Goal: Task Accomplishment & Management: Manage account settings

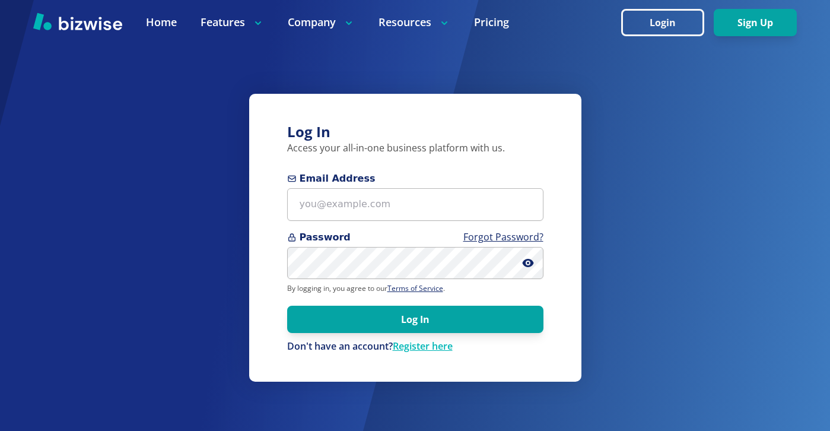
click at [429, 226] on form "Email Address Password Forgot Password? By logging in, you agree to our Terms o…" at bounding box center [415, 263] width 256 height 182
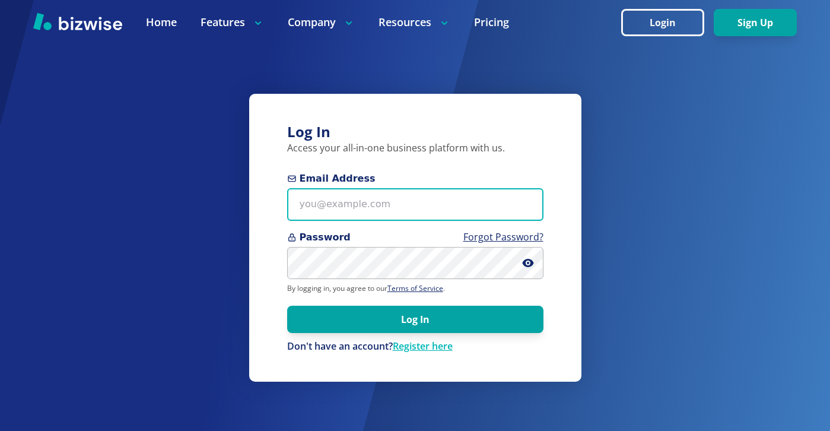
click at [429, 211] on input "Email Address" at bounding box center [415, 204] width 256 height 33
paste input "fireandelectric8@gmail.com"
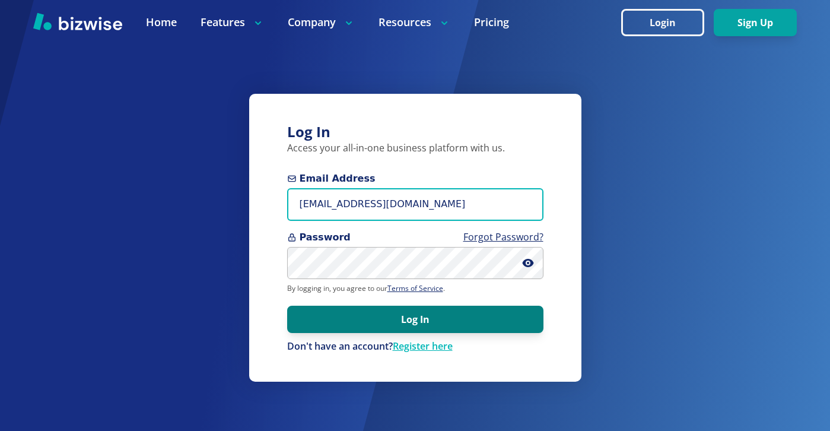
type input "fireandelectric8@gmail.com"
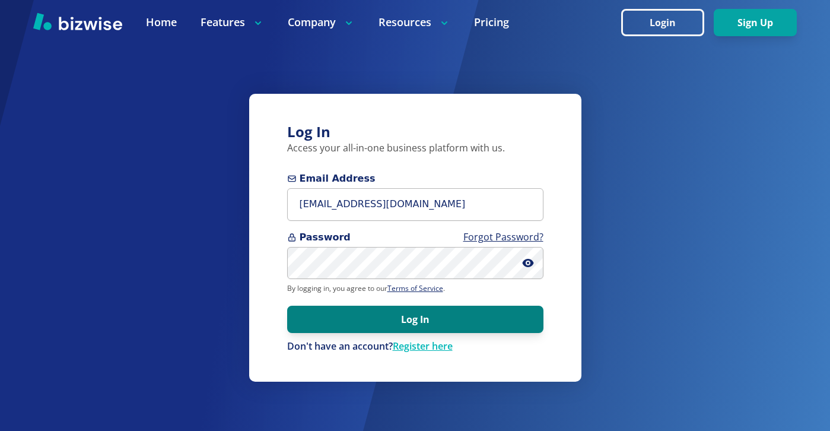
click at [418, 325] on button "Log In" at bounding box center [415, 319] width 256 height 27
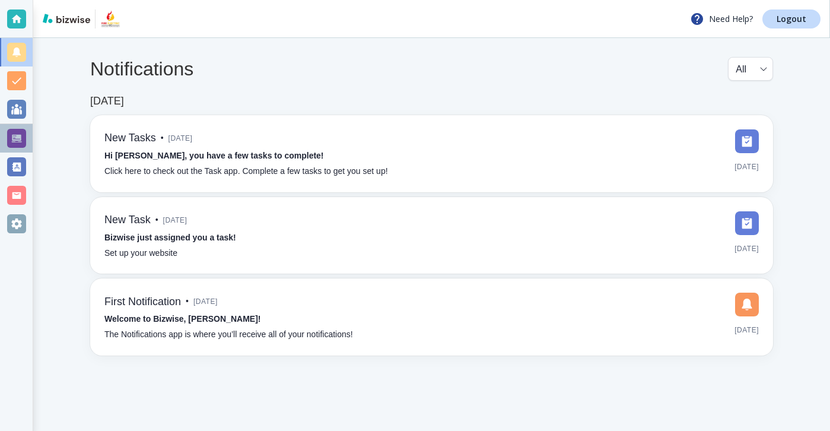
click at [18, 135] on div at bounding box center [16, 138] width 19 height 19
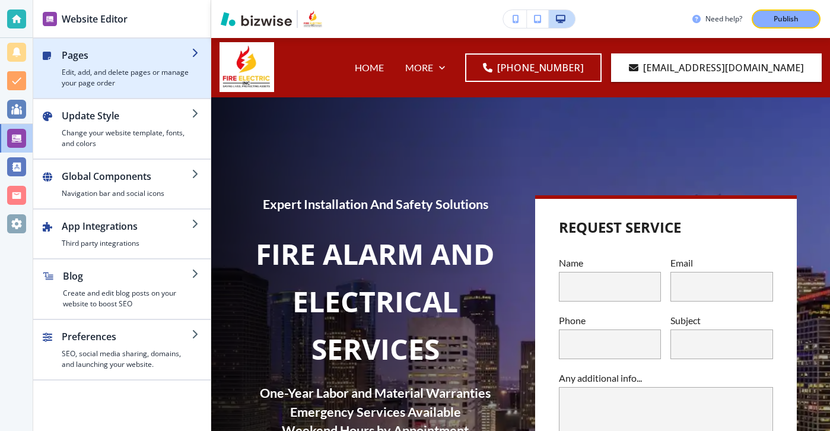
click at [94, 81] on h4 "Edit, add, and delete pages or manage your page order" at bounding box center [127, 77] width 130 height 21
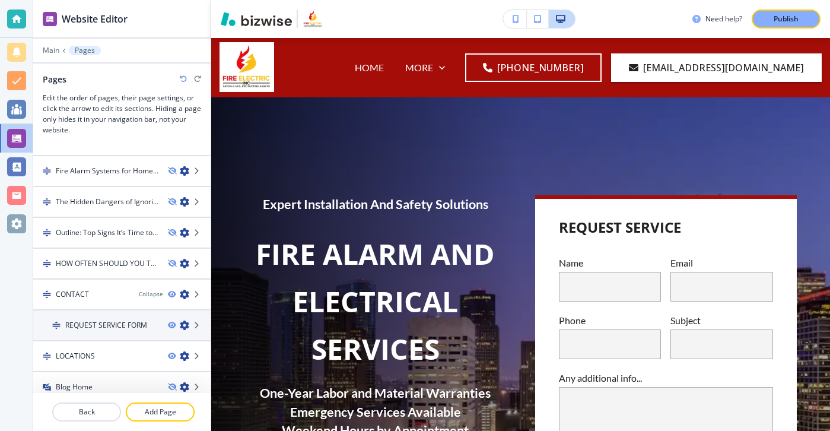
scroll to position [2346, 0]
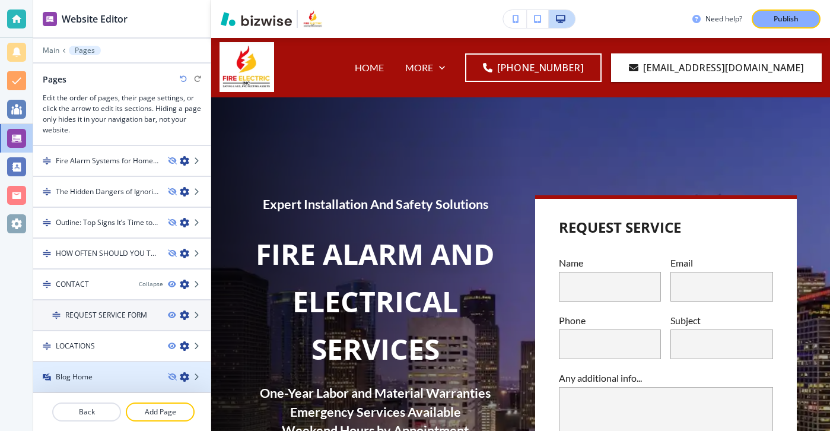
click at [84, 372] on h4 "Blog Home" at bounding box center [74, 377] width 37 height 11
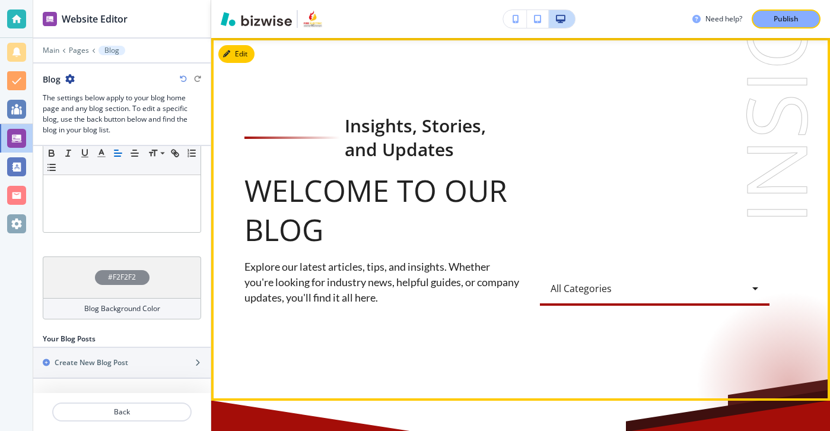
scroll to position [0, 0]
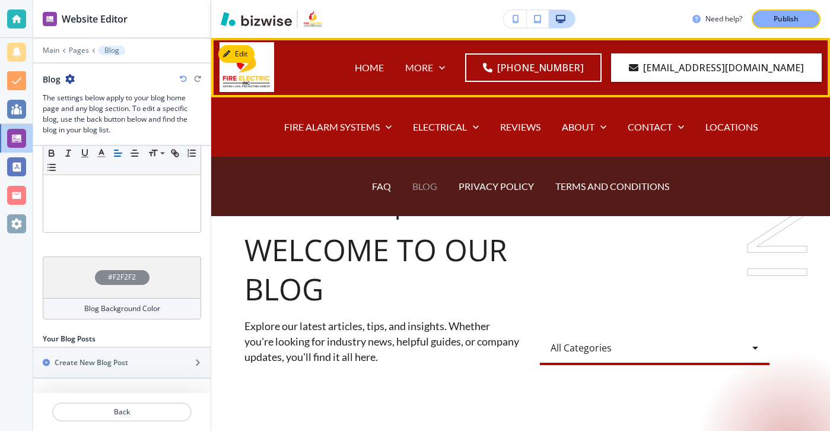
click at [432, 190] on p "BLOG" at bounding box center [425, 186] width 25 height 14
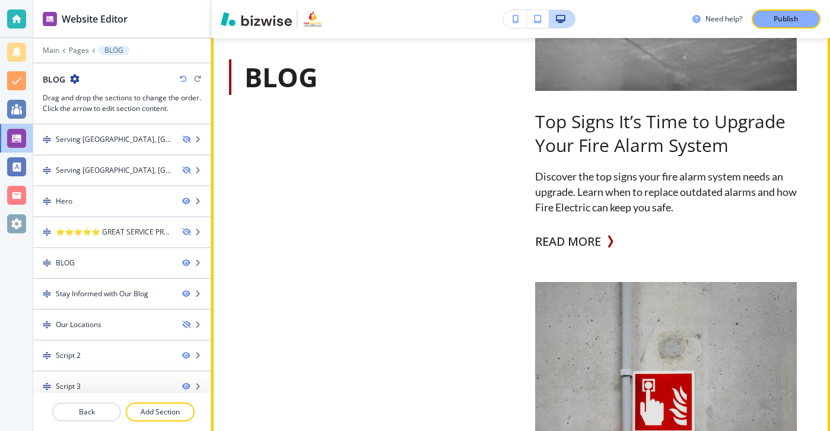
scroll to position [838, 0]
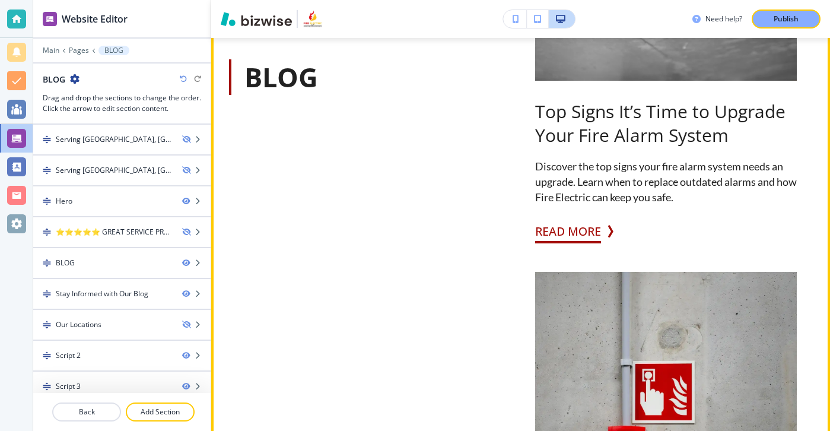
click at [585, 231] on button "READ MORE" at bounding box center [568, 232] width 66 height 24
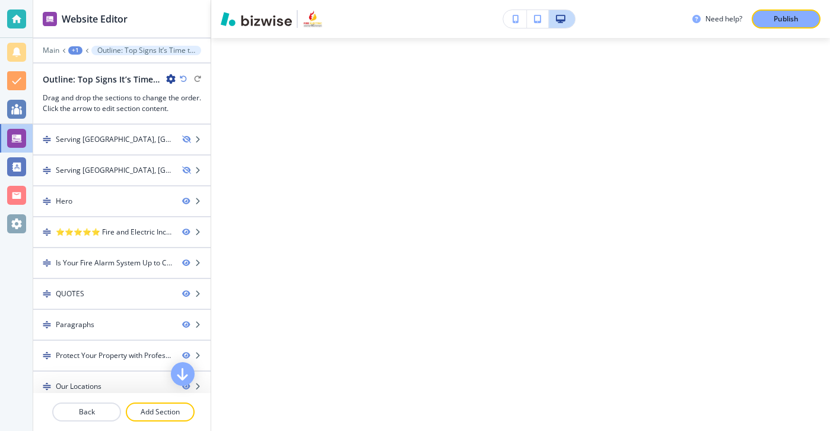
scroll to position [0, 0]
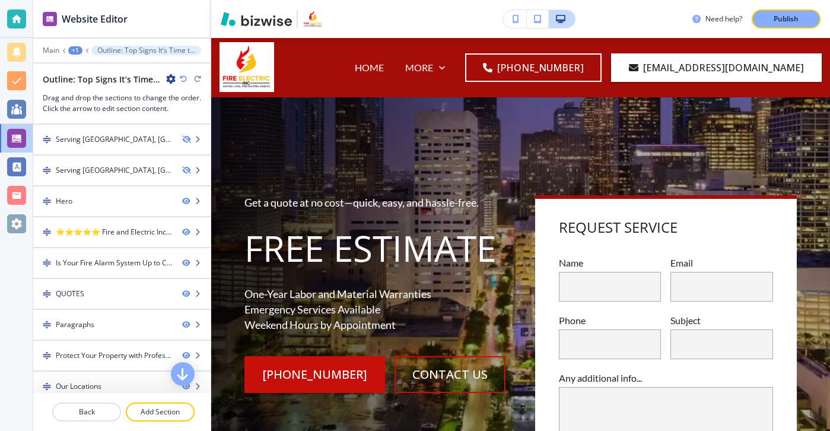
click at [170, 76] on icon "button" at bounding box center [170, 78] width 9 height 9
click at [202, 102] on p "Edit Page Settings" at bounding box center [204, 99] width 61 height 11
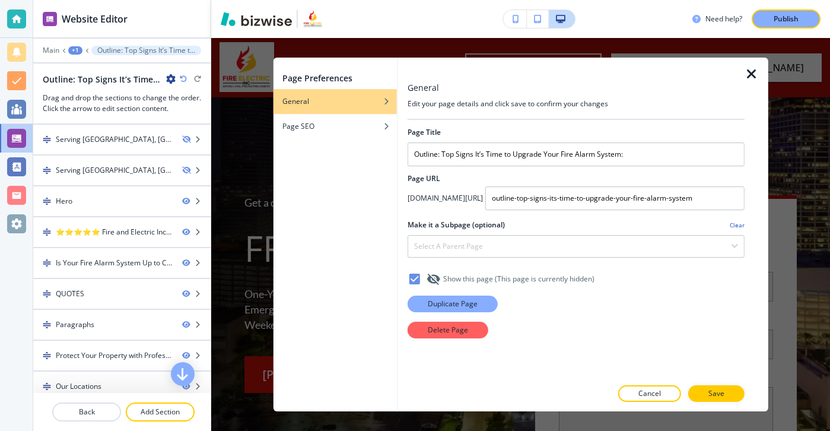
click at [469, 312] on button "Duplicate Page" at bounding box center [453, 304] width 90 height 17
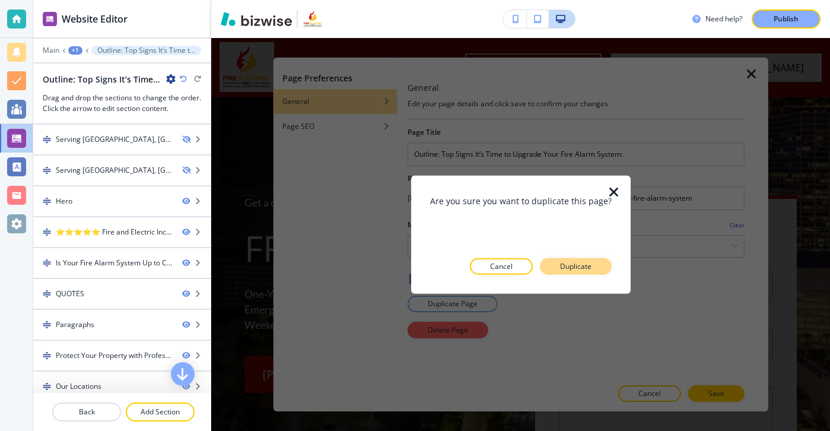
click at [563, 274] on button "Duplicate" at bounding box center [576, 266] width 72 height 17
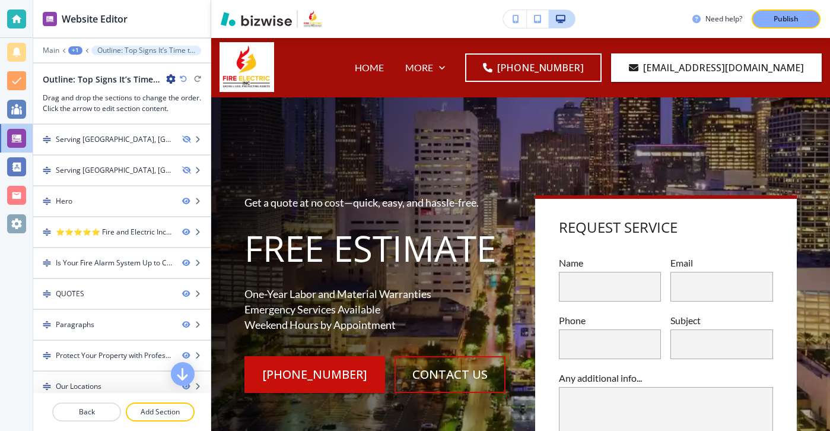
click at [166, 80] on icon "button" at bounding box center [170, 78] width 9 height 9
click at [167, 80] on icon "button" at bounding box center [170, 78] width 9 height 9
click at [176, 93] on button "Edit Page Settings" at bounding box center [204, 99] width 76 height 21
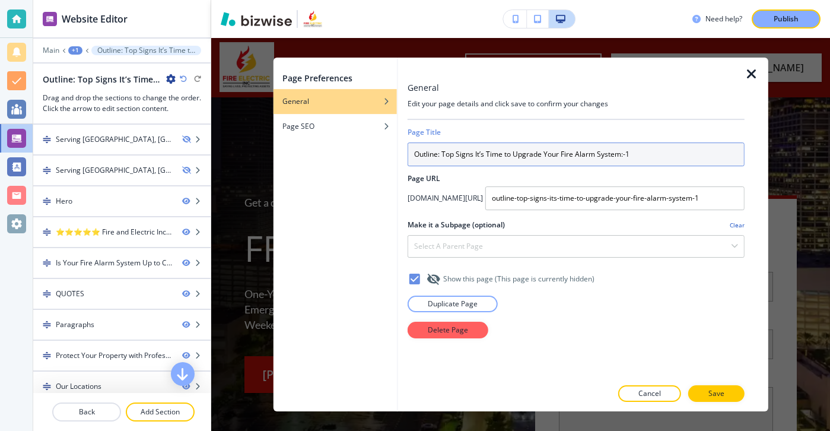
drag, startPoint x: 643, startPoint y: 152, endPoint x: 334, endPoint y: 167, distance: 310.2
click at [334, 167] on div "Page Preferences General Page SEO General Edit your page details and click save…" at bounding box center [520, 235] width 495 height 354
drag, startPoint x: 708, startPoint y: 155, endPoint x: 385, endPoint y: 167, distance: 323.1
click at [385, 166] on div "Page Preferences General Page SEO General Edit your page details and click save…" at bounding box center [520, 235] width 495 height 354
click at [456, 159] on input "Outline: Top Signs It’s Time to Upgrade Your Fire Alarm System:-1" at bounding box center [576, 154] width 337 height 24
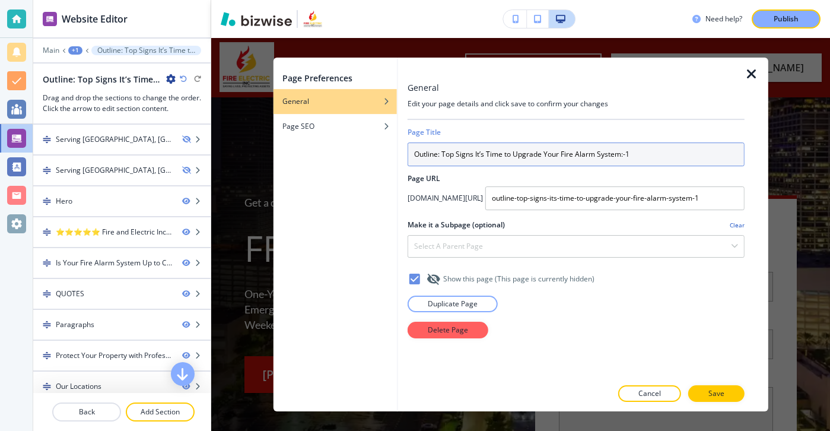
click at [456, 158] on input "Outline: Top Signs It’s Time to Upgrade Your Fire Alarm System:-1" at bounding box center [576, 154] width 337 height 24
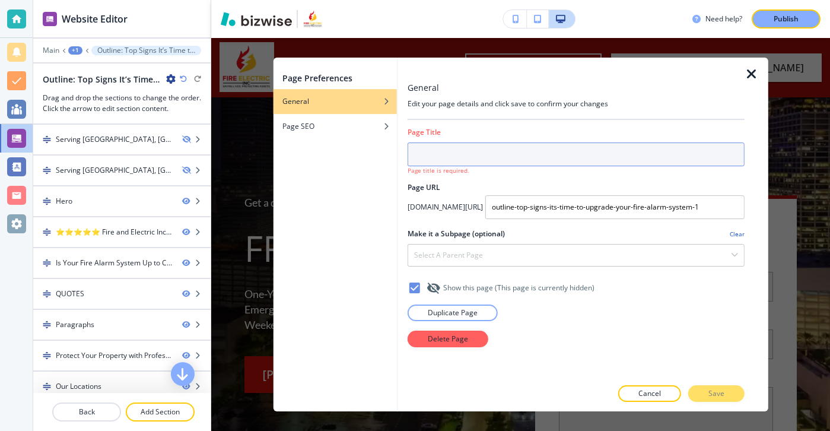
paste input "Weekend Appointments & Emergency Service: Why Speed Matters in Fire Safety"
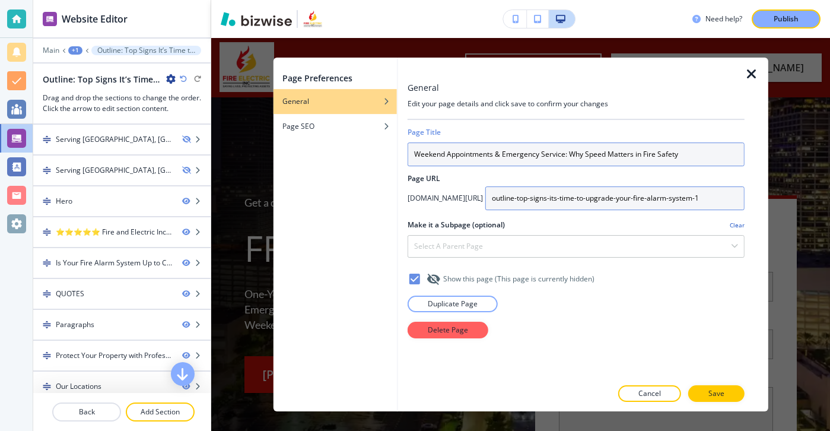
type input "Weekend Appointments & Emergency Service: Why Speed Matters in Fire Safety"
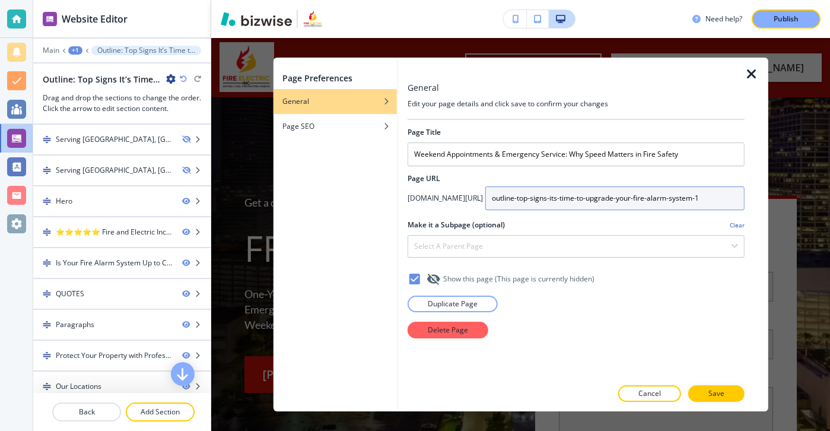
drag, startPoint x: 699, startPoint y: 210, endPoint x: 468, endPoint y: 199, distance: 231.7
click at [468, 199] on div "fireandelectric.com/ outline-top-signs-its-time-to-upgrade-your-fire-alarm-syst…" at bounding box center [576, 198] width 337 height 24
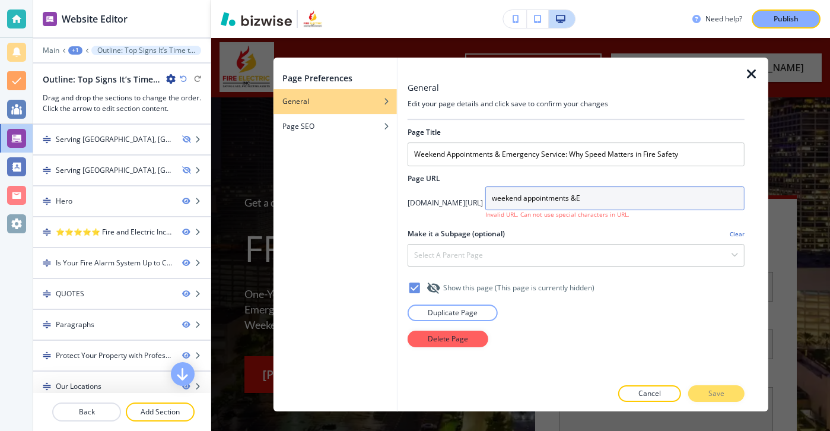
click at [513, 198] on input "weekend appointments &E" at bounding box center [615, 198] width 259 height 24
click at [515, 200] on input "weeken- appointments &E" at bounding box center [615, 198] width 259 height 24
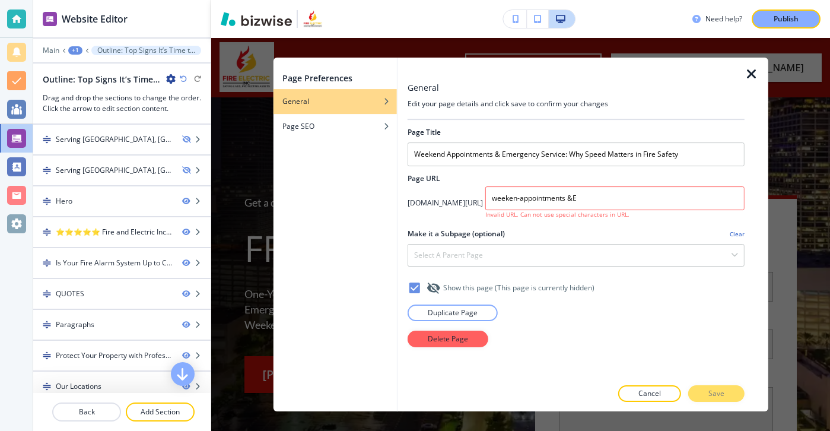
click at [559, 212] on h4 "Invalid URL. Can not use special characters in URL." at bounding box center [615, 214] width 259 height 9
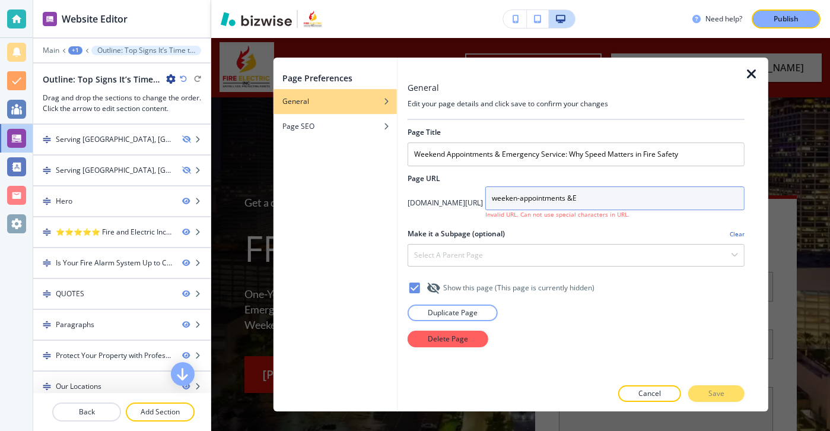
click at [561, 204] on input "weeken-appointments &E" at bounding box center [615, 198] width 259 height 24
click at [563, 194] on input "weeken-appointments &E" at bounding box center [615, 198] width 259 height 24
click at [560, 195] on input "weeken-appointments &E" at bounding box center [615, 198] width 259 height 24
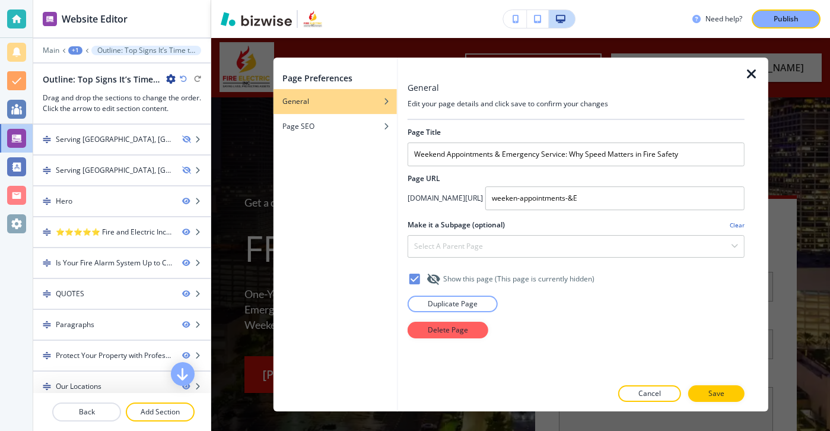
click at [582, 213] on div at bounding box center [576, 214] width 337 height 9
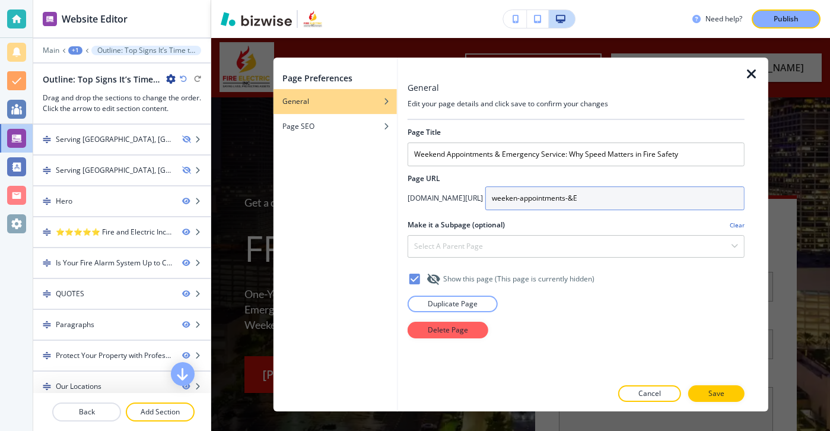
click at [582, 202] on input "weeken-appointments-&E" at bounding box center [615, 198] width 259 height 24
click at [580, 203] on input "weeken-appointments-&-emaergency" at bounding box center [615, 198] width 259 height 24
click at [624, 186] on input "weeken-appointments-&-emergency" at bounding box center [615, 198] width 259 height 24
click at [621, 196] on input "weeken-appointments-&-emergency" at bounding box center [615, 198] width 259 height 24
click at [508, 199] on input "weeken-appointments-&-emergency-service-why-speed-matters-in-fire" at bounding box center [615, 198] width 259 height 24
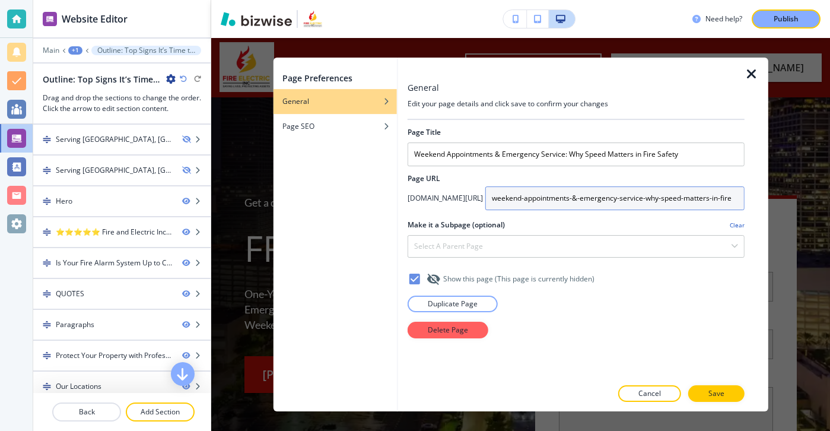
type input "weekend-appointments-&-emergency-service-why-speed-matters-in-fire"
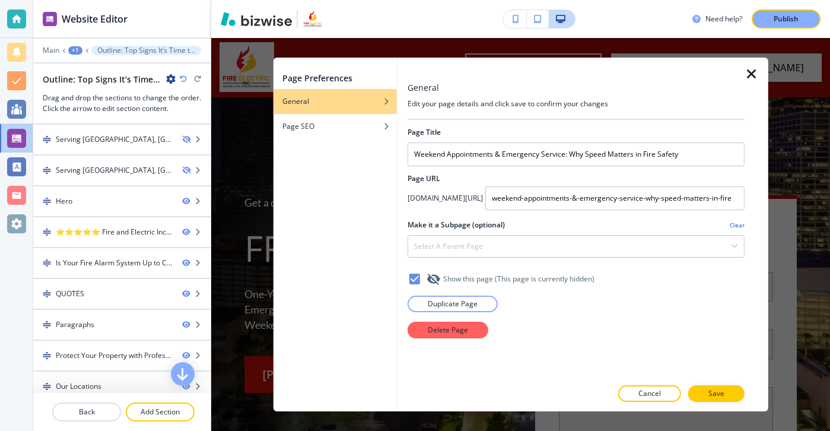
click at [382, 139] on div "Page Preferences General Page SEO" at bounding box center [335, 235] width 124 height 354
click at [382, 116] on div "button" at bounding box center [335, 117] width 124 height 7
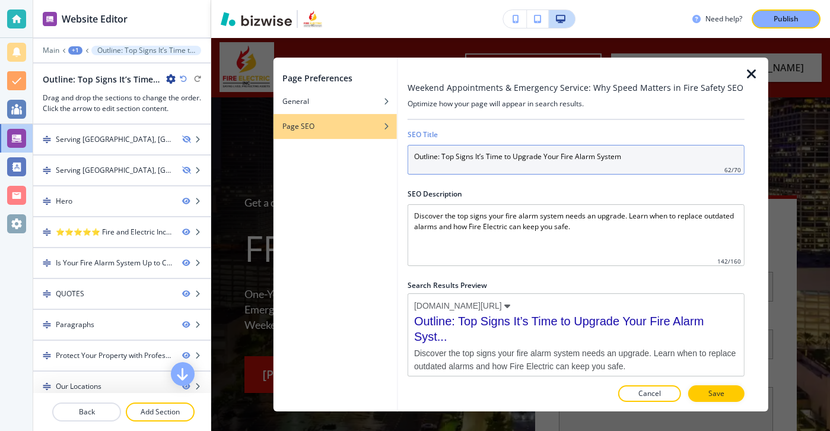
drag, startPoint x: 642, startPoint y: 159, endPoint x: 318, endPoint y: 157, distance: 324.1
click at [318, 157] on div "Page Preferences General Page SEO Weekend Appointments & Emergency Service: Why…" at bounding box center [520, 235] width 495 height 354
paste input "Weekend Appointments & Emergency Service: Why Speed Matters in Fire Safety"
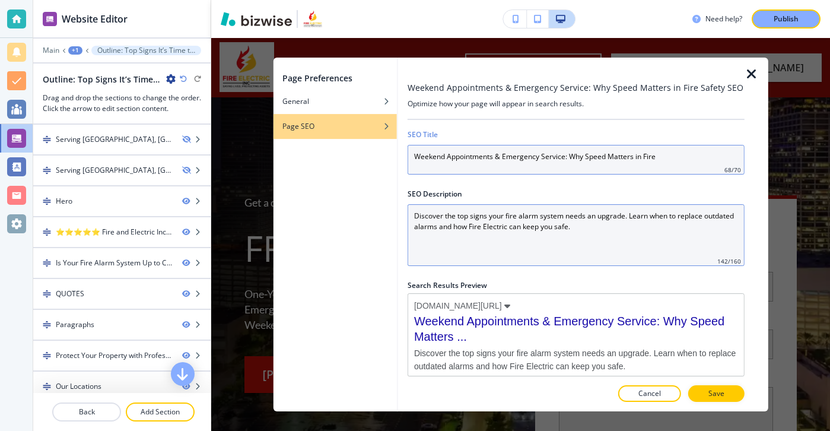
scroll to position [8, 0]
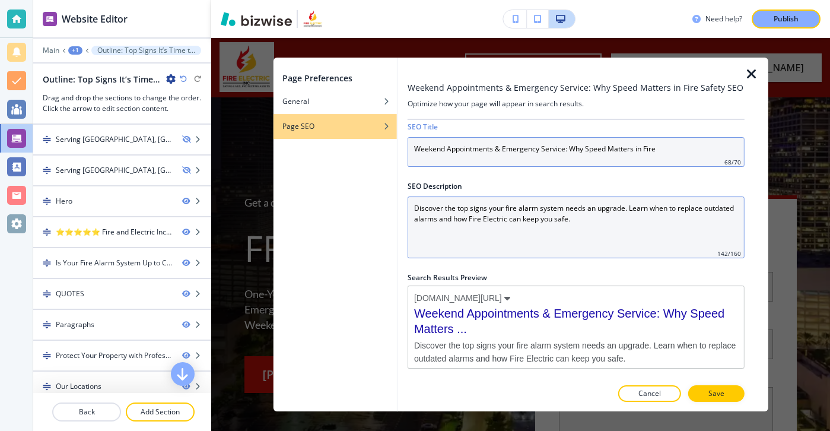
type input "Weekend Appointments & Emergency Service: Why Speed Matters in Fire"
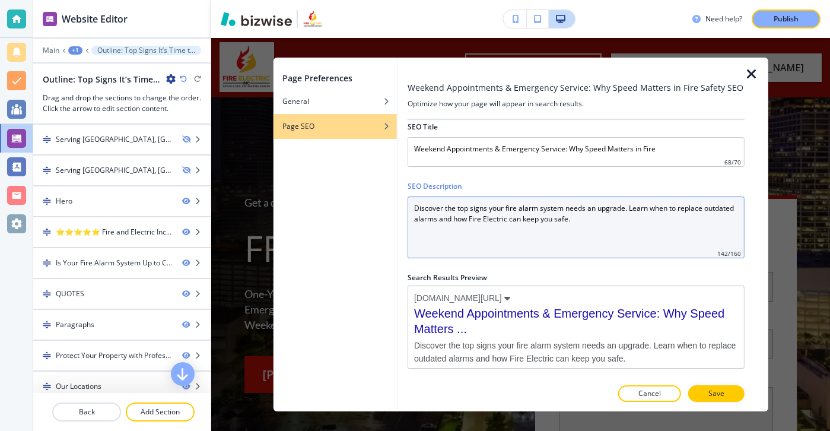
click at [588, 220] on Description "Discover the top signs your fire alarm system needs an upgrade. Learn when to r…" at bounding box center [576, 227] width 337 height 62
drag, startPoint x: 616, startPoint y: 229, endPoint x: 563, endPoint y: 191, distance: 65.1
click at [563, 191] on div "SEO Description Discover the top signs your fire alarm system needs an upgrade.…" at bounding box center [576, 219] width 337 height 77
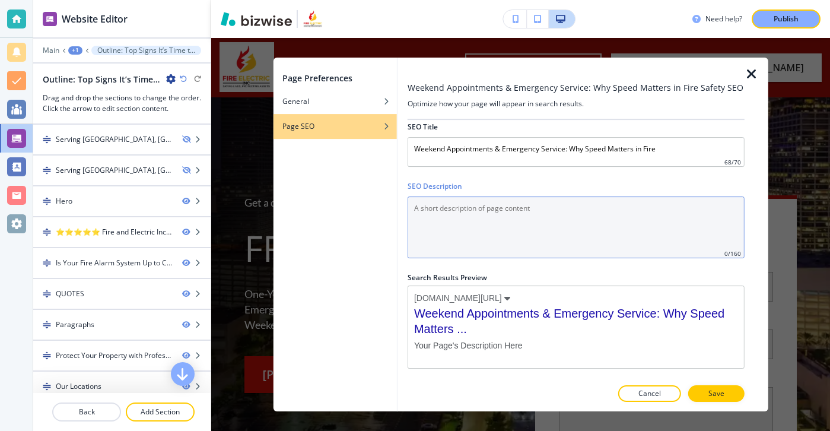
paste Description "Fires spread fast. Learn why weekend and emergency fire safety services are cri…"
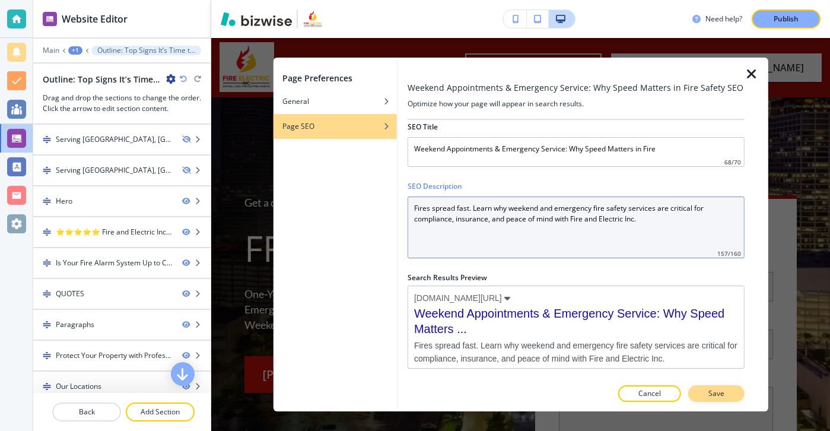
type Description "Fires spread fast. Learn why weekend and emergency fire safety services are cri…"
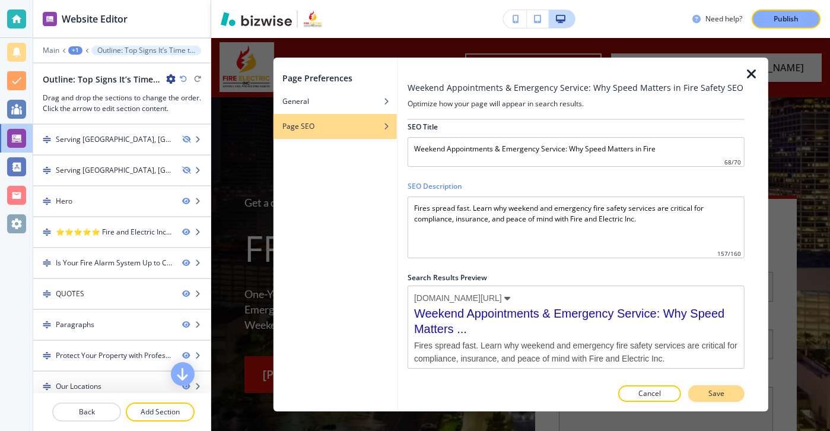
click at [740, 397] on button "Save" at bounding box center [717, 393] width 56 height 17
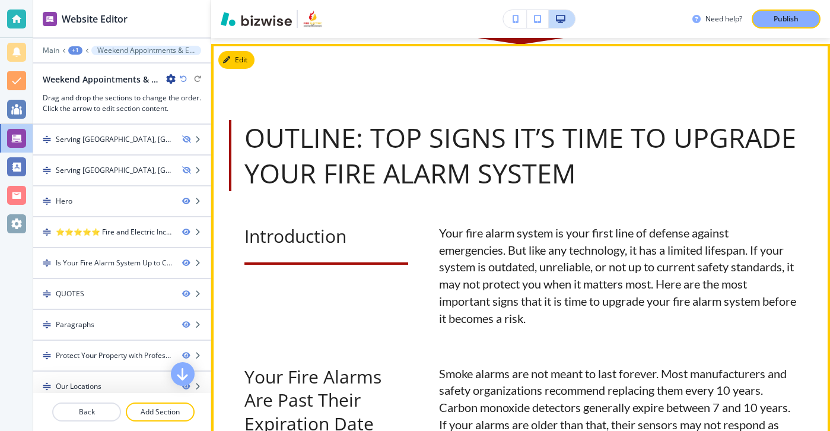
scroll to position [807, 0]
click at [239, 55] on button "Edit This Section" at bounding box center [258, 59] width 80 height 18
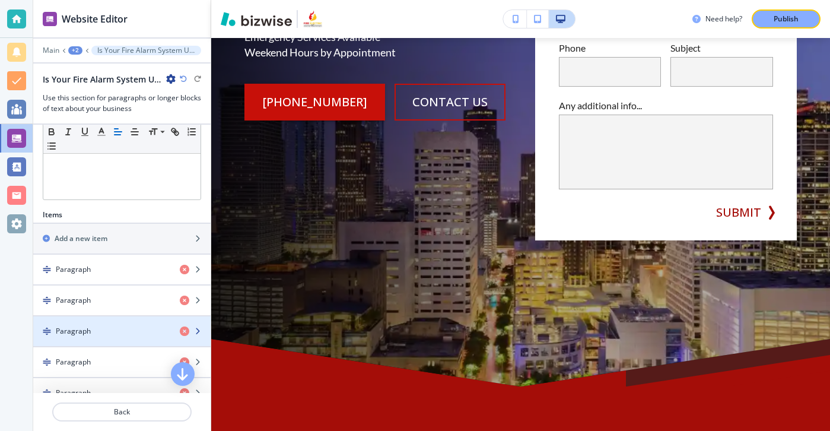
scroll to position [0, 0]
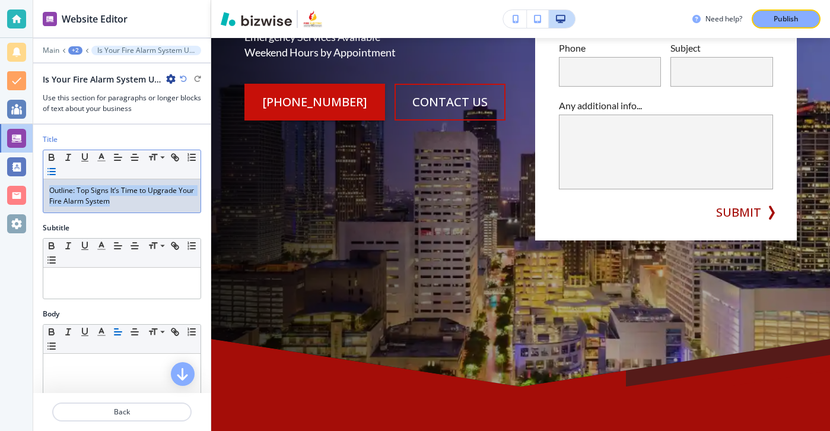
drag, startPoint x: 153, startPoint y: 210, endPoint x: 58, endPoint y: 167, distance: 103.9
click at [58, 167] on div "Small Normal Large Huge Outline: Top Signs It’s Time to Upgrade Your Fire Alarm…" at bounding box center [122, 182] width 158 height 64
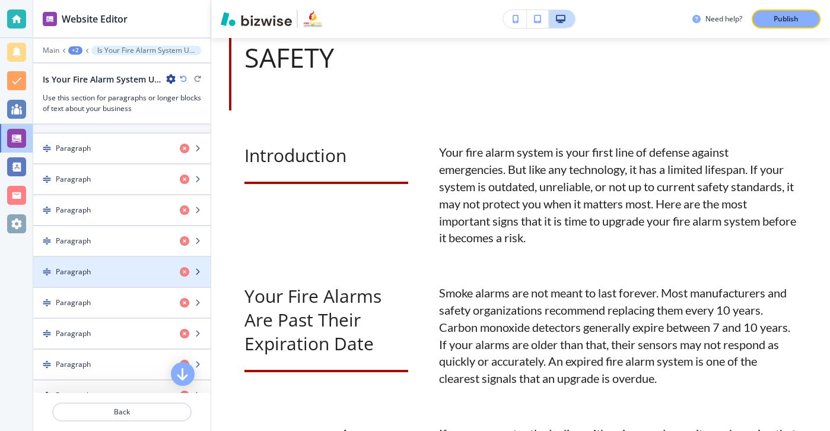
scroll to position [360, 0]
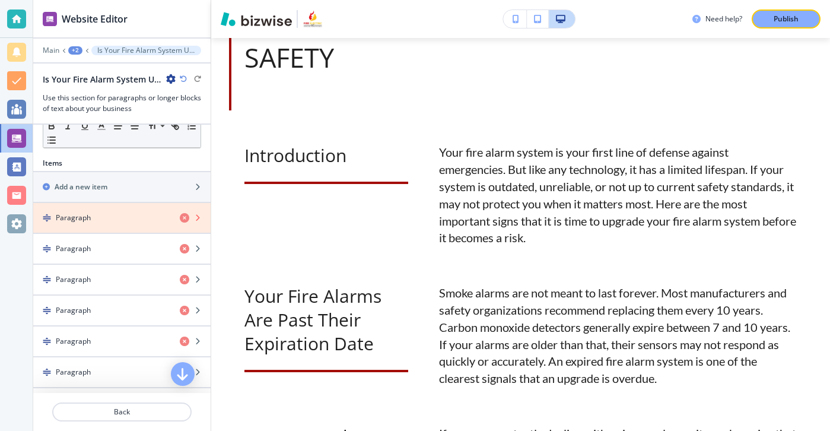
click at [185, 215] on icon "button" at bounding box center [184, 217] width 9 height 9
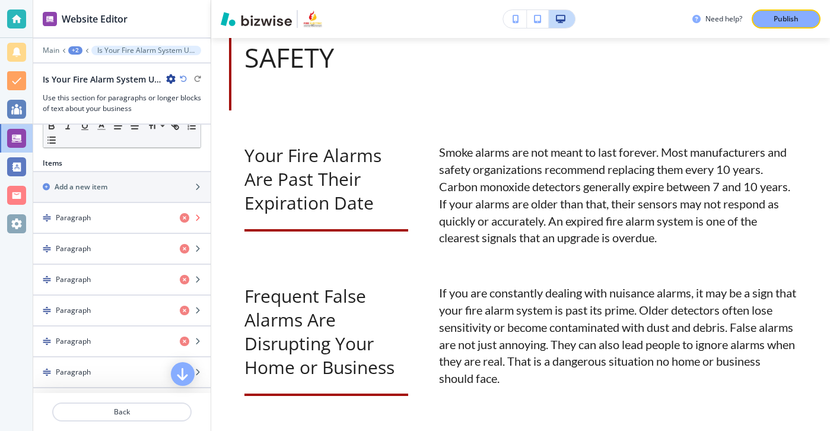
click at [185, 215] on icon "button" at bounding box center [184, 217] width 9 height 9
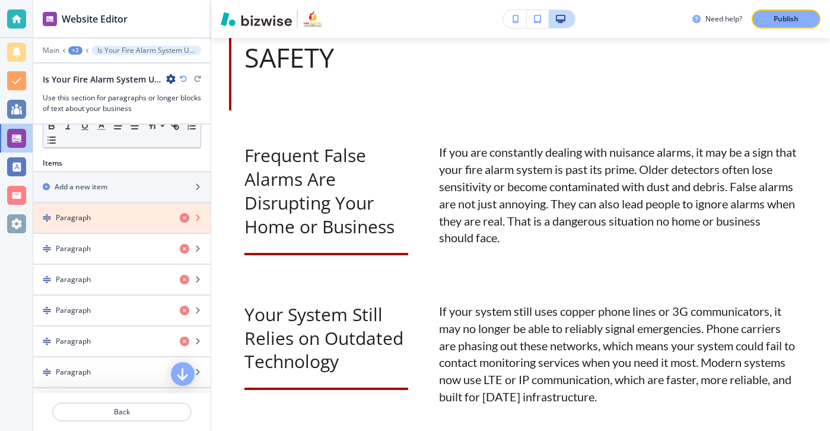
click at [185, 215] on icon "button" at bounding box center [184, 217] width 9 height 9
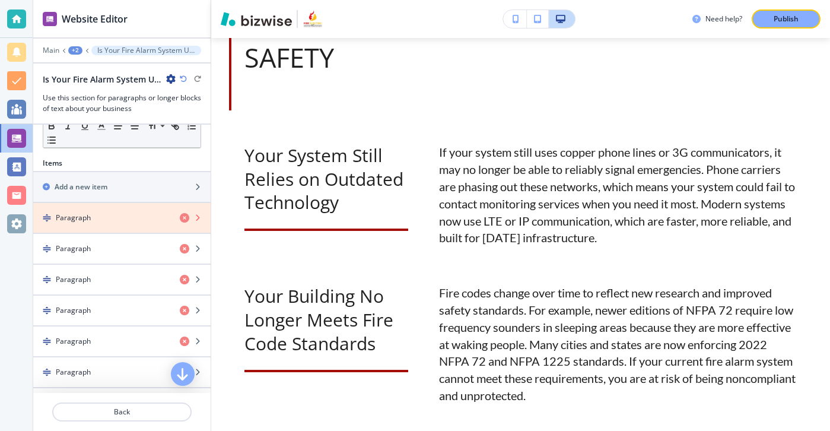
click at [185, 215] on icon "button" at bounding box center [184, 217] width 9 height 9
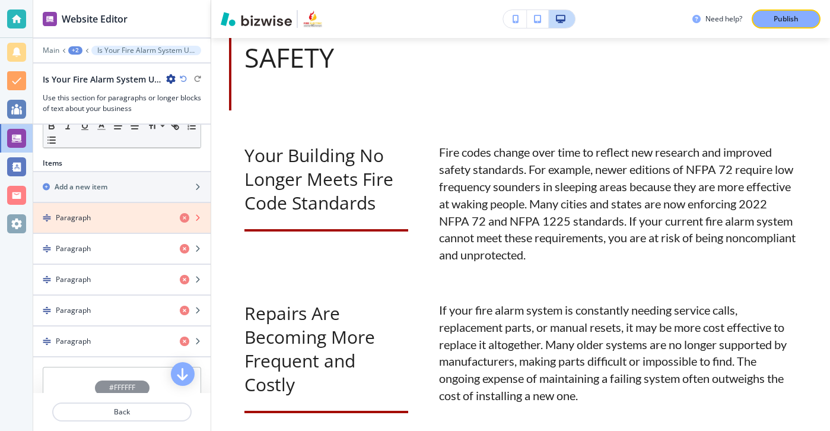
click at [185, 215] on icon "button" at bounding box center [184, 217] width 9 height 9
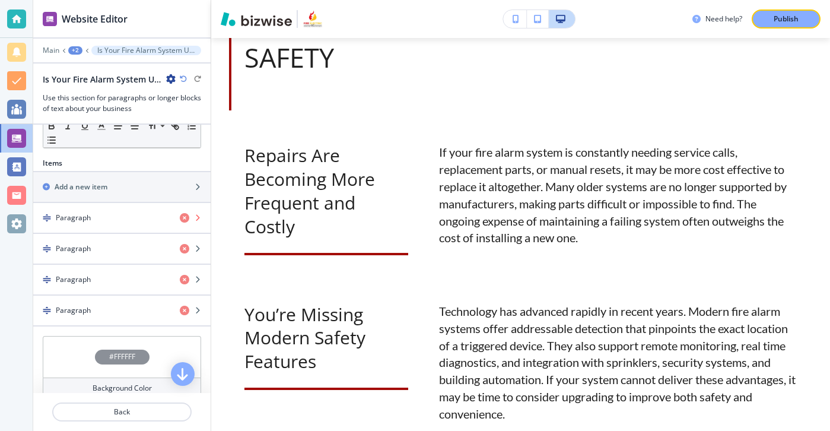
click at [185, 215] on icon "button" at bounding box center [184, 217] width 9 height 9
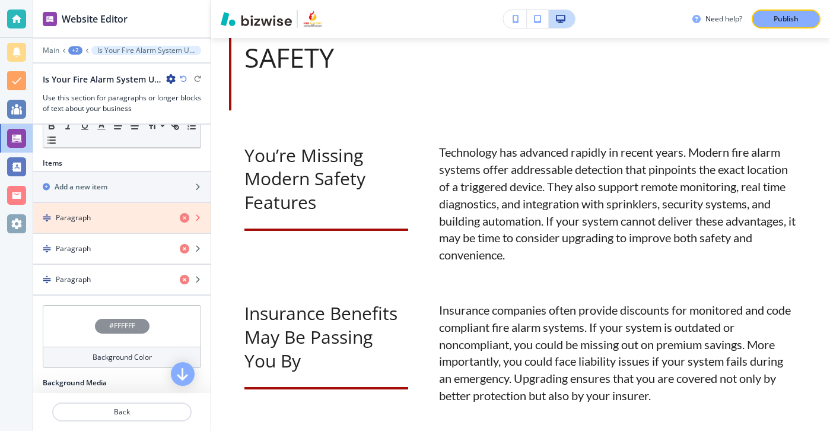
click at [185, 215] on icon "button" at bounding box center [184, 217] width 9 height 9
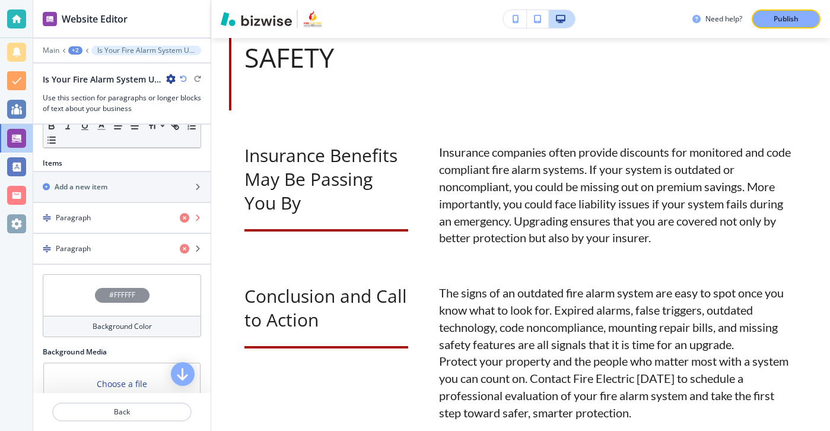
click at [185, 215] on icon "button" at bounding box center [184, 217] width 9 height 9
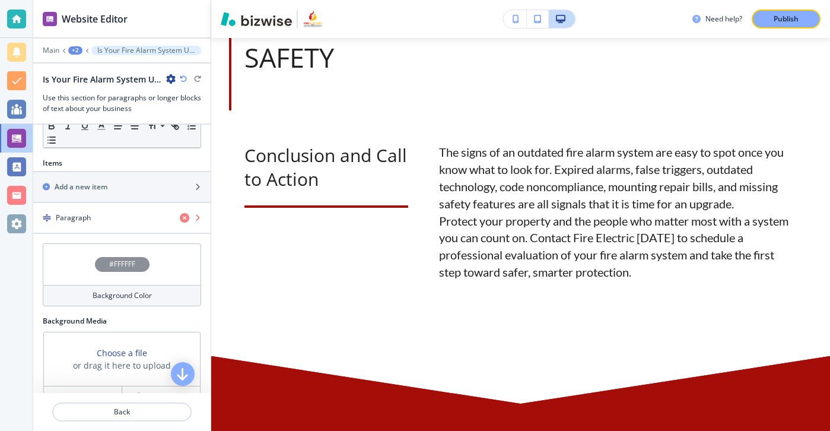
click at [185, 215] on icon "button" at bounding box center [184, 217] width 9 height 9
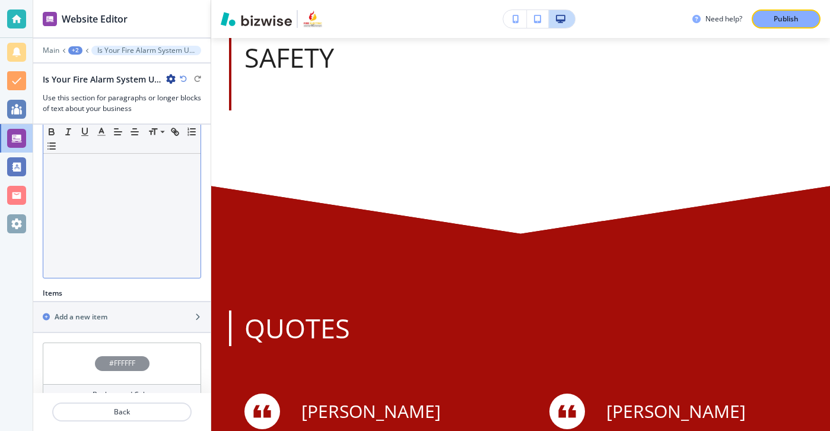
scroll to position [354, 0]
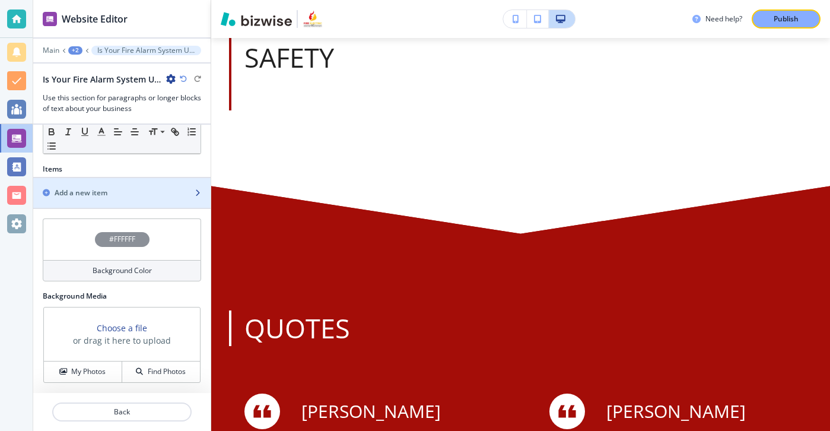
click at [192, 178] on div "button" at bounding box center [121, 182] width 177 height 9
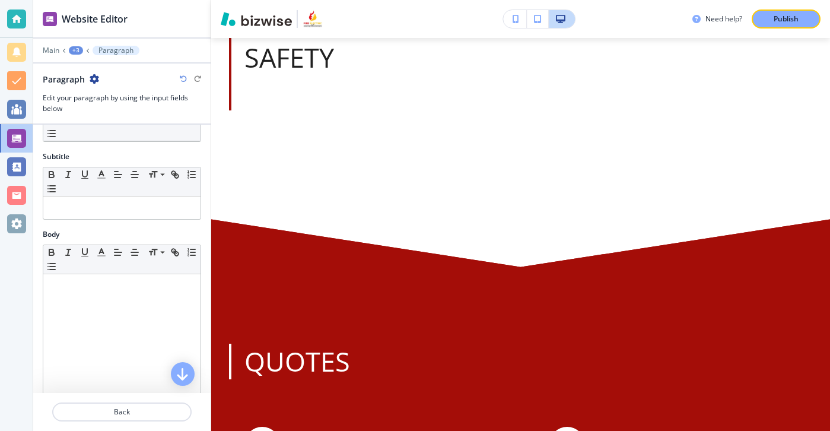
scroll to position [0, 0]
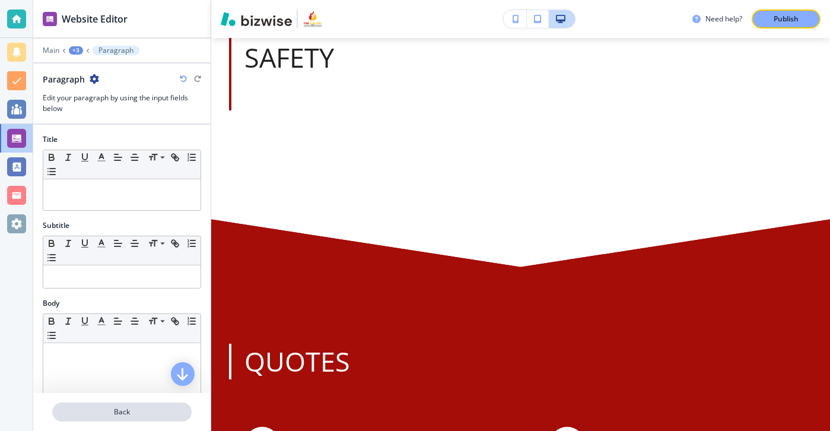
click at [110, 413] on p "Back" at bounding box center [121, 412] width 137 height 11
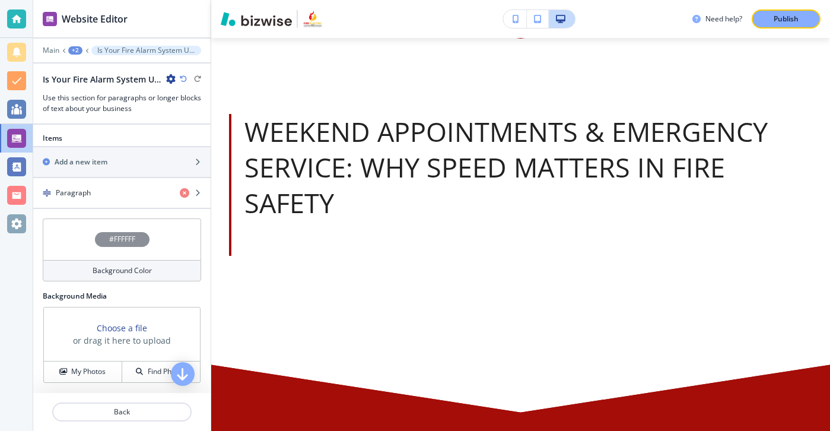
scroll to position [242, 0]
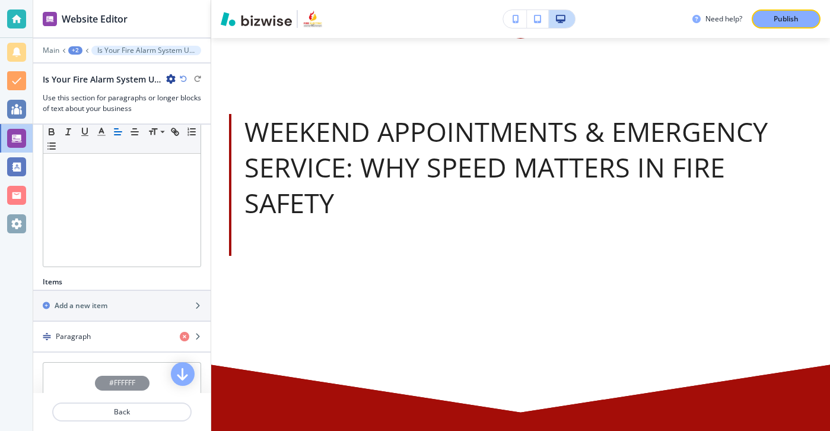
click at [152, 288] on div at bounding box center [121, 288] width 177 height 2
click at [152, 305] on div "Add a new item" at bounding box center [108, 305] width 151 height 11
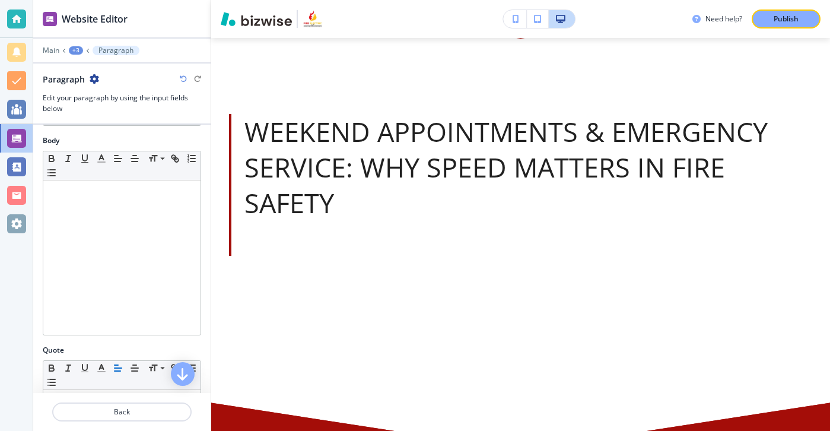
scroll to position [0, 0]
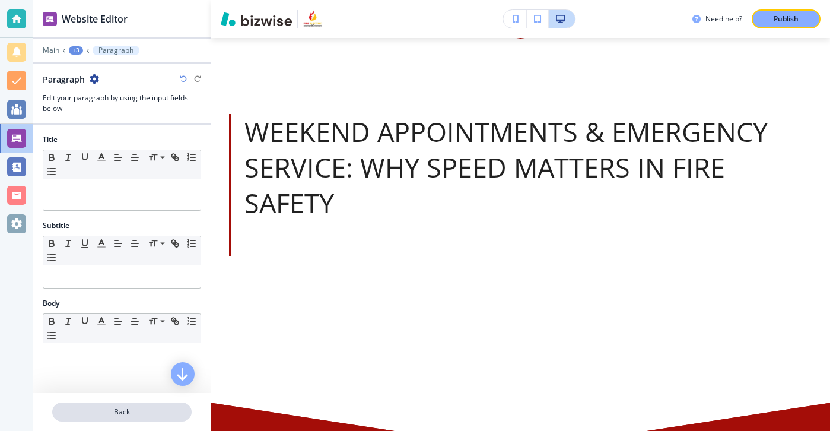
click at [134, 414] on p "Back" at bounding box center [121, 412] width 137 height 11
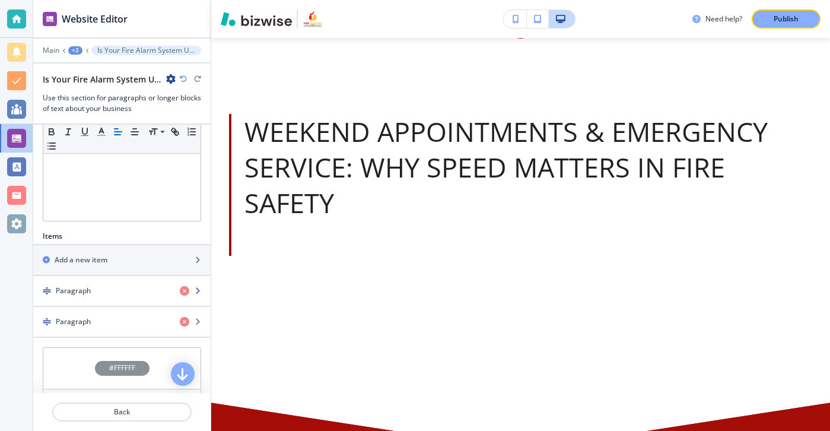
scroll to position [272, 0]
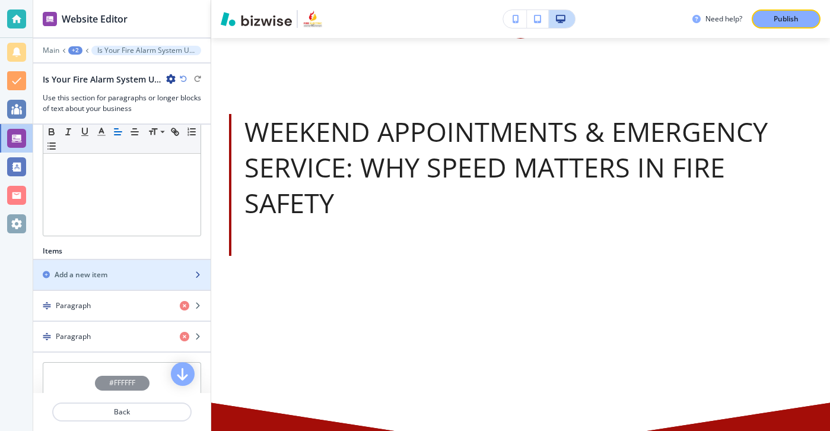
click at [138, 284] on div "button" at bounding box center [121, 284] width 177 height 9
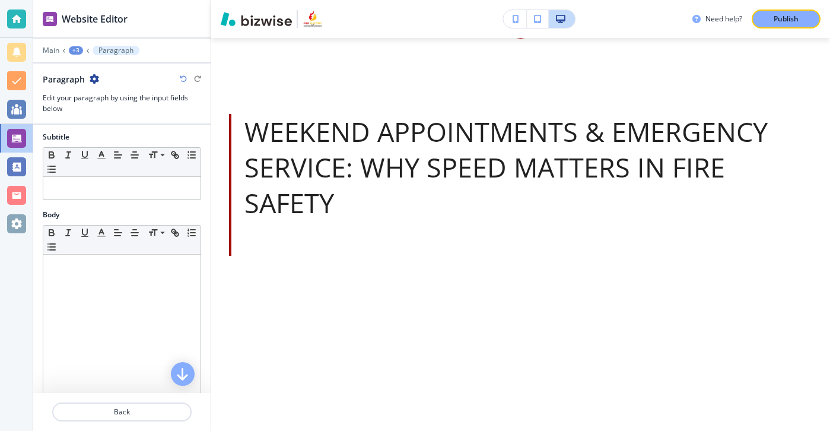
scroll to position [0, 0]
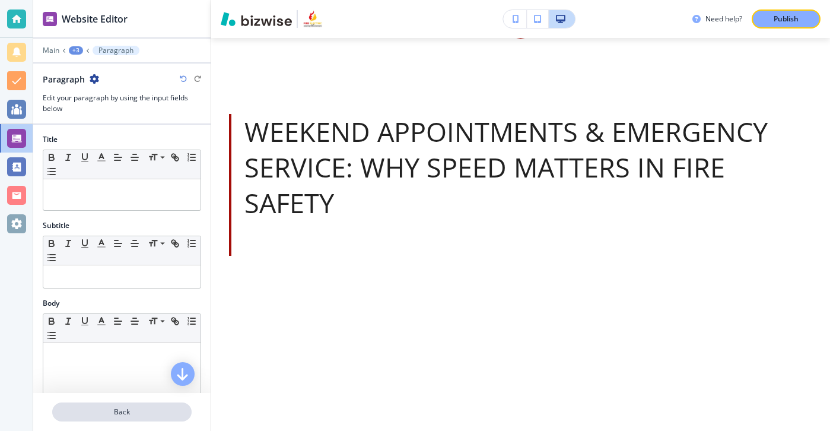
click at [132, 414] on p "Back" at bounding box center [121, 412] width 137 height 11
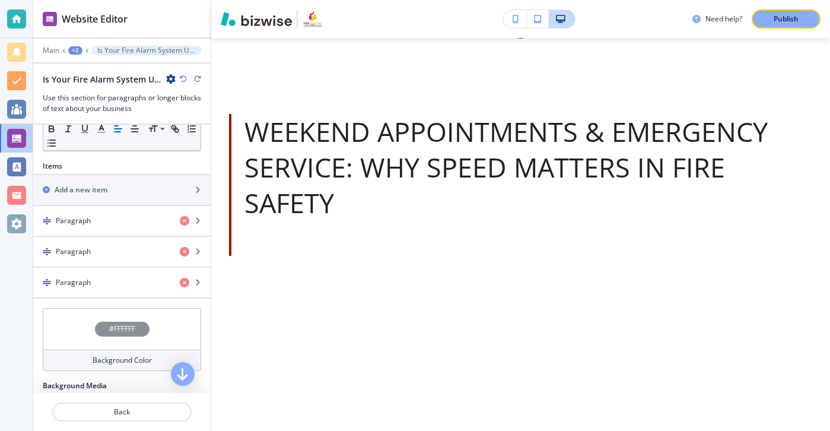
scroll to position [358, 0]
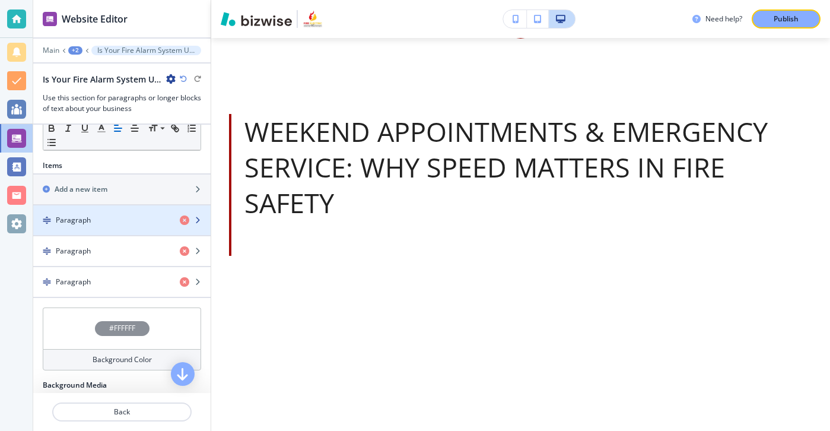
click at [147, 218] on div "Paragraph" at bounding box center [101, 220] width 137 height 11
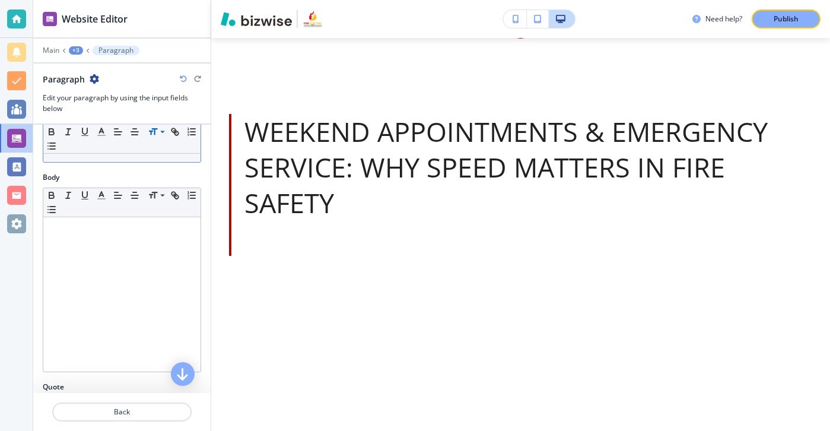
scroll to position [0, 0]
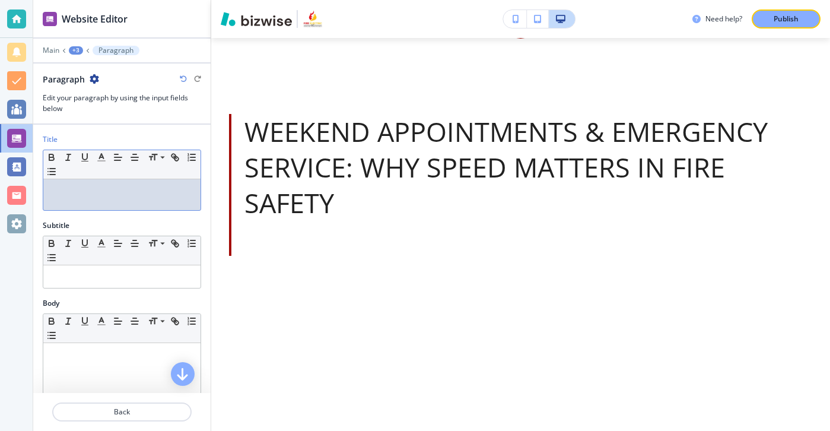
click at [79, 210] on div at bounding box center [121, 194] width 157 height 31
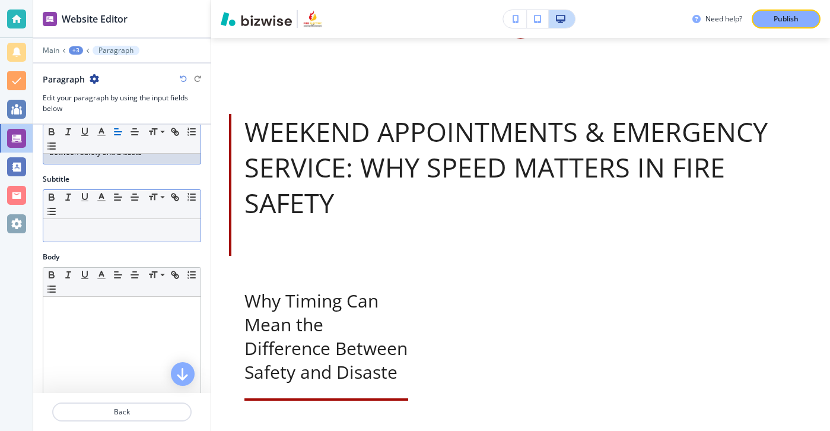
scroll to position [51, 0]
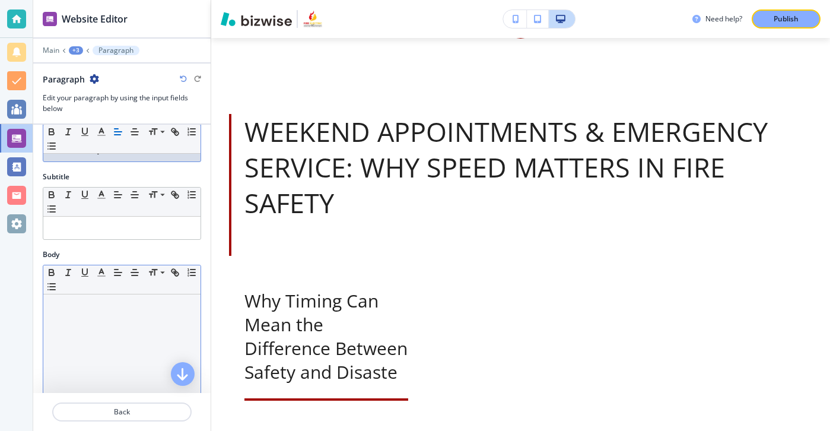
click at [129, 301] on p at bounding box center [121, 305] width 145 height 11
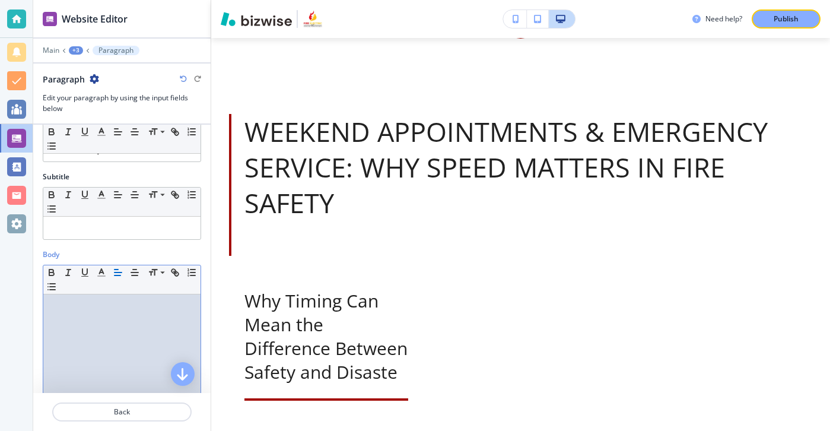
paste div
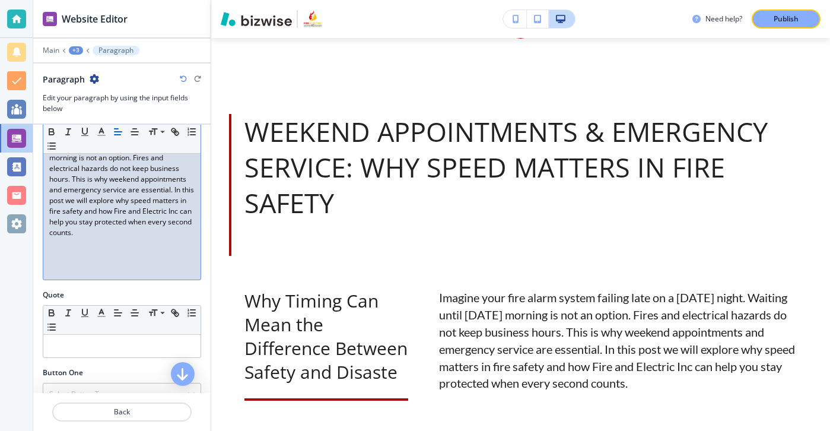
scroll to position [392, 0]
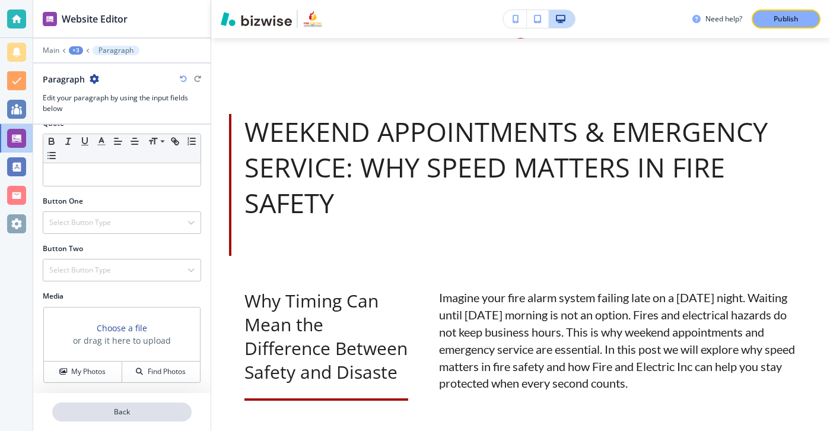
click at [158, 405] on button "Back" at bounding box center [121, 411] width 139 height 19
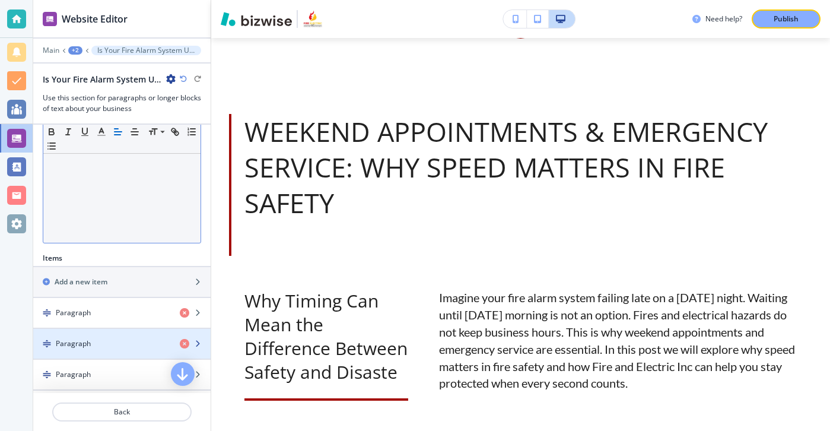
scroll to position [375, 0]
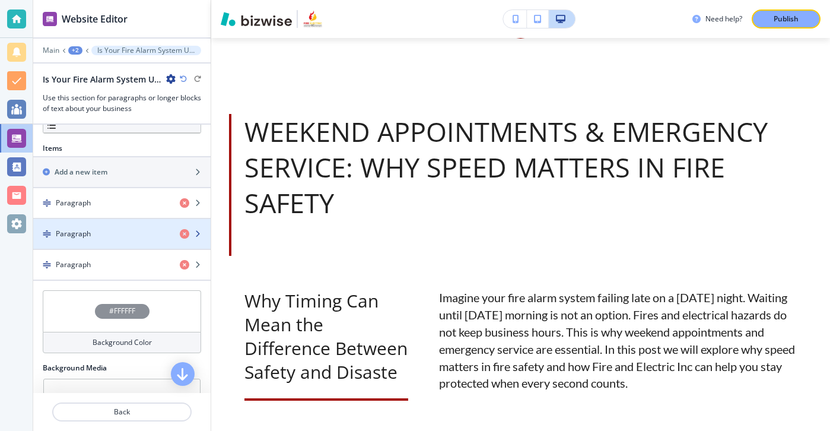
click at [119, 223] on div "button" at bounding box center [121, 223] width 177 height 9
click at [119, 226] on div "button" at bounding box center [121, 223] width 177 height 9
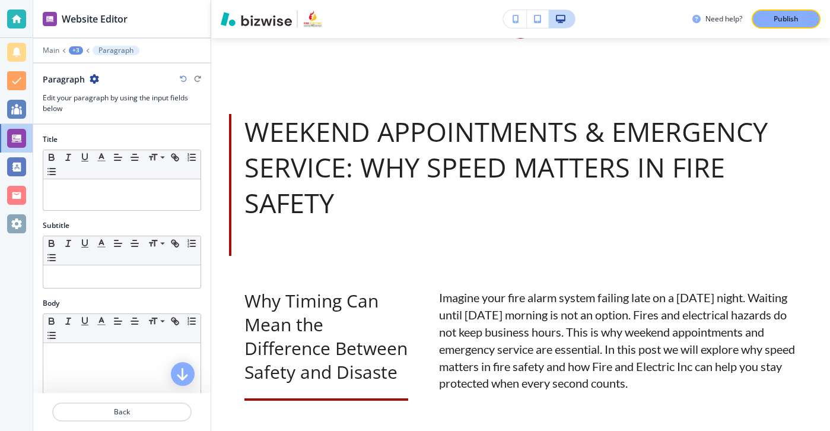
scroll to position [386, 0]
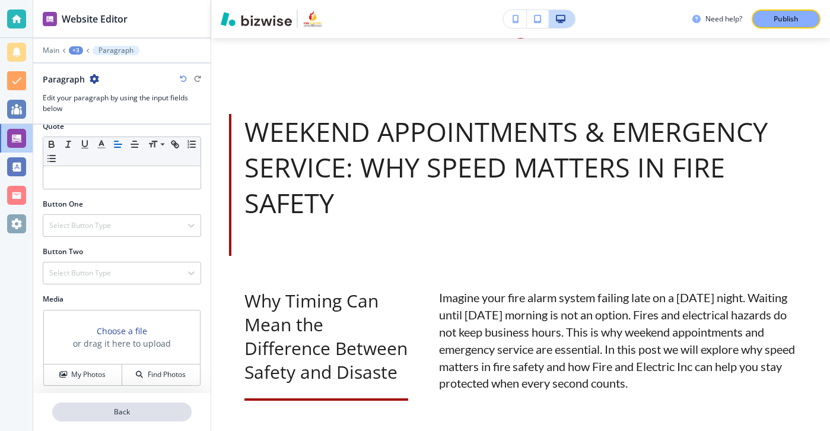
click at [117, 406] on button "Back" at bounding box center [121, 411] width 139 height 19
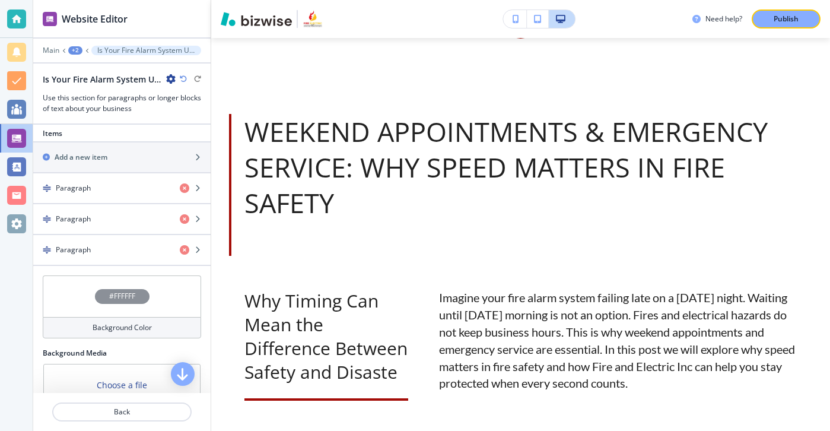
scroll to position [304, 0]
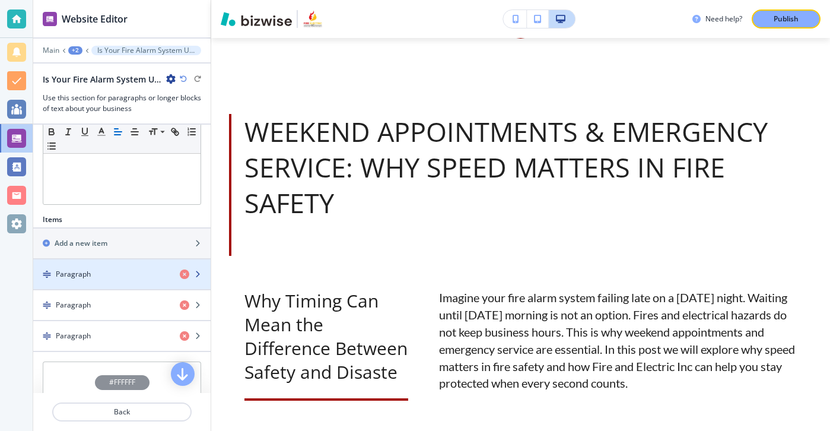
click at [117, 270] on div "Paragraph" at bounding box center [101, 274] width 137 height 11
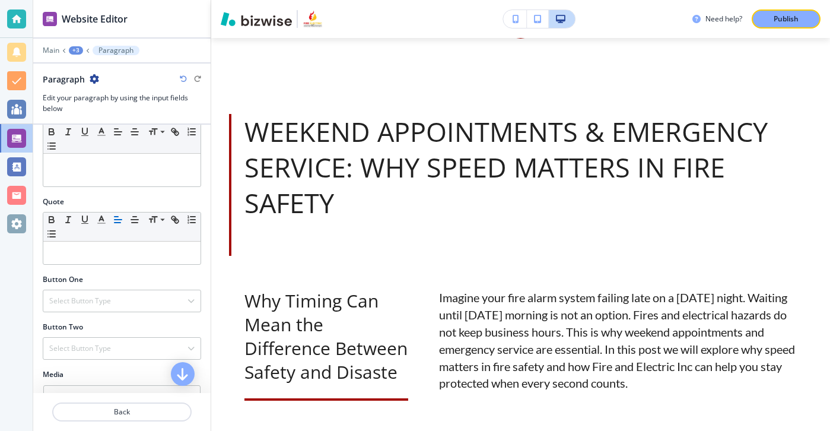
scroll to position [367, 0]
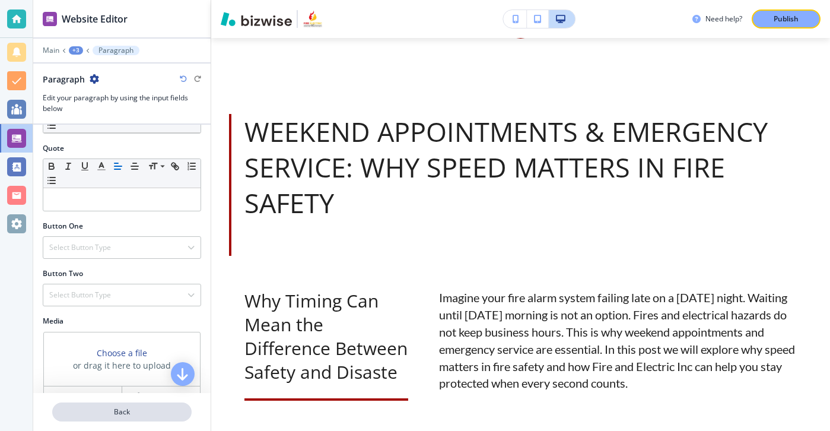
click at [95, 408] on p "Back" at bounding box center [121, 412] width 137 height 11
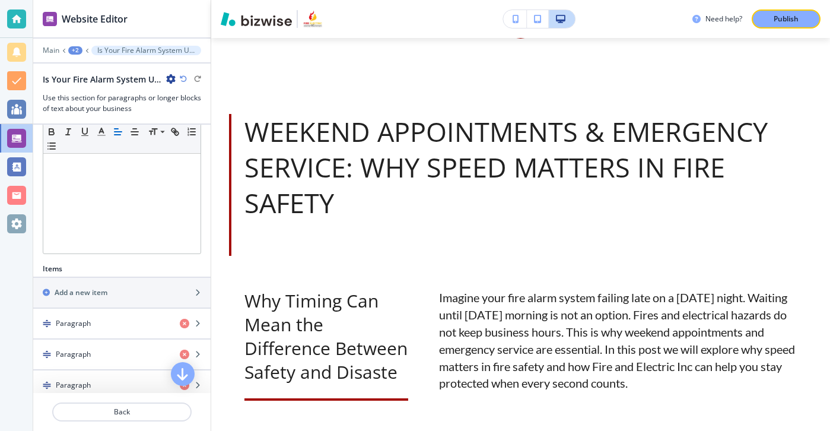
scroll to position [275, 0]
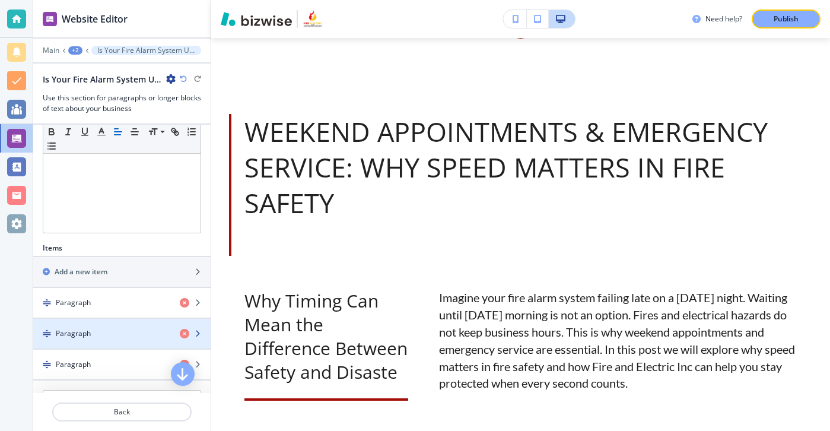
click at [88, 328] on h4 "Paragraph" at bounding box center [73, 333] width 35 height 11
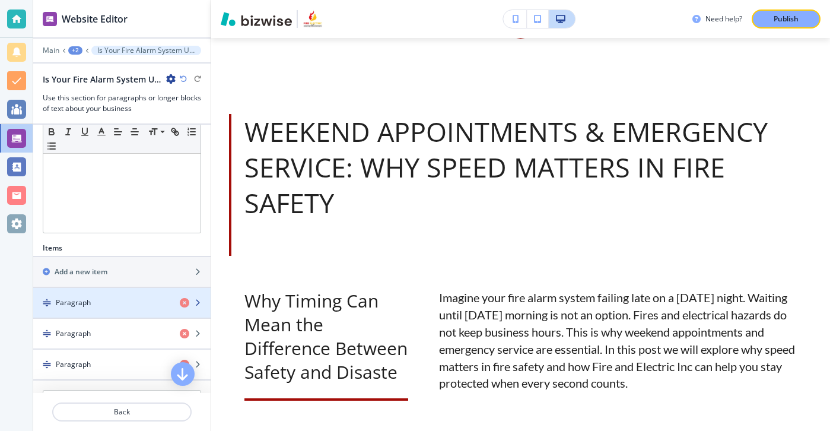
click at [103, 309] on div "button" at bounding box center [121, 312] width 177 height 9
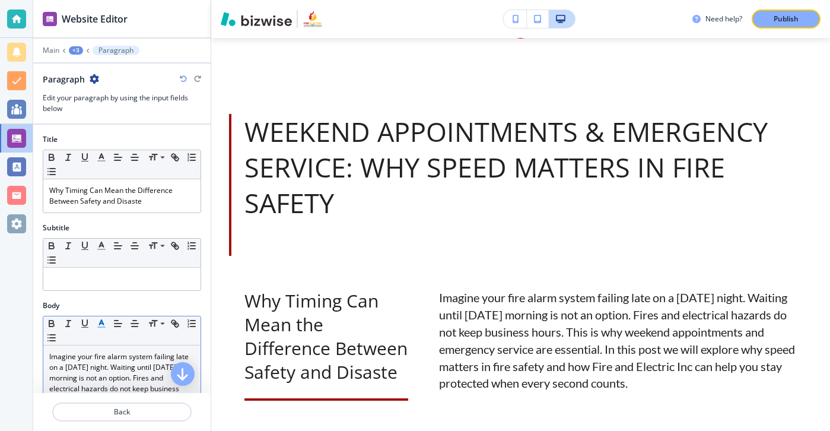
scroll to position [392, 0]
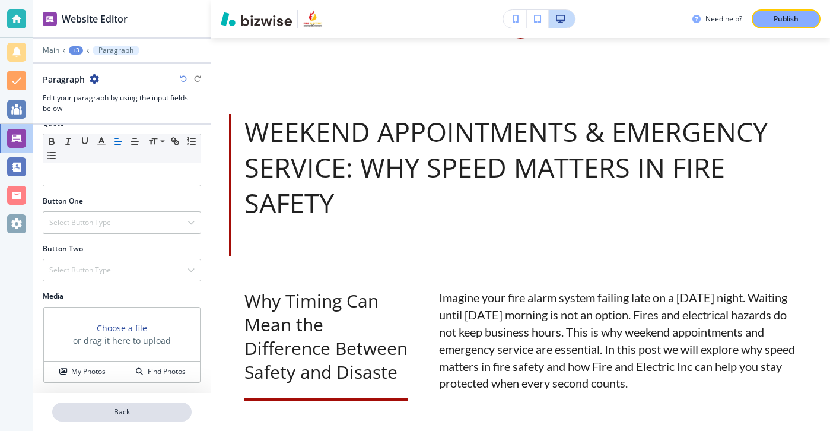
click at [119, 407] on p "Back" at bounding box center [121, 412] width 137 height 11
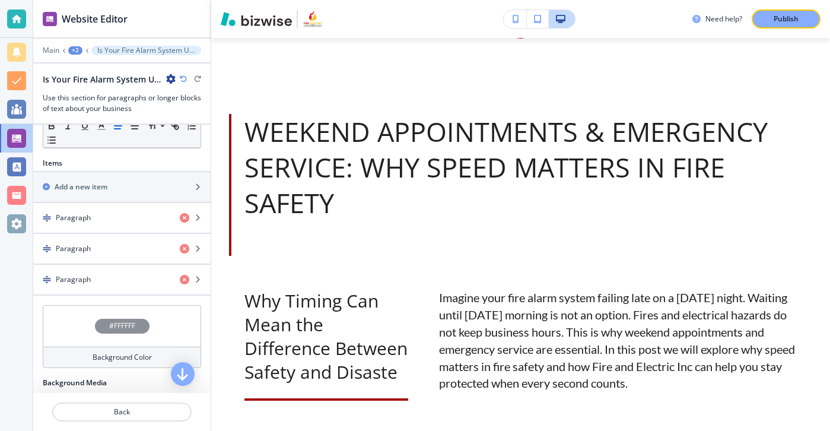
scroll to position [260, 0]
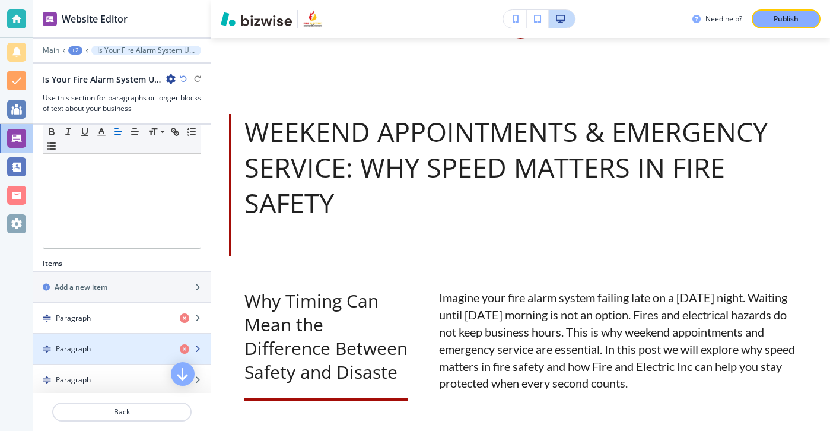
click at [110, 342] on div "button" at bounding box center [121, 338] width 177 height 9
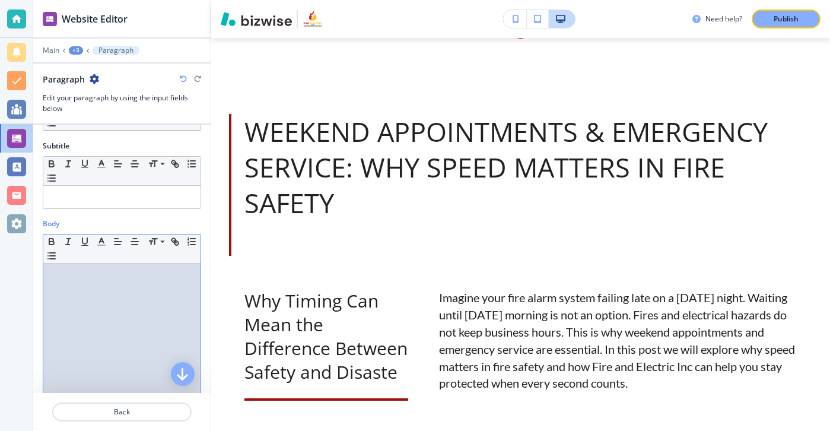
click at [110, 339] on div at bounding box center [121, 341] width 157 height 154
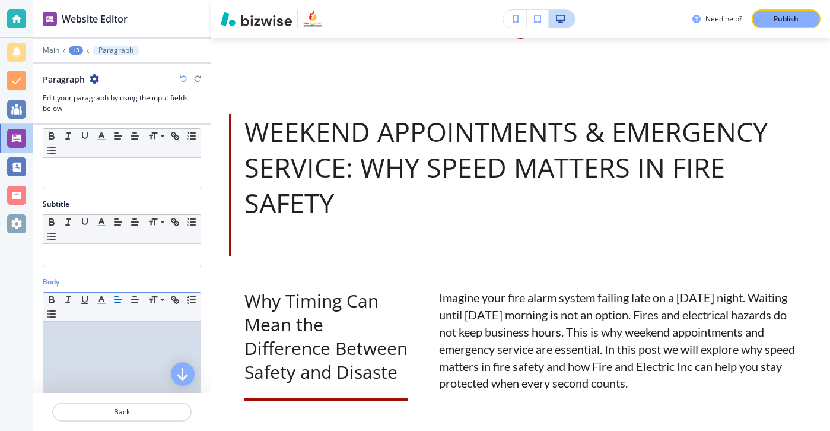
scroll to position [0, 0]
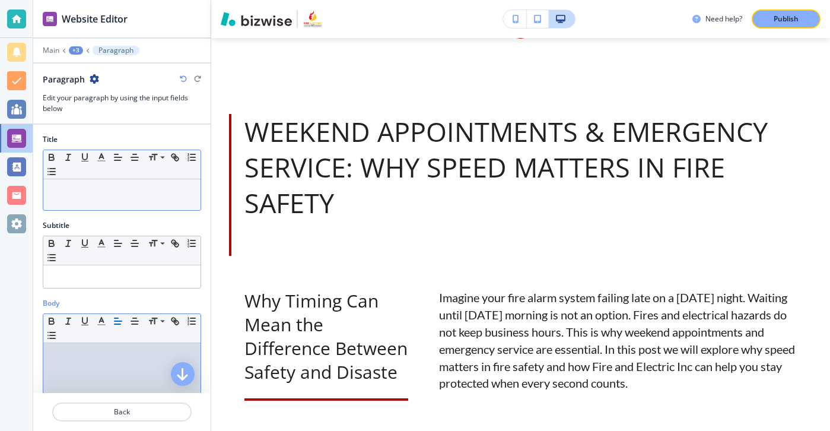
click at [134, 208] on div at bounding box center [121, 194] width 157 height 31
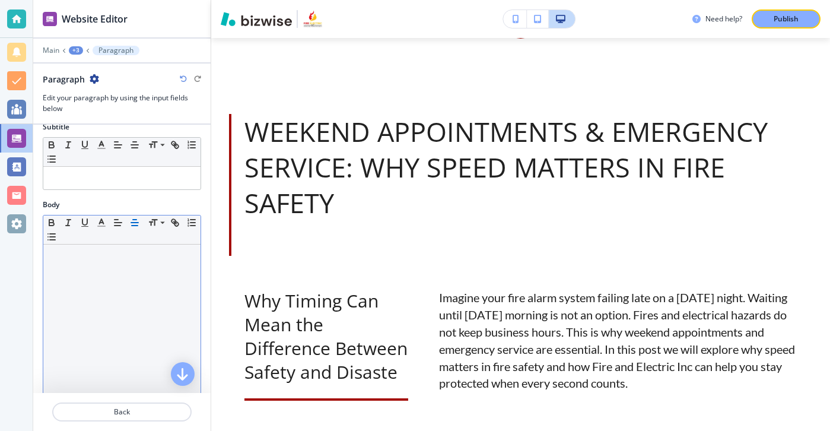
scroll to position [186, 0]
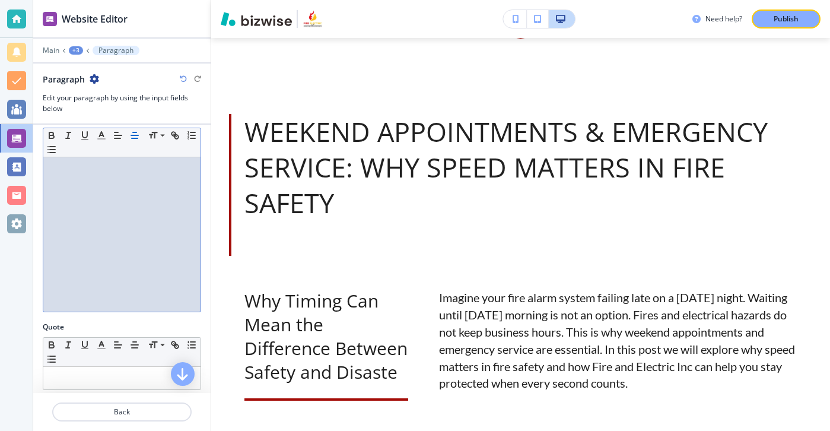
click at [135, 316] on div "Body Small Normal Large Huge" at bounding box center [121, 217] width 177 height 210
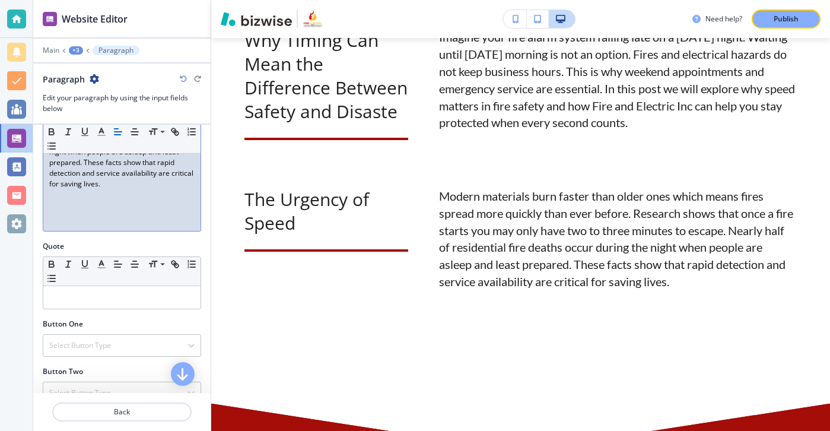
scroll to position [290, 0]
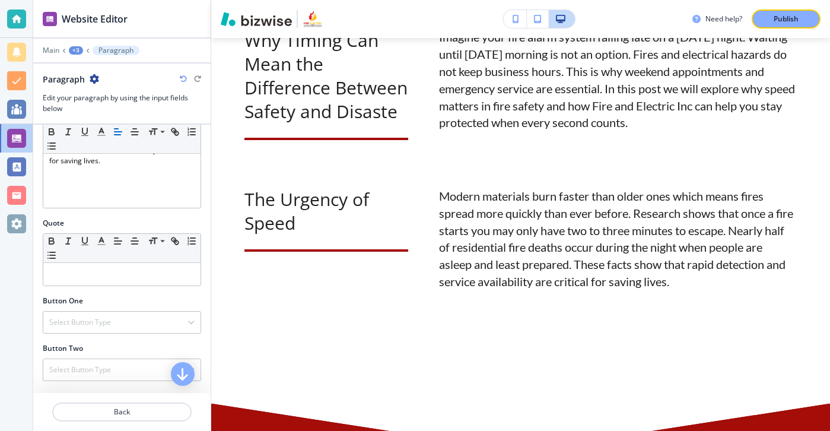
click at [123, 398] on div at bounding box center [121, 397] width 177 height 9
click at [123, 424] on div at bounding box center [121, 425] width 177 height 9
click at [123, 420] on button "Back" at bounding box center [121, 411] width 139 height 19
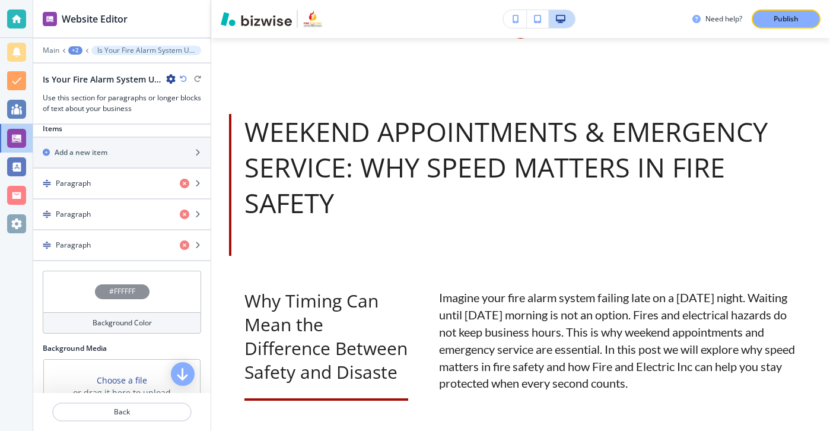
scroll to position [326, 0]
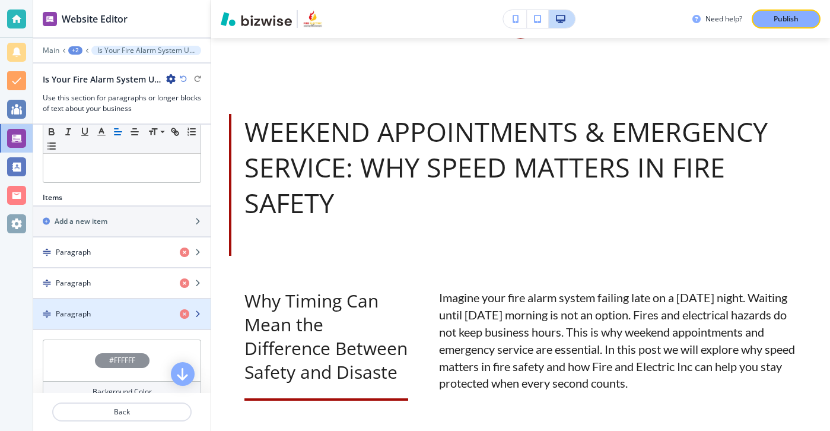
click at [118, 307] on div "button" at bounding box center [121, 303] width 177 height 9
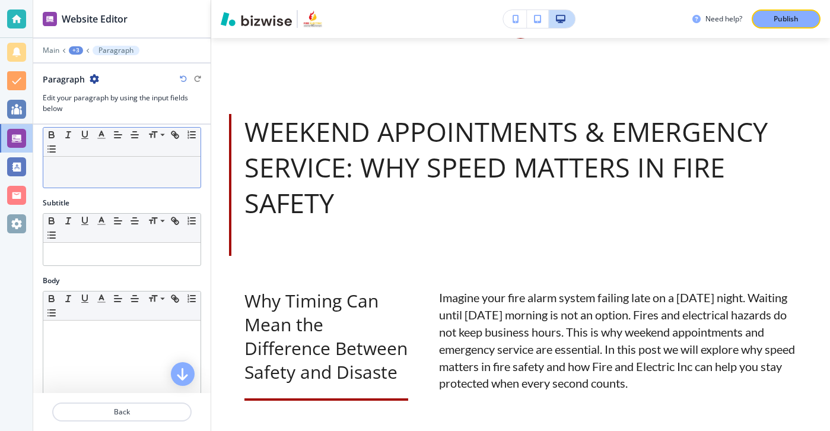
scroll to position [0, 0]
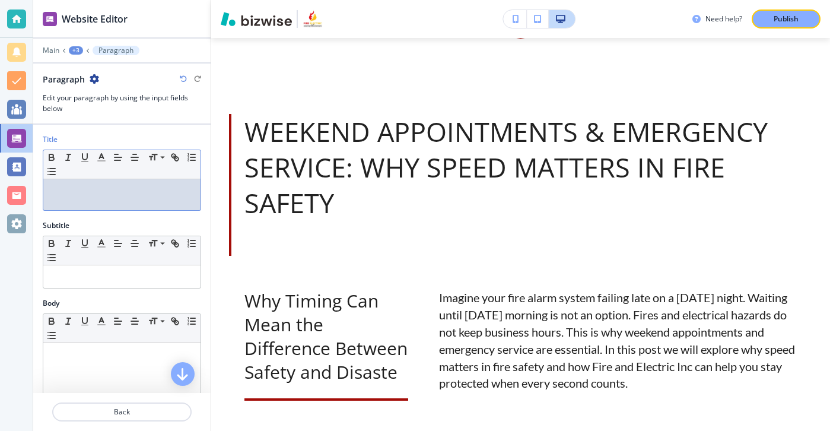
click at [83, 183] on div at bounding box center [121, 194] width 157 height 31
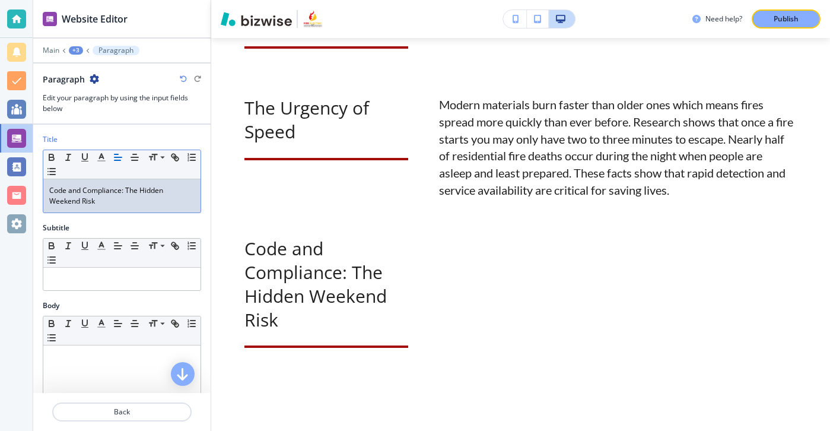
scroll to position [147, 0]
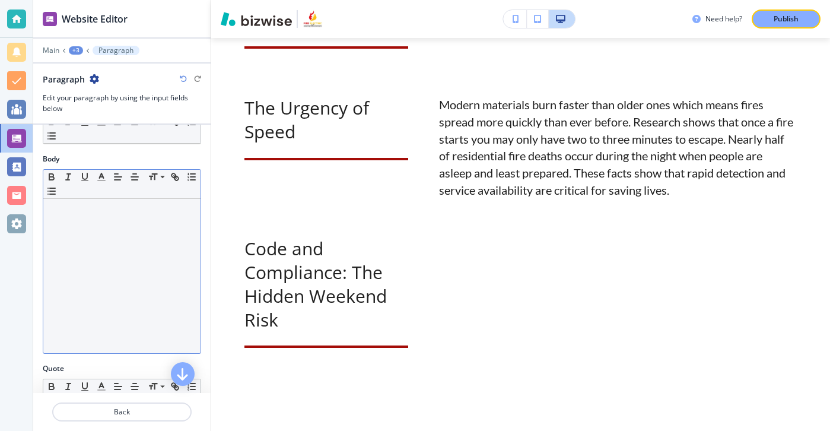
click at [177, 239] on div at bounding box center [121, 276] width 157 height 154
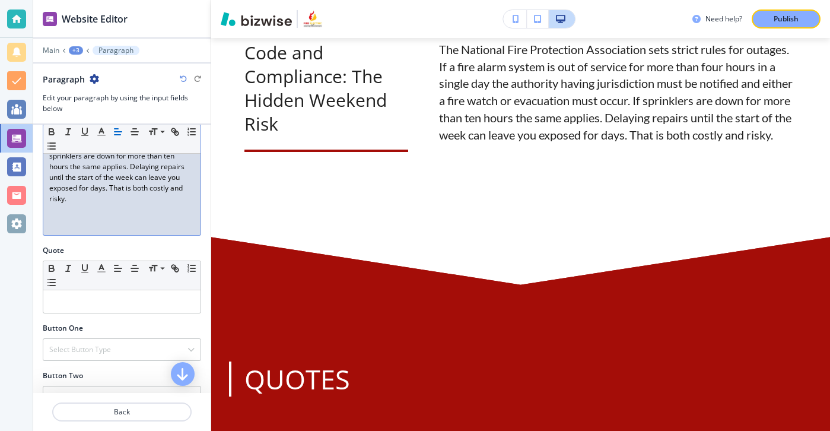
scroll to position [392, 0]
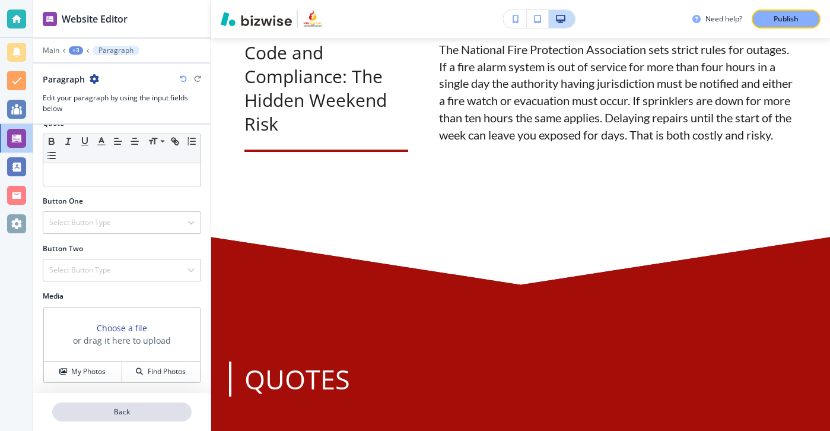
click at [113, 410] on p "Back" at bounding box center [121, 412] width 137 height 11
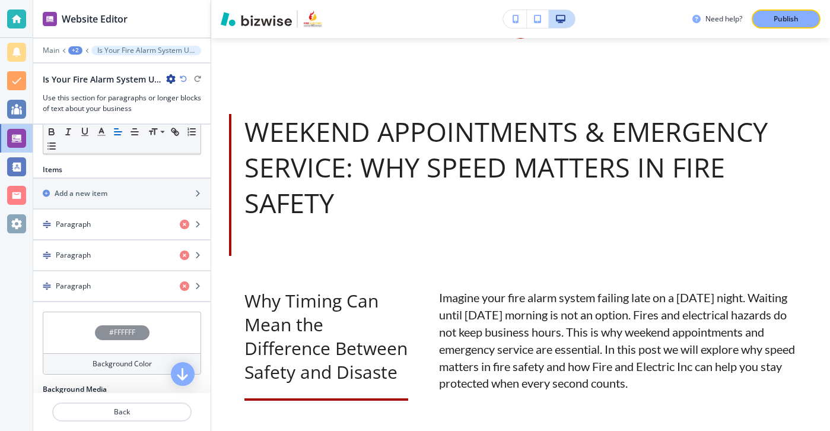
scroll to position [365, 0]
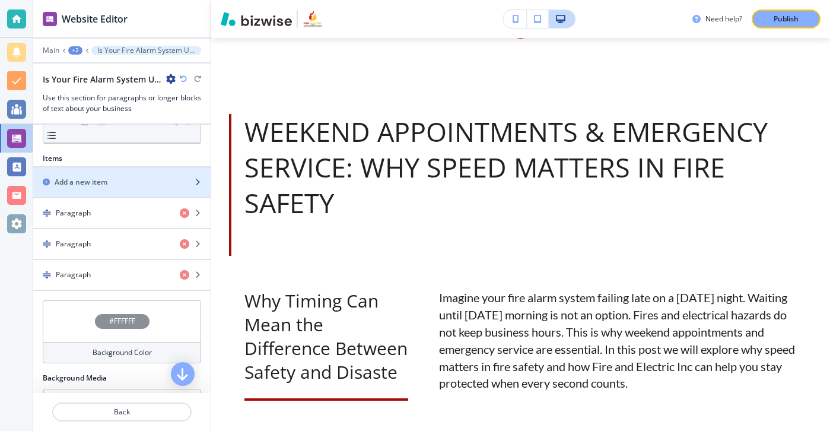
click at [145, 183] on div "Add a new item" at bounding box center [108, 182] width 151 height 11
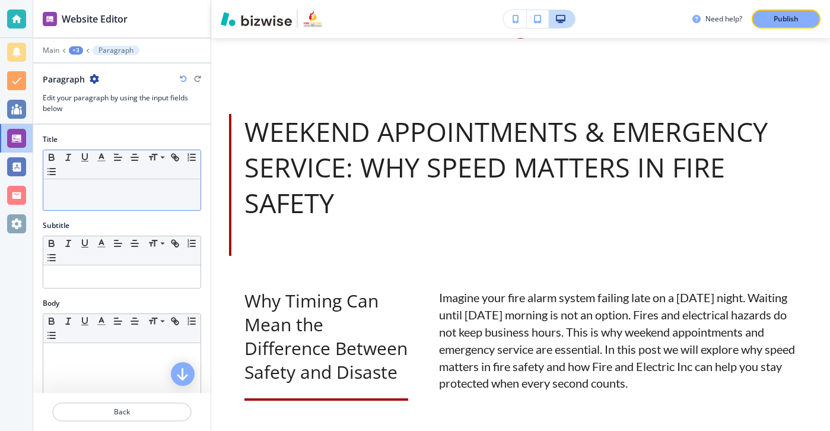
click at [148, 199] on div at bounding box center [121, 194] width 157 height 31
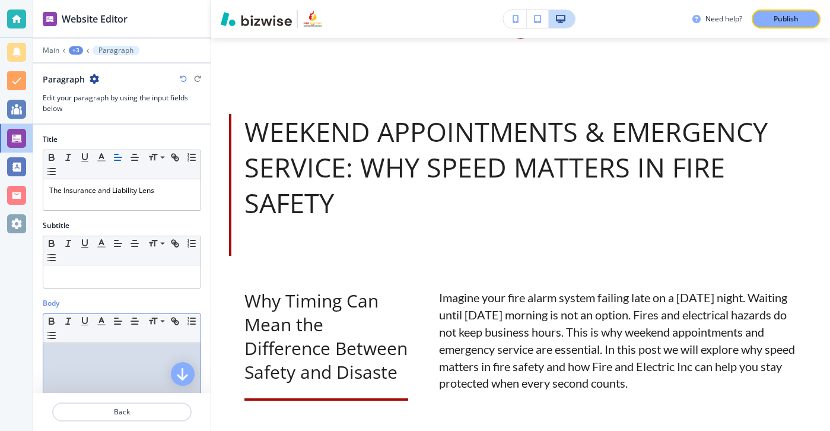
click at [116, 379] on div at bounding box center [121, 420] width 157 height 154
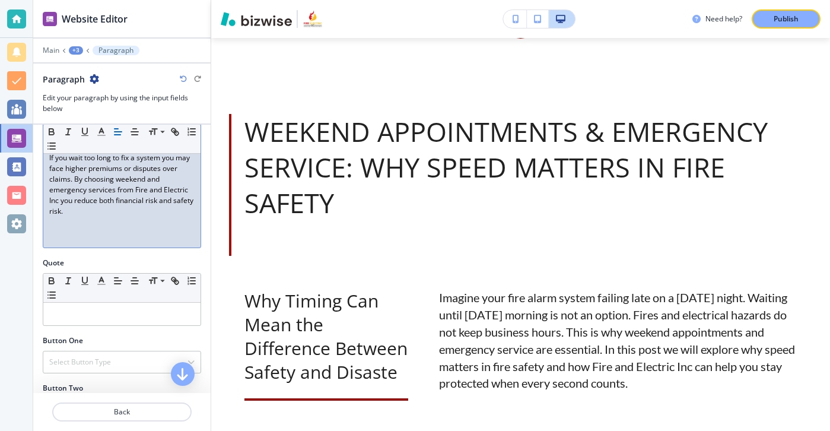
scroll to position [389, 0]
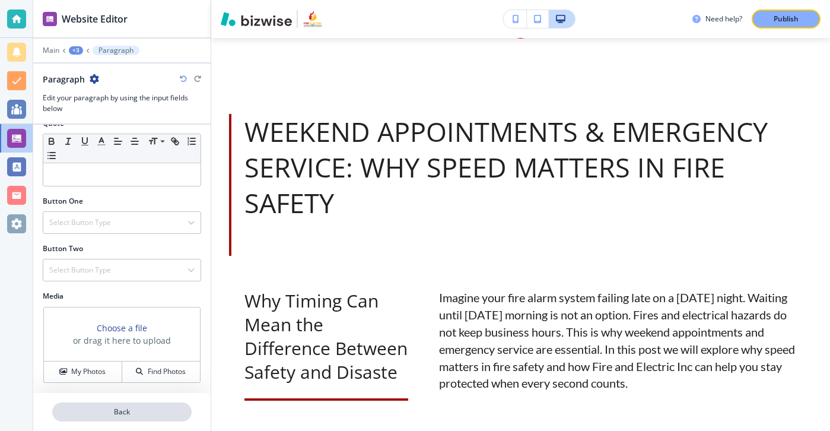
click at [115, 411] on p "Back" at bounding box center [121, 412] width 137 height 11
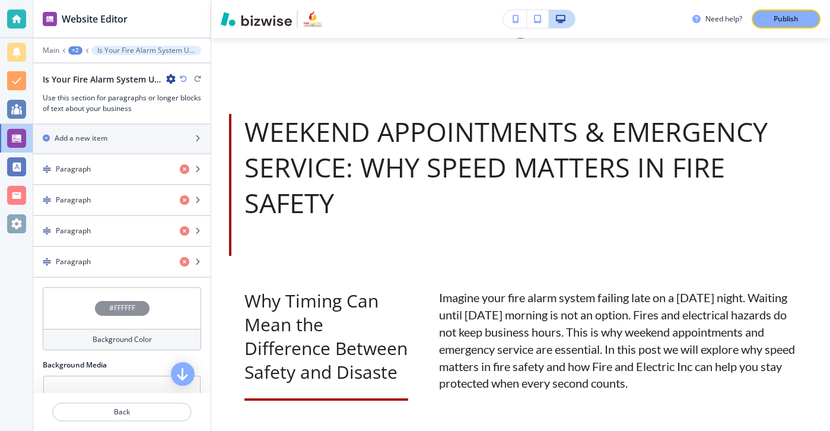
scroll to position [363, 0]
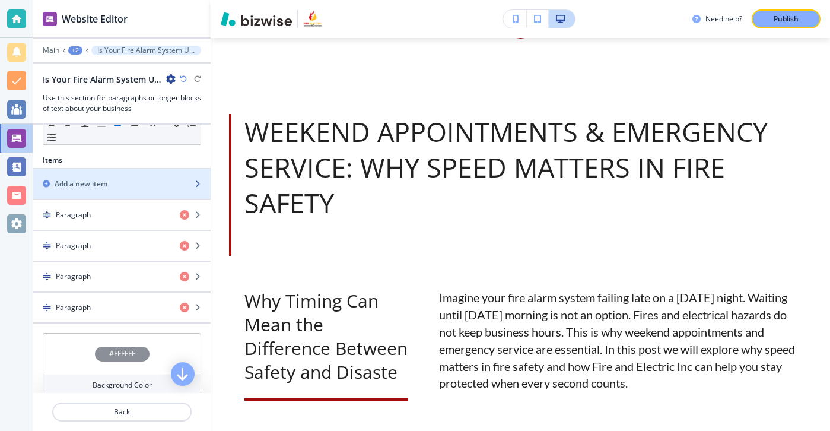
click at [138, 173] on div "button" at bounding box center [121, 173] width 177 height 9
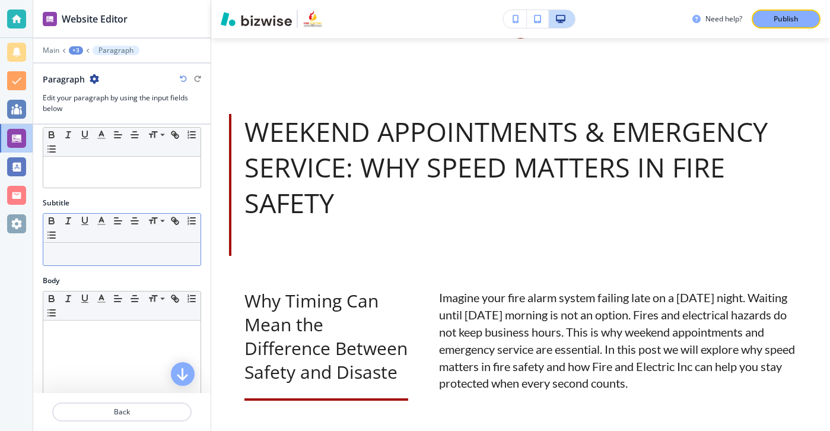
scroll to position [0, 0]
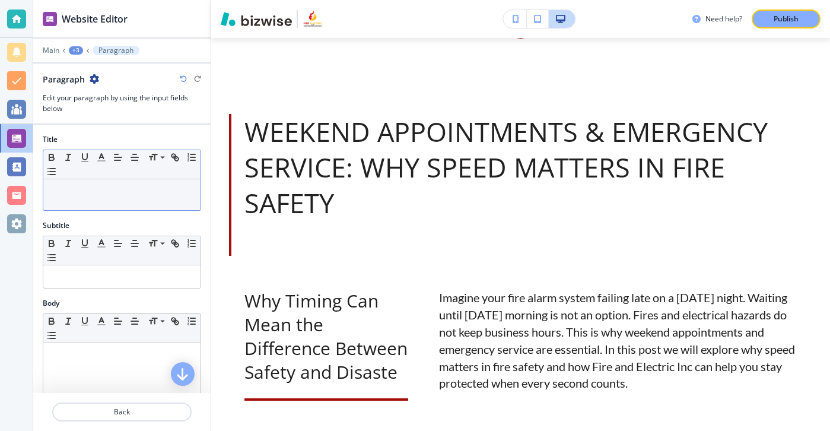
click at [144, 178] on div "Small Normal Large Huge" at bounding box center [121, 164] width 157 height 29
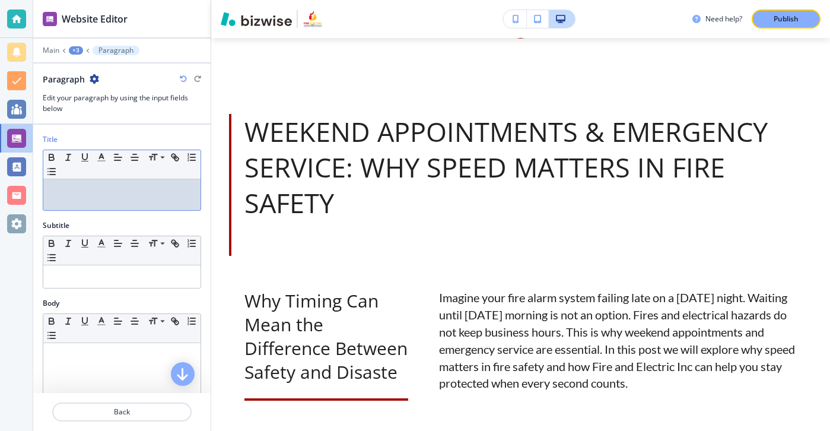
click at [137, 201] on div at bounding box center [121, 194] width 157 height 31
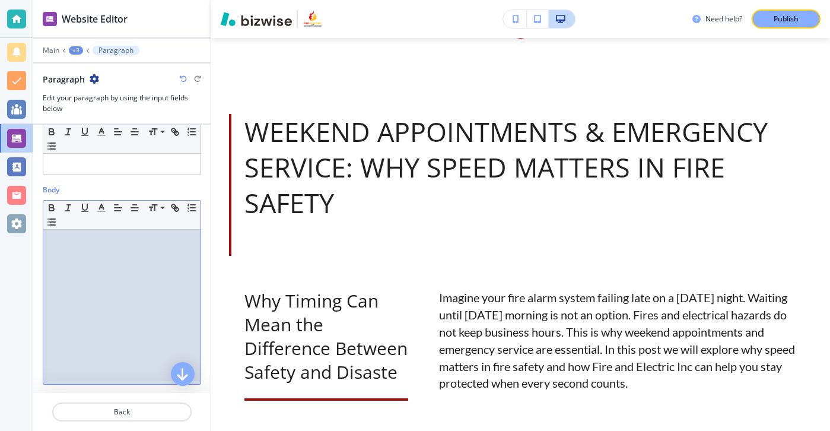
click at [118, 306] on div at bounding box center [121, 307] width 157 height 154
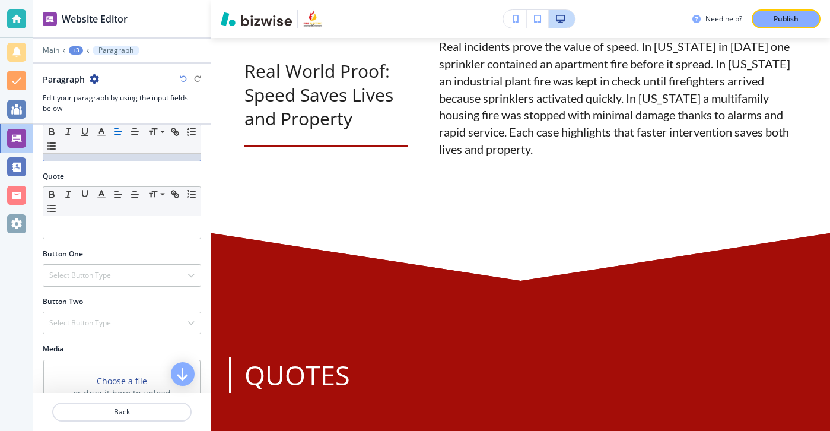
scroll to position [392, 0]
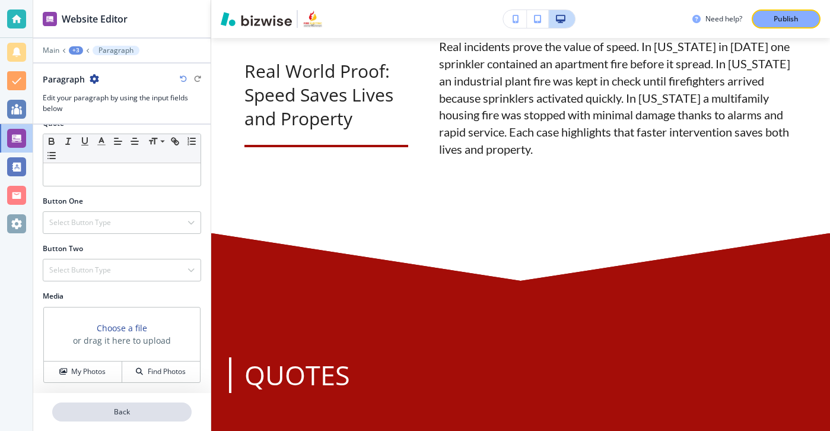
click at [96, 413] on p "Back" at bounding box center [121, 412] width 137 height 11
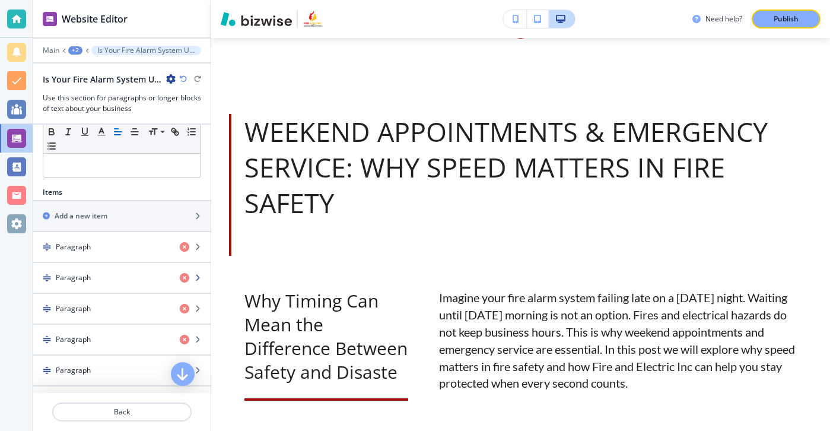
scroll to position [308, 0]
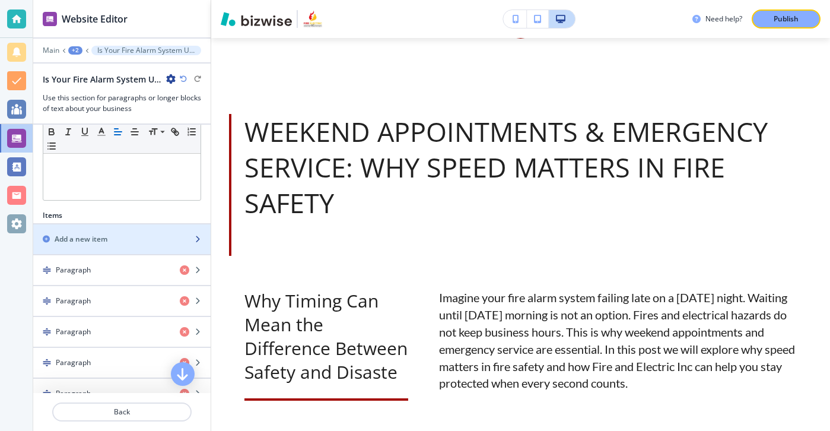
click at [96, 243] on h2 "Add a new item" at bounding box center [81, 239] width 53 height 11
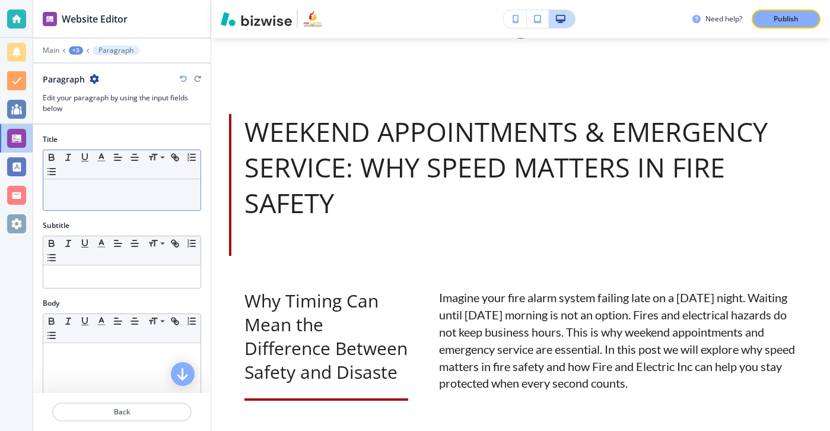
click at [167, 187] on p at bounding box center [121, 190] width 145 height 11
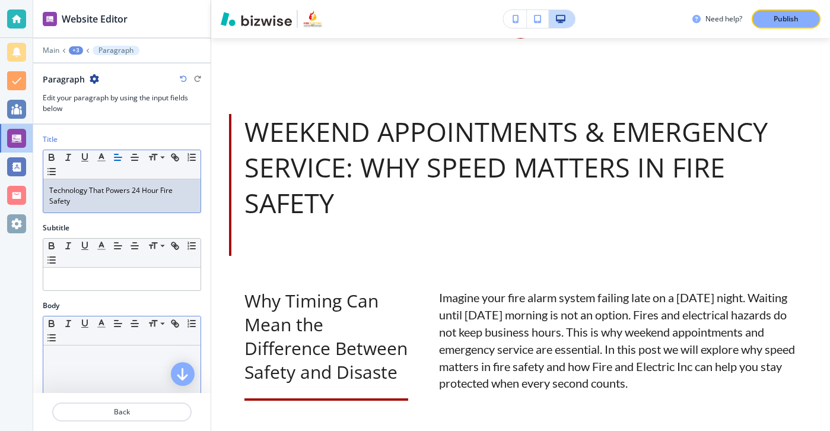
click at [111, 384] on div at bounding box center [121, 422] width 157 height 154
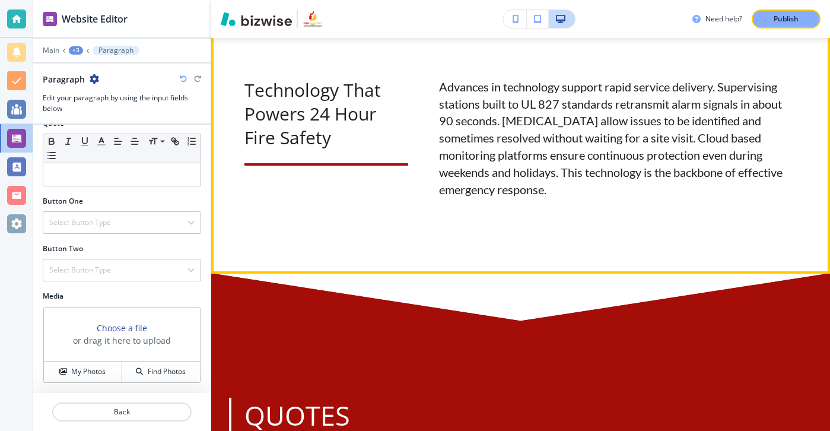
scroll to position [1772, 0]
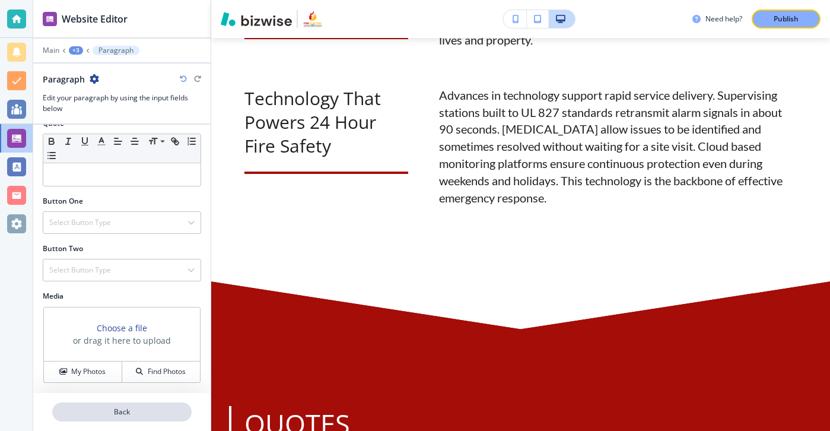
click at [150, 409] on p "Back" at bounding box center [121, 412] width 137 height 11
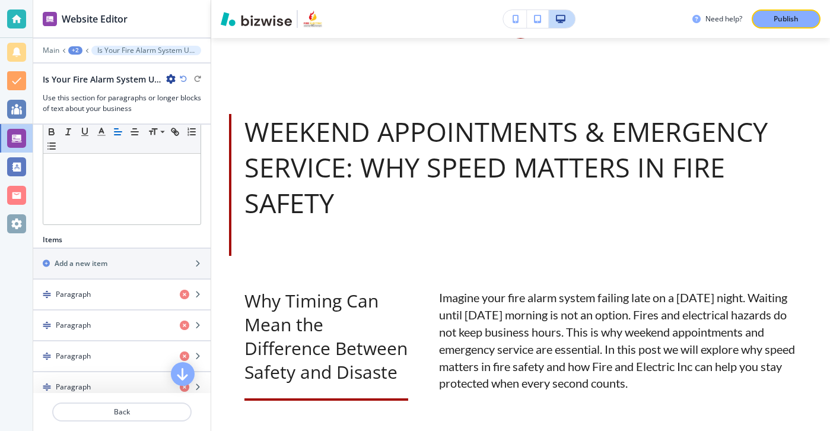
scroll to position [324, 0]
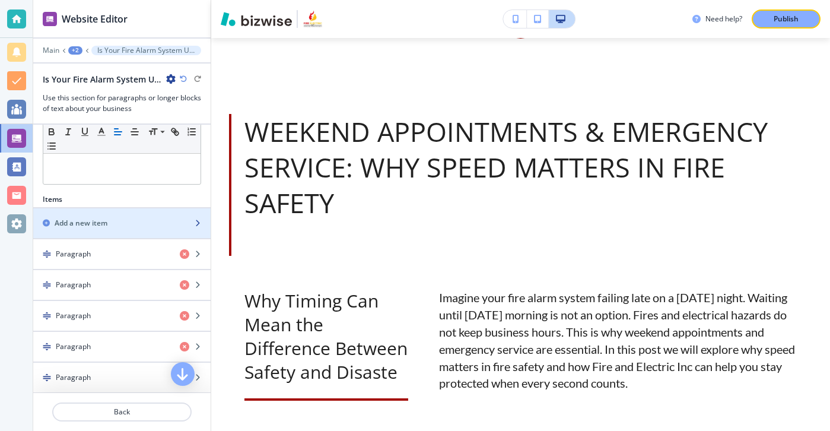
click at [191, 226] on div "Add a new item" at bounding box center [121, 223] width 177 height 11
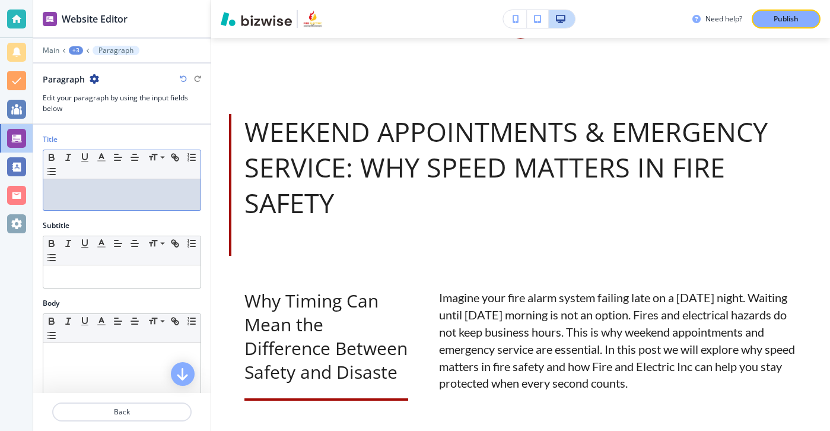
click at [144, 208] on div at bounding box center [121, 194] width 157 height 31
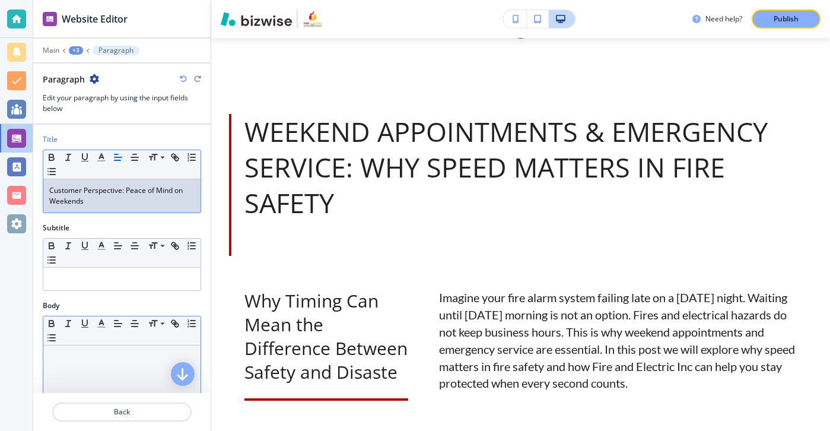
click at [118, 371] on div at bounding box center [121, 422] width 157 height 154
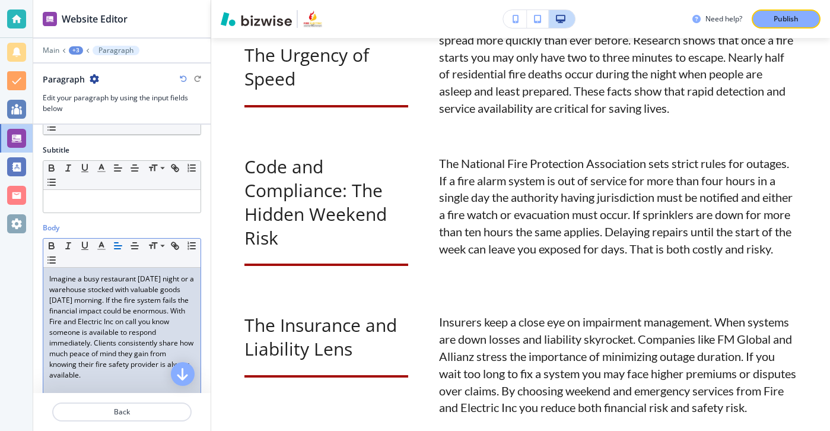
scroll to position [0, 0]
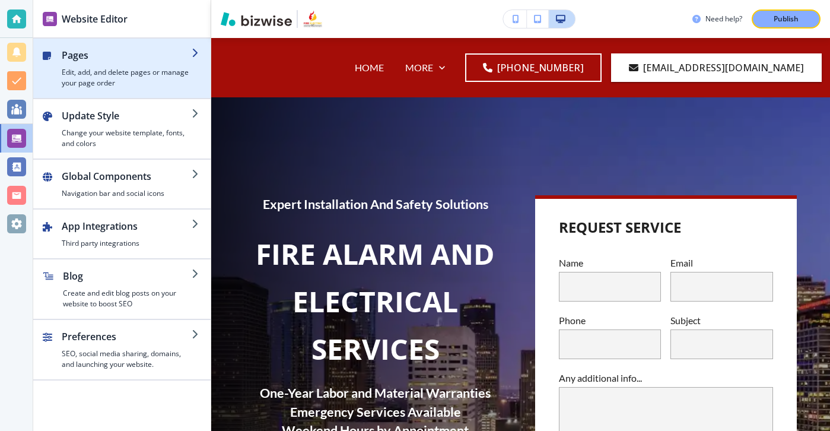
click at [163, 64] on div "button" at bounding box center [127, 64] width 130 height 5
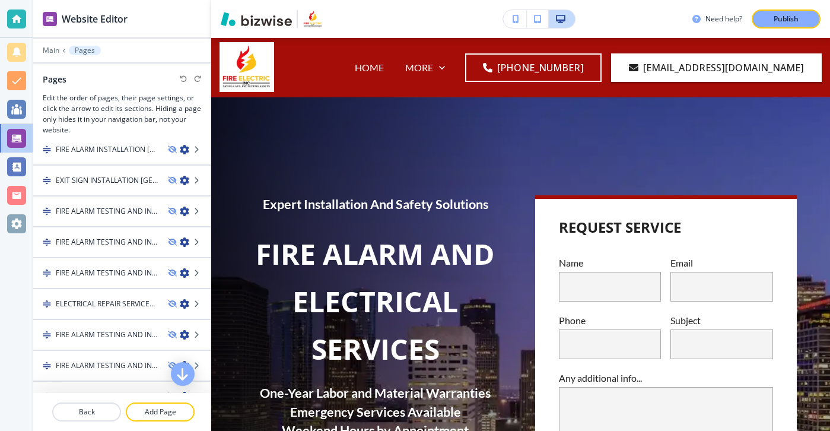
scroll to position [2222, 0]
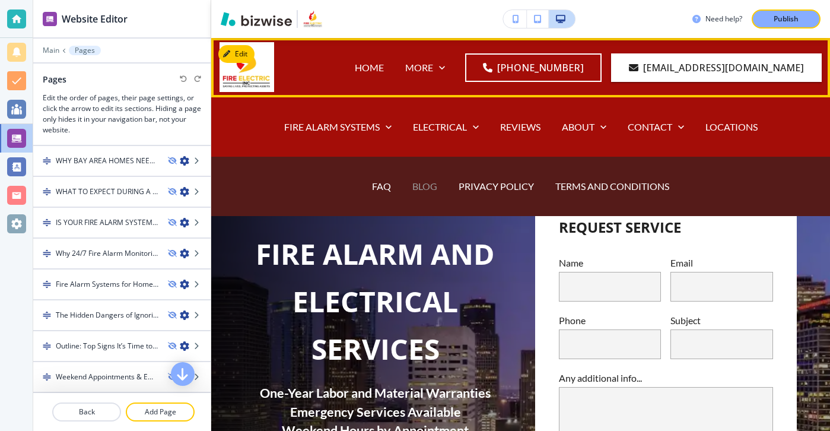
click at [431, 188] on p "BLOG" at bounding box center [425, 186] width 25 height 14
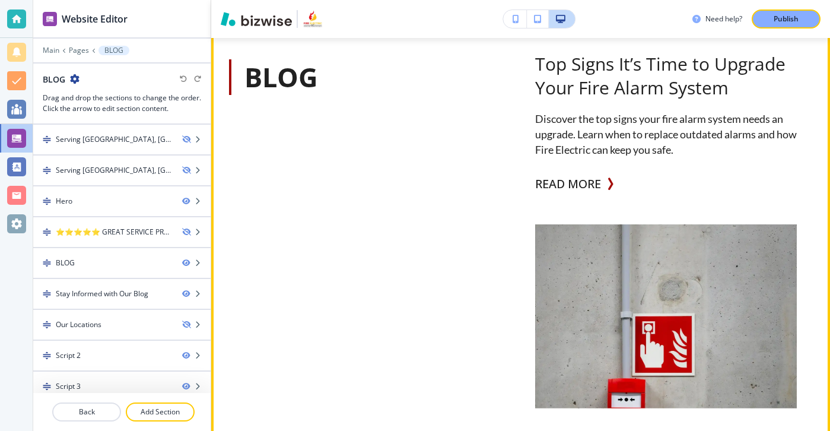
scroll to position [740, 0]
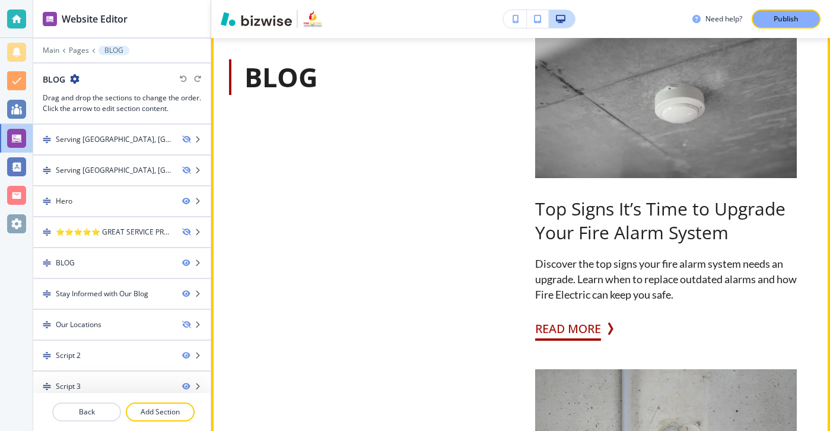
click at [607, 330] on icon "button" at bounding box center [610, 328] width 12 height 12
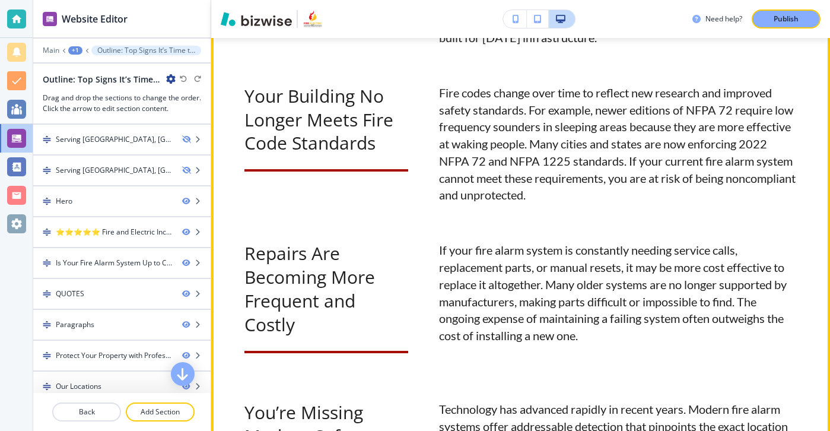
scroll to position [1485, 0]
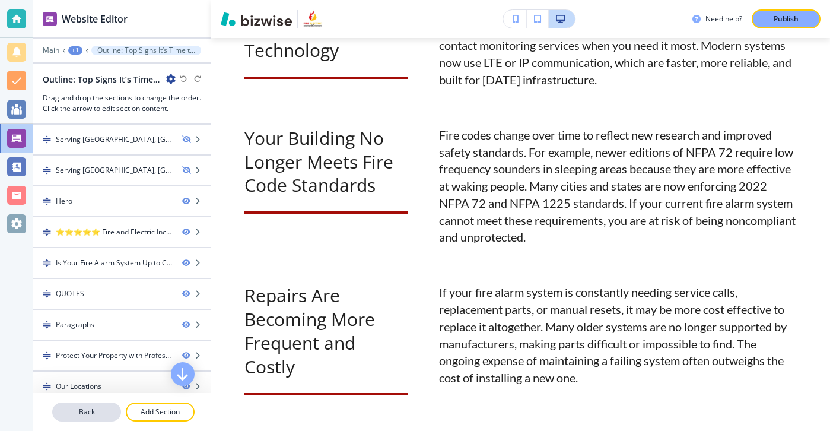
click at [84, 411] on p "Back" at bounding box center [86, 412] width 66 height 11
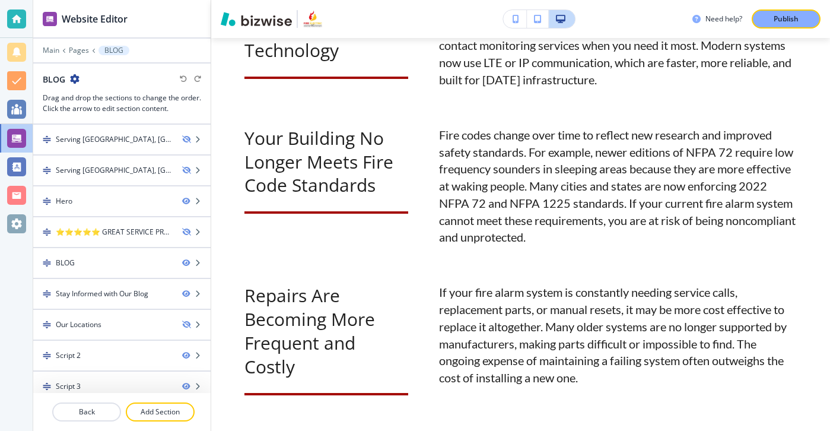
click at [43, 43] on div at bounding box center [121, 42] width 177 height 7
click at [43, 49] on p "Main" at bounding box center [51, 50] width 17 height 8
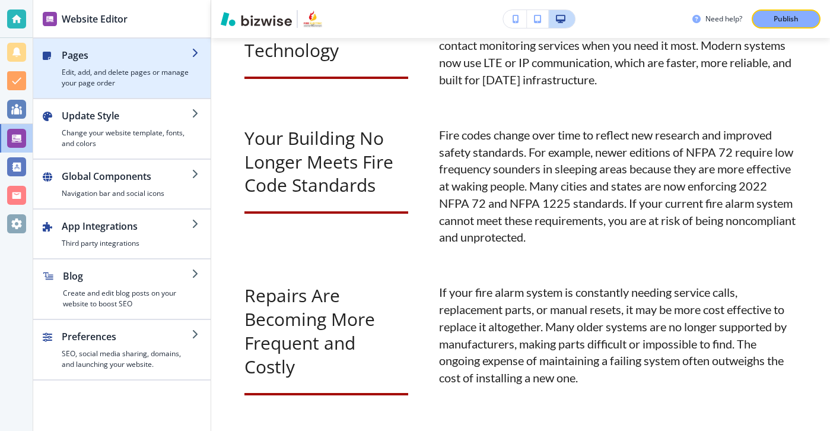
click at [158, 49] on h2 "Pages" at bounding box center [127, 55] width 130 height 14
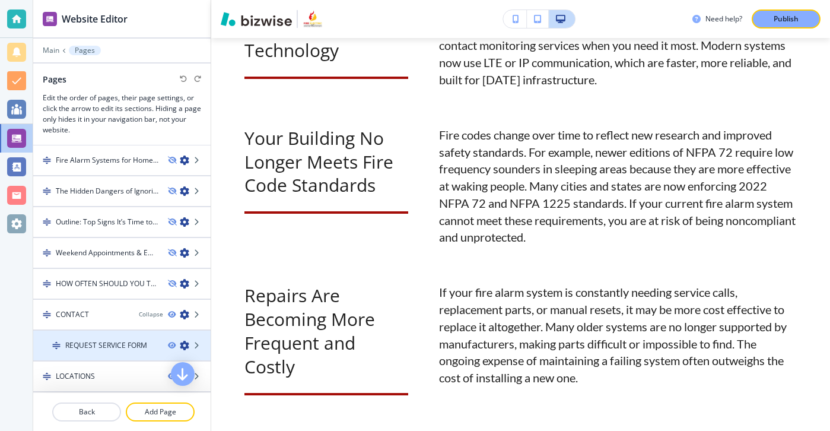
scroll to position [2336, 0]
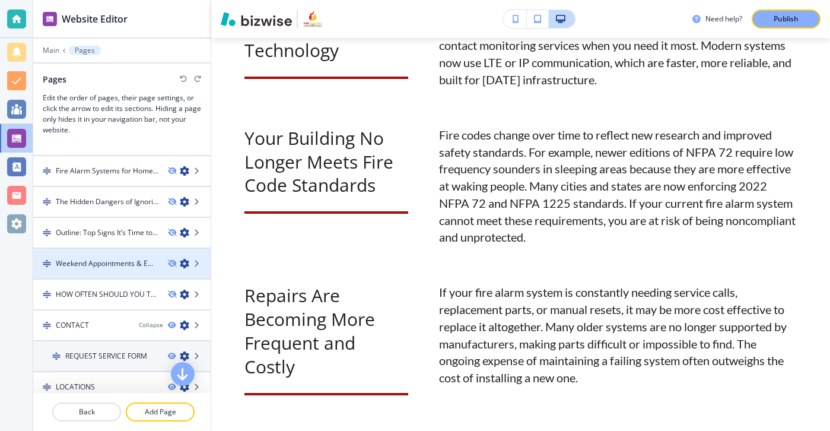
click at [128, 275] on div at bounding box center [121, 273] width 177 height 9
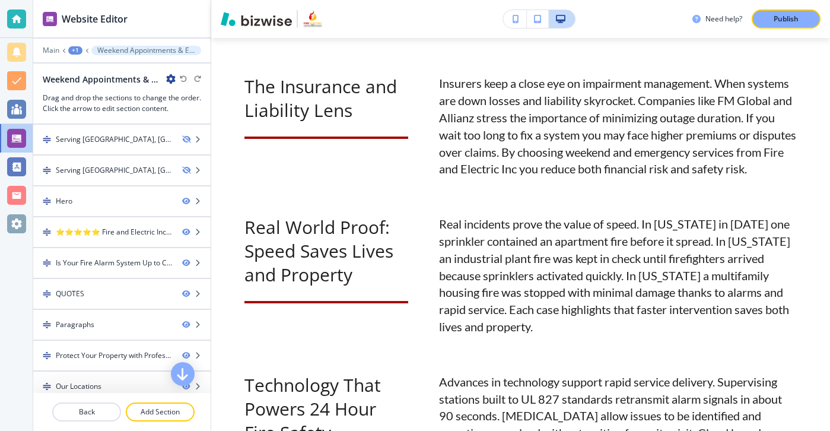
scroll to position [0, 0]
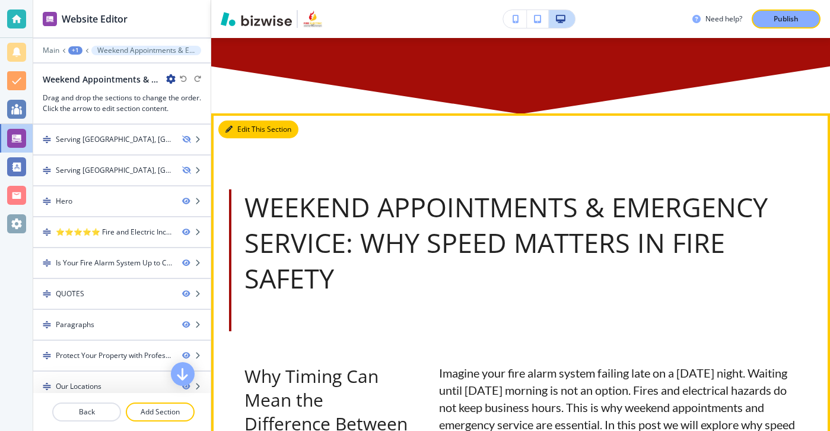
click at [236, 129] on button "Edit This Section" at bounding box center [258, 129] width 80 height 18
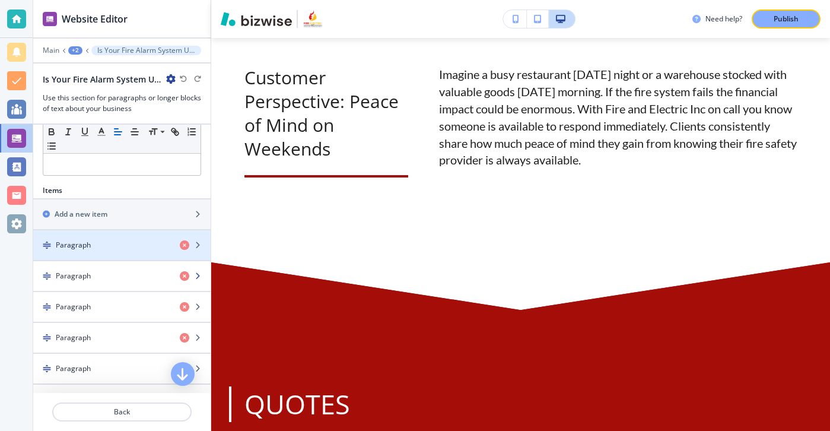
scroll to position [322, 0]
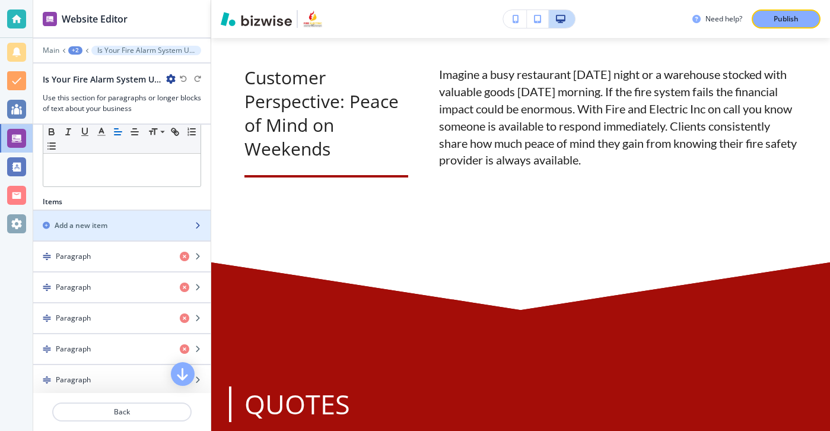
click at [134, 213] on div "button" at bounding box center [121, 215] width 177 height 9
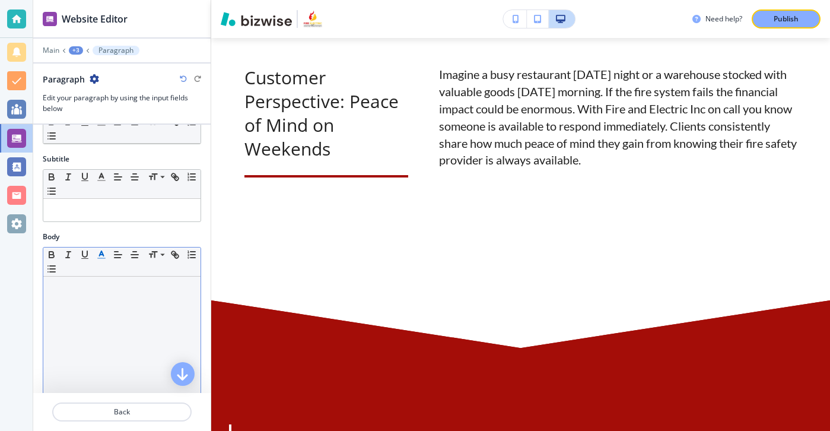
scroll to position [0, 0]
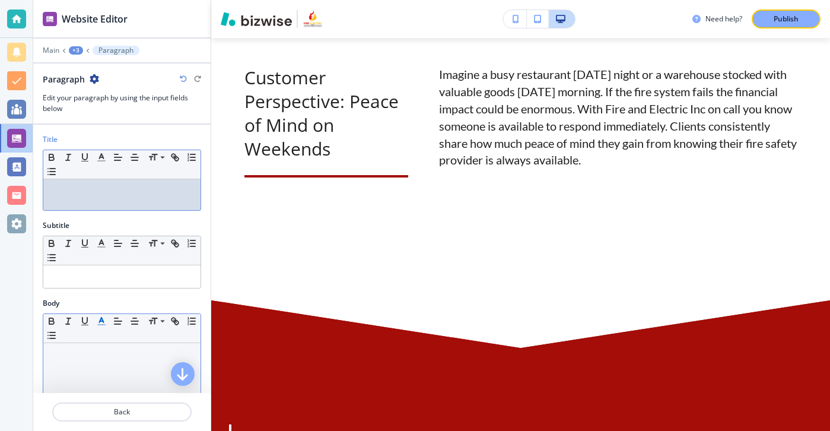
click at [102, 197] on div at bounding box center [121, 194] width 157 height 31
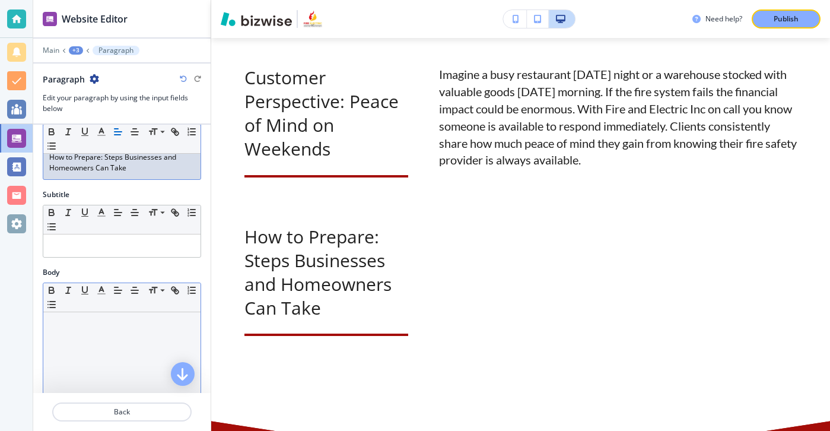
scroll to position [87, 0]
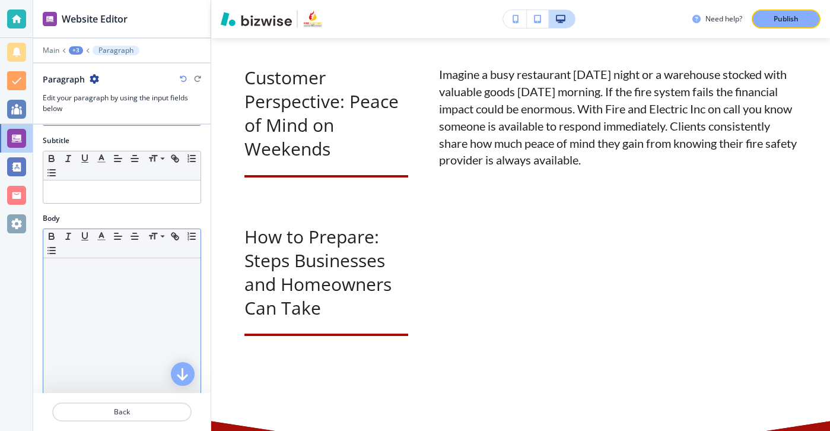
click at [126, 300] on div at bounding box center [121, 335] width 157 height 154
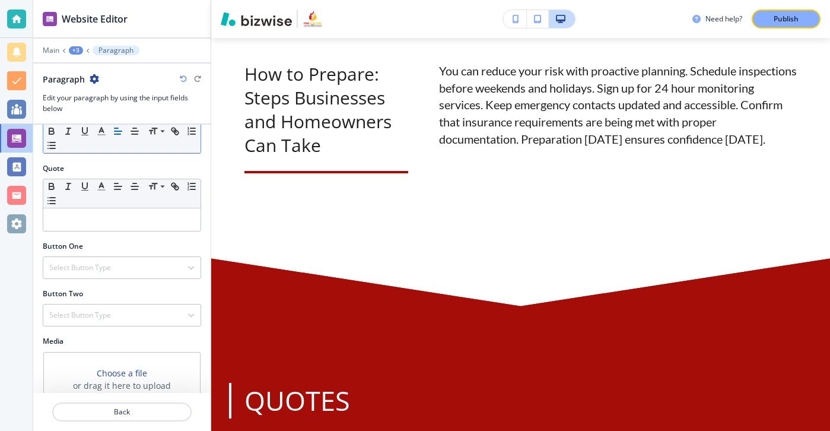
scroll to position [392, 0]
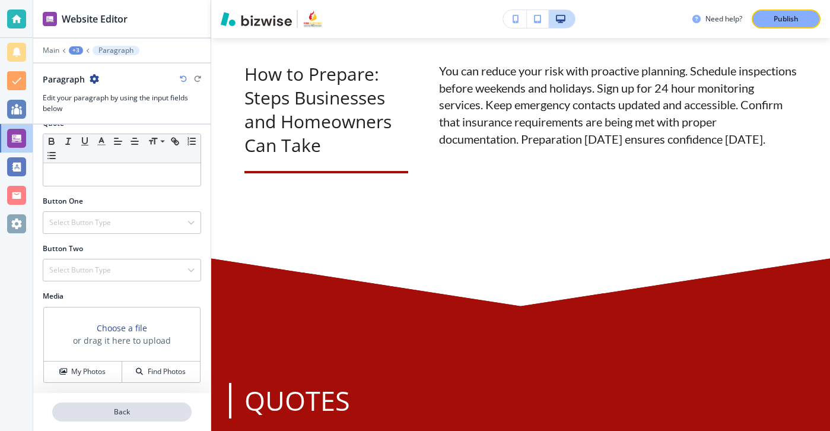
click at [123, 413] on p "Back" at bounding box center [121, 412] width 137 height 11
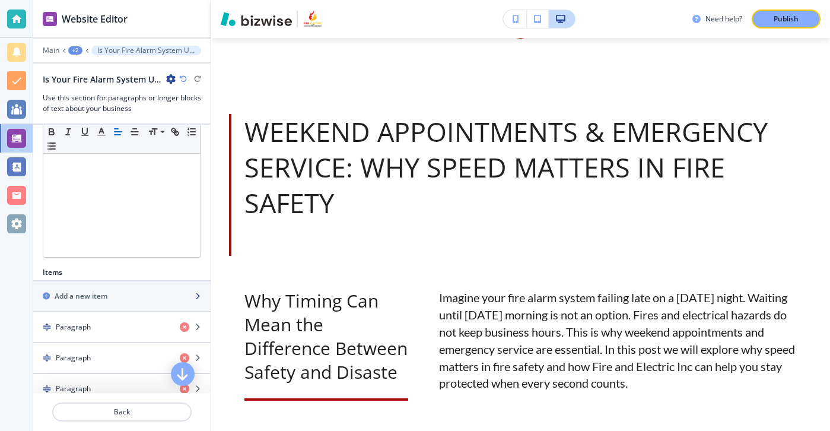
scroll to position [274, 0]
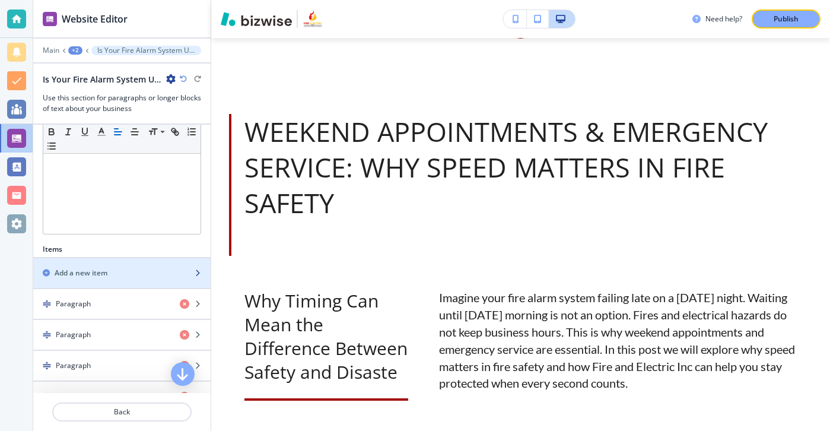
click at [161, 269] on div "Add a new item" at bounding box center [108, 273] width 151 height 11
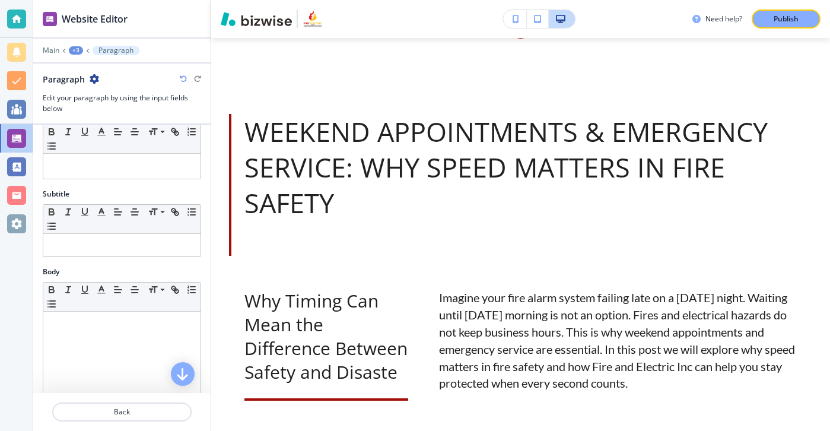
scroll to position [0, 0]
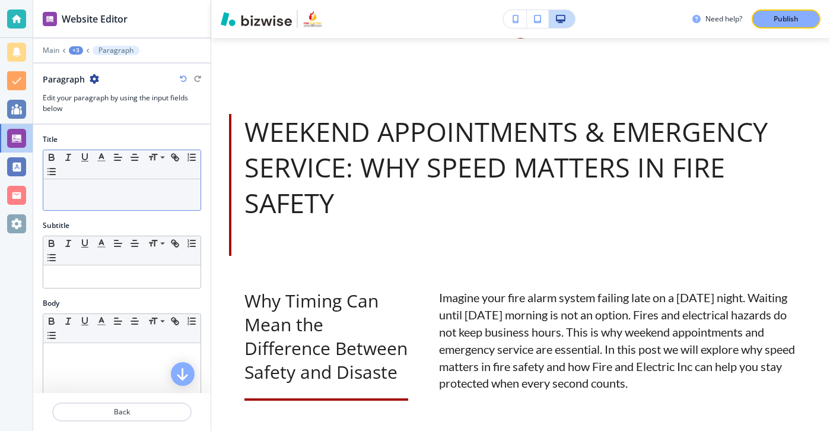
click at [158, 177] on div "Small Normal Large Huge" at bounding box center [121, 164] width 157 height 29
click at [158, 178] on div "Small Normal Large Huge" at bounding box center [121, 164] width 157 height 29
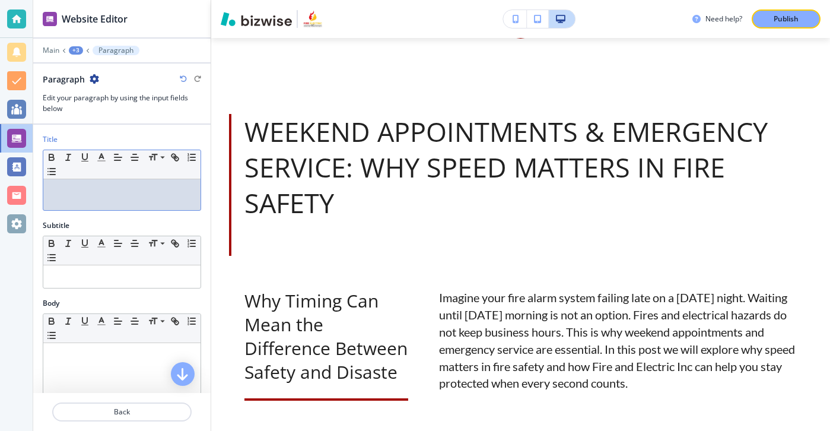
click at [158, 214] on div "Title Small Normal Large Huge" at bounding box center [121, 177] width 177 height 86
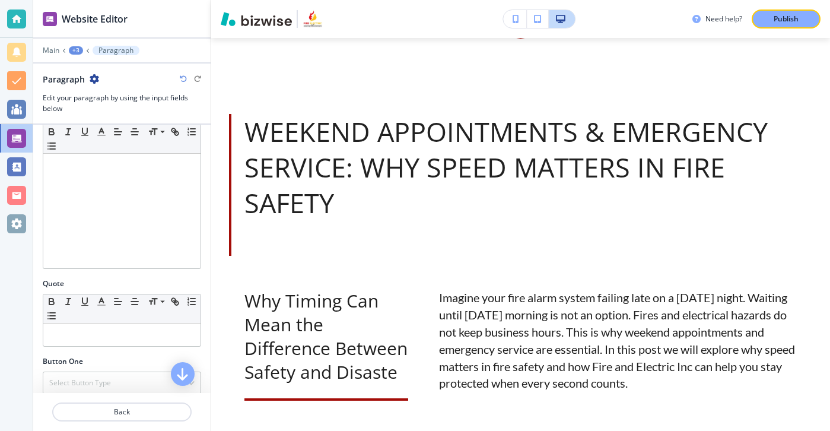
scroll to position [141, 0]
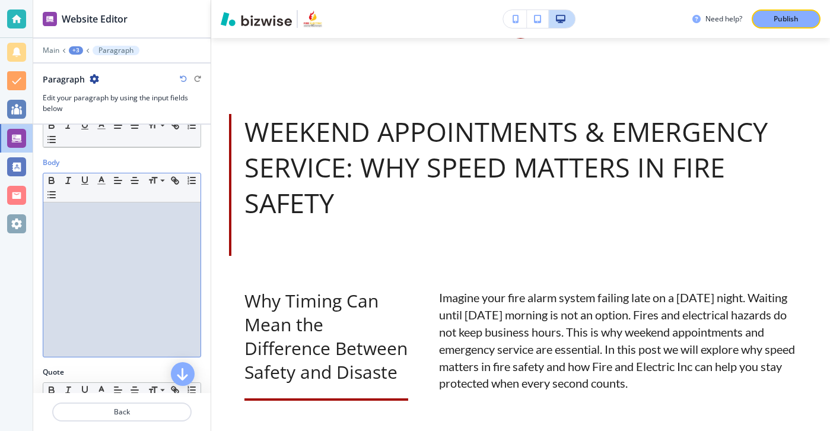
click at [131, 224] on div at bounding box center [121, 279] width 157 height 154
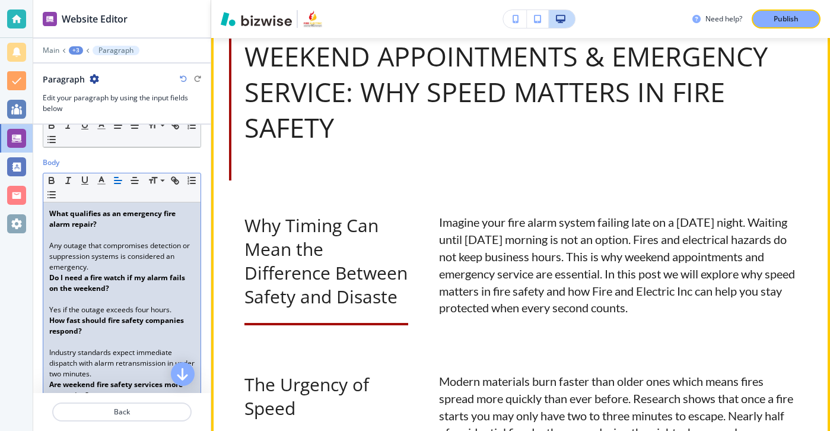
scroll to position [928, 0]
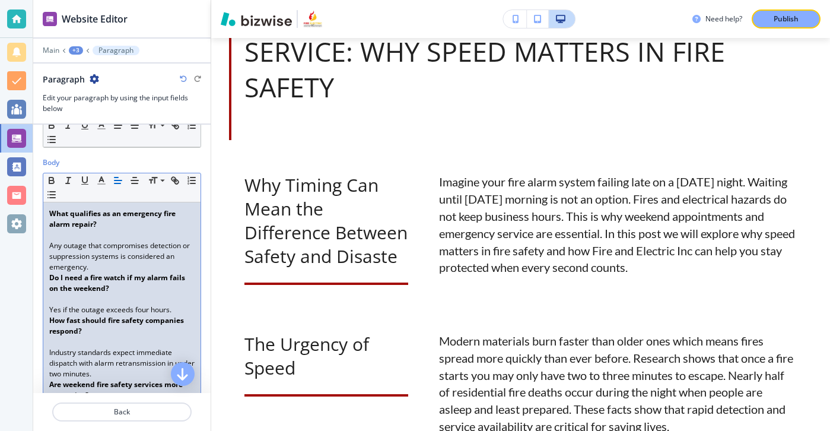
click at [69, 307] on p "Yes if the outage exceeds four hours." at bounding box center [121, 310] width 145 height 11
click at [69, 302] on p at bounding box center [121, 299] width 145 height 11
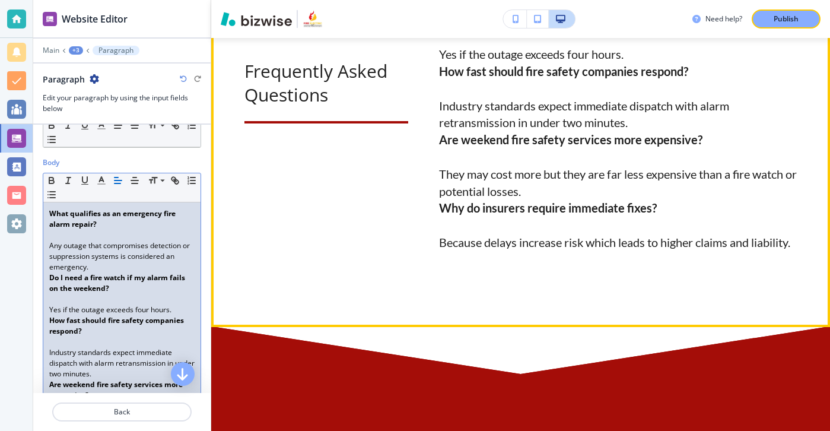
scroll to position [2389, 0]
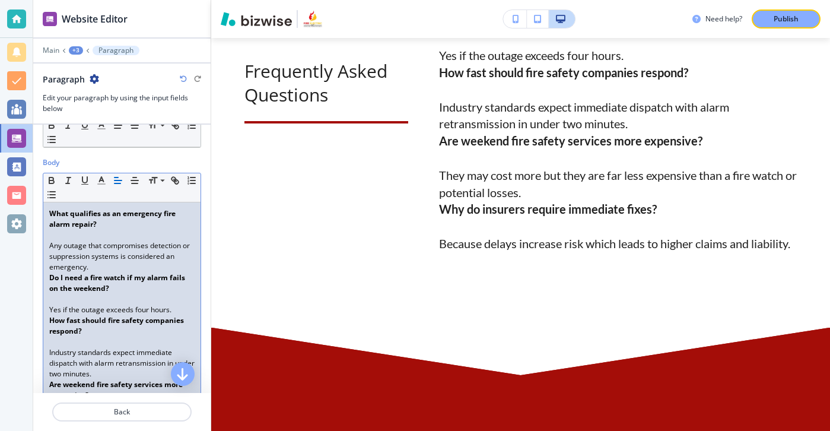
click at [76, 236] on p at bounding box center [121, 235] width 145 height 11
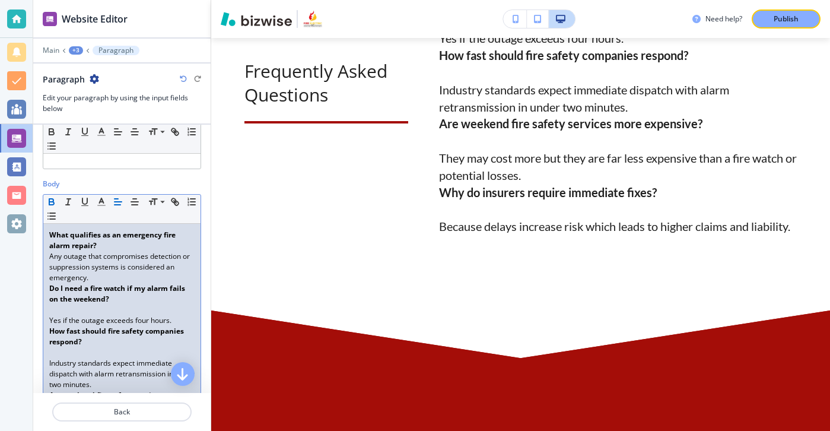
click at [55, 307] on p at bounding box center [121, 310] width 145 height 11
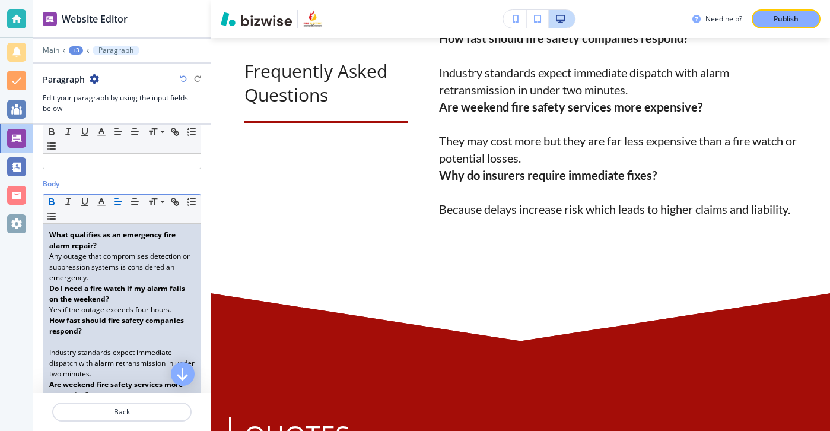
click at [55, 345] on p at bounding box center [121, 342] width 145 height 11
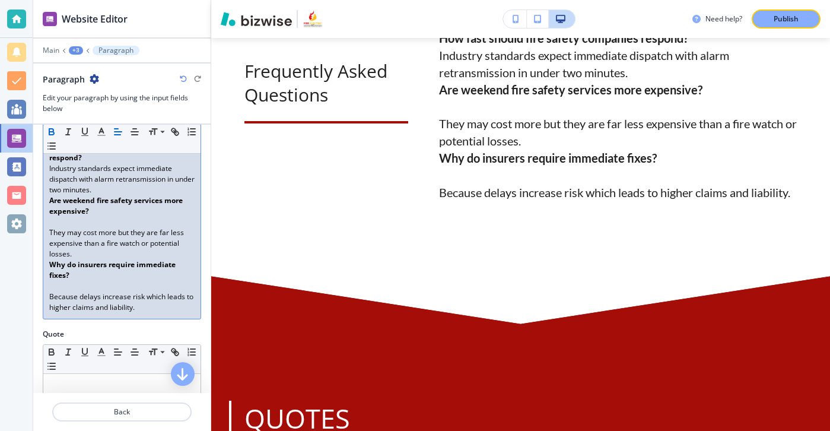
scroll to position [277, 0]
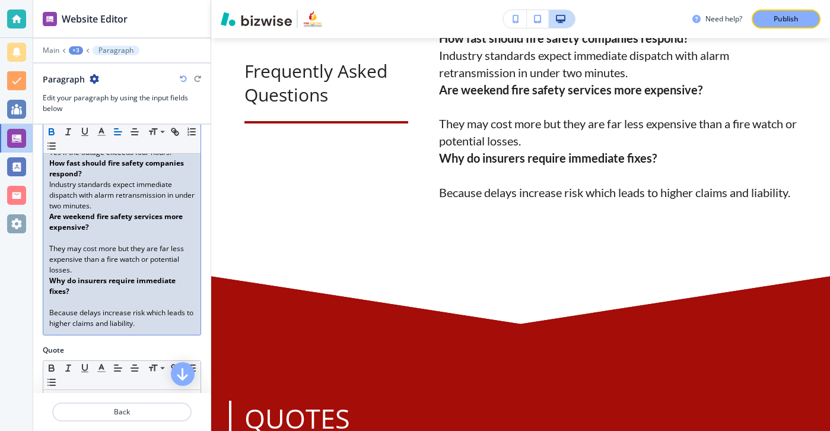
click at [59, 299] on p at bounding box center [121, 302] width 145 height 11
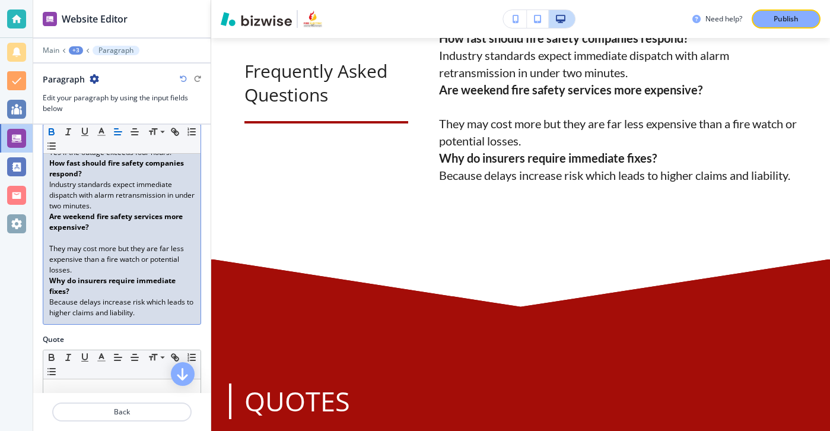
click at [74, 230] on strong "Are weekend fire safety services more expensive?" at bounding box center [116, 221] width 135 height 21
click at [73, 239] on p at bounding box center [121, 238] width 145 height 11
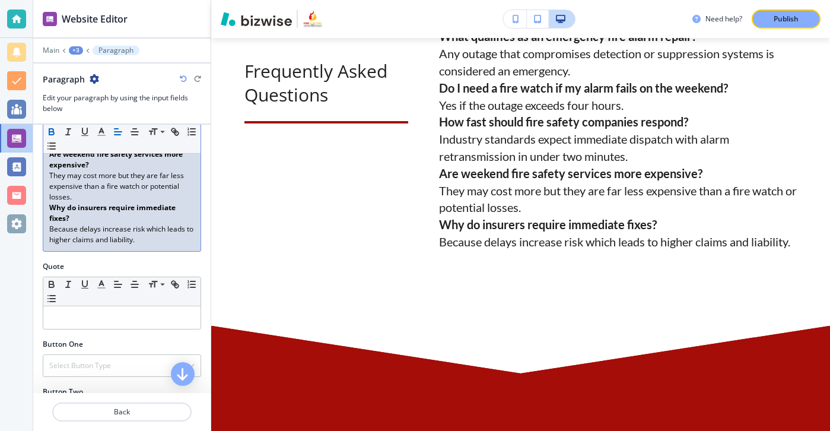
scroll to position [482, 0]
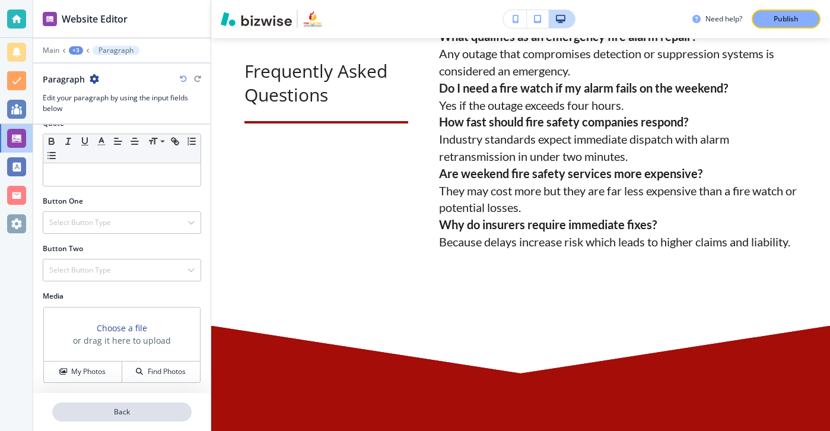
click at [119, 413] on p "Back" at bounding box center [121, 412] width 137 height 11
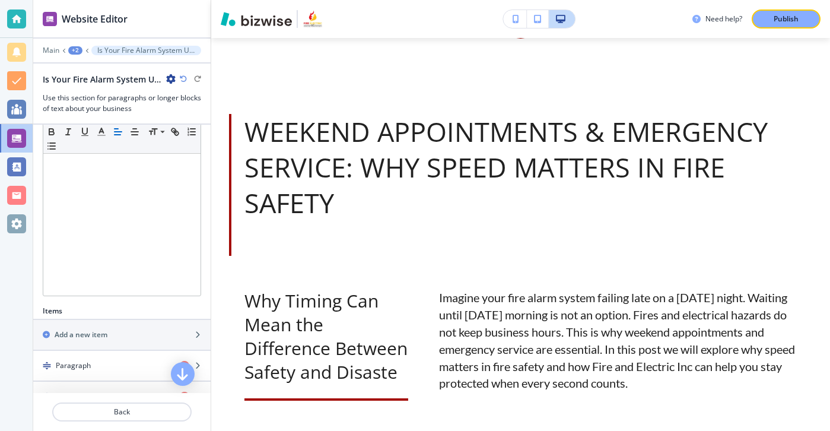
scroll to position [261, 0]
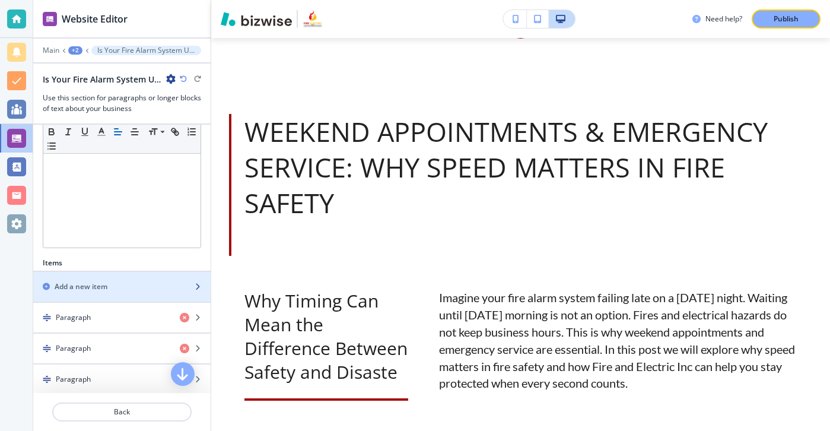
click at [122, 294] on div "button" at bounding box center [121, 296] width 177 height 9
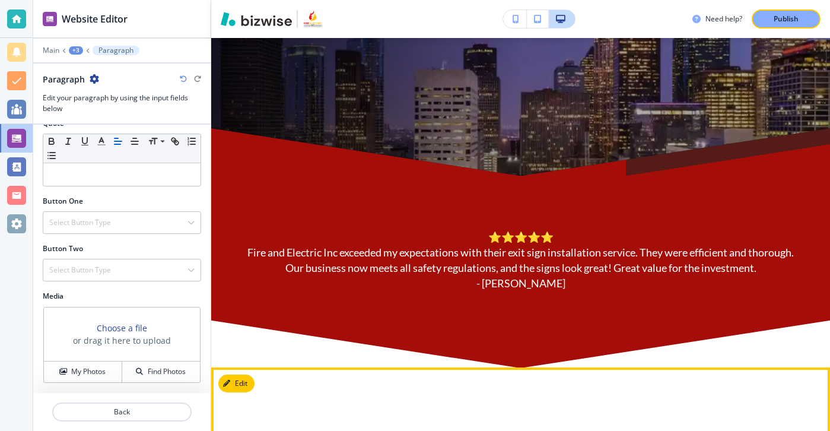
scroll to position [309, 0]
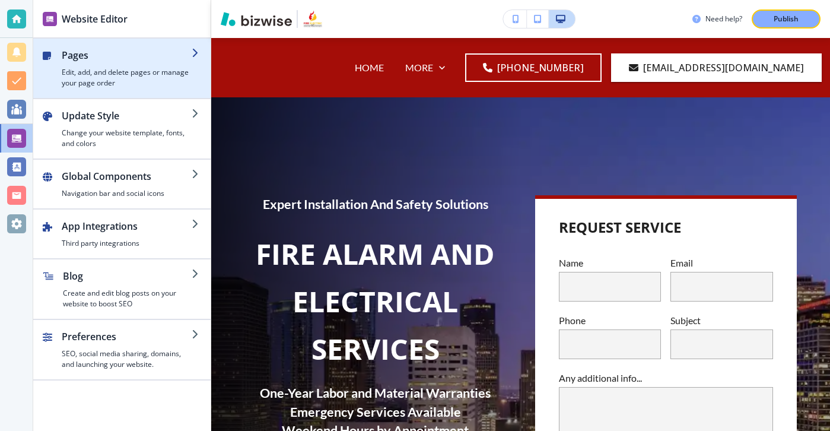
click at [172, 88] on h4 "Edit, add, and delete pages or manage your page order" at bounding box center [127, 77] width 130 height 21
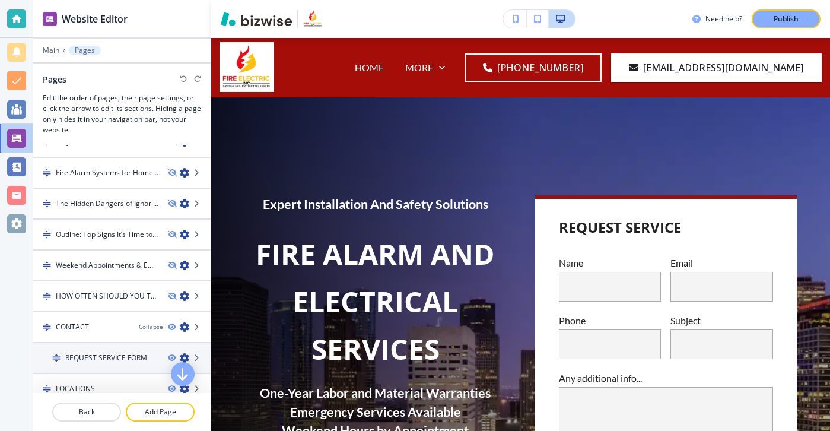
scroll to position [2324, 0]
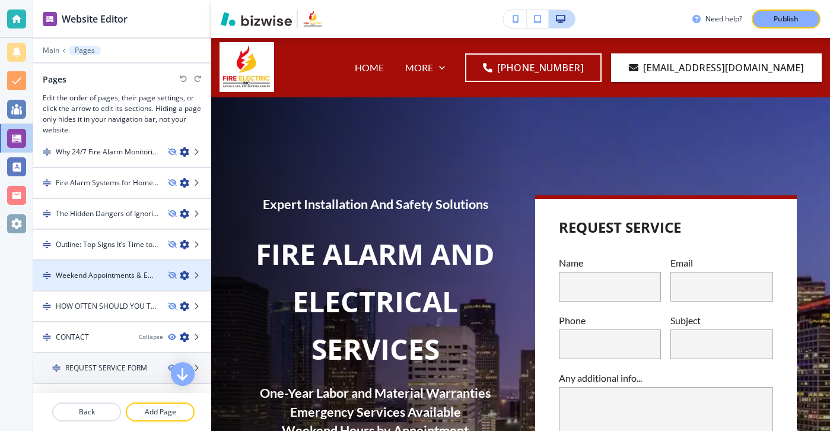
click at [131, 286] on div at bounding box center [121, 285] width 177 height 9
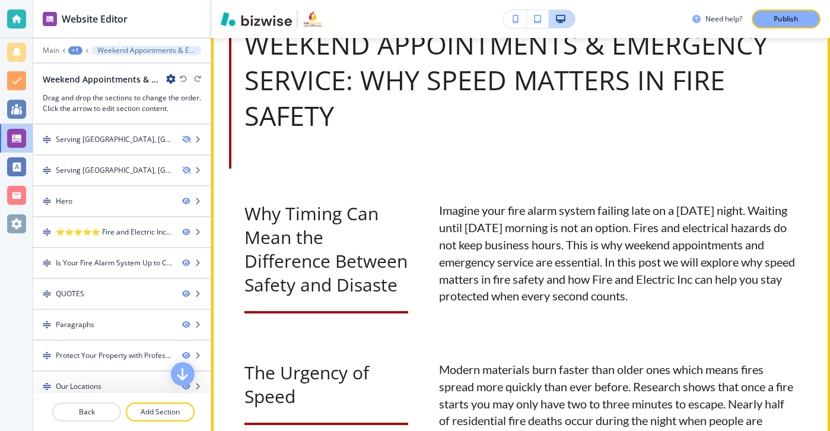
scroll to position [759, 0]
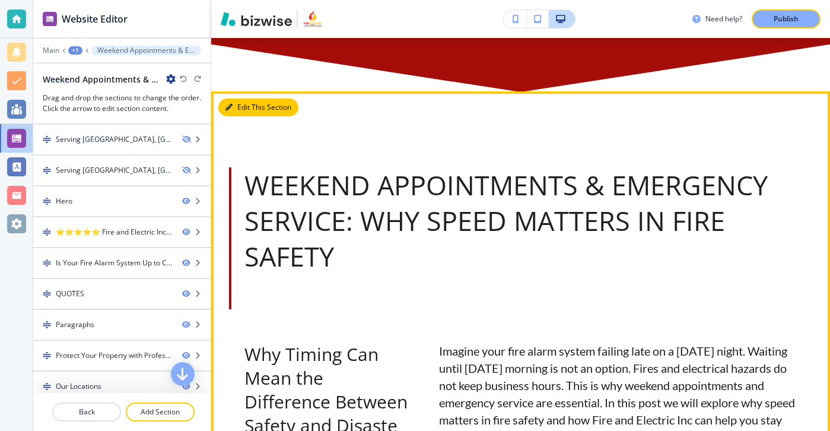
click at [239, 111] on button "Edit This Section" at bounding box center [258, 108] width 80 height 18
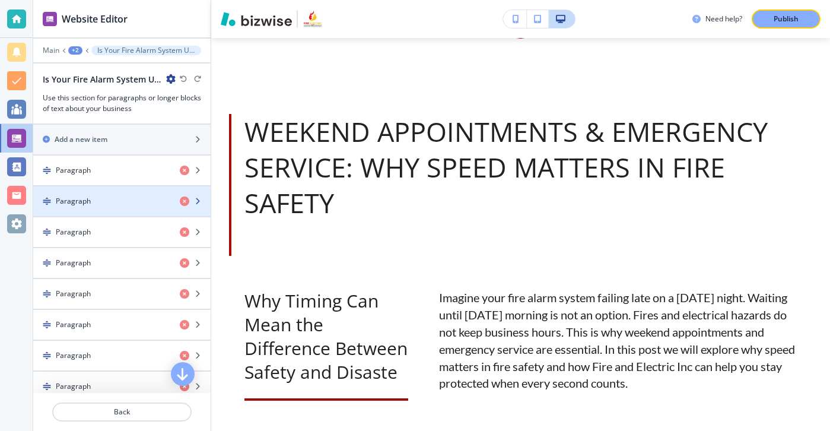
scroll to position [391, 0]
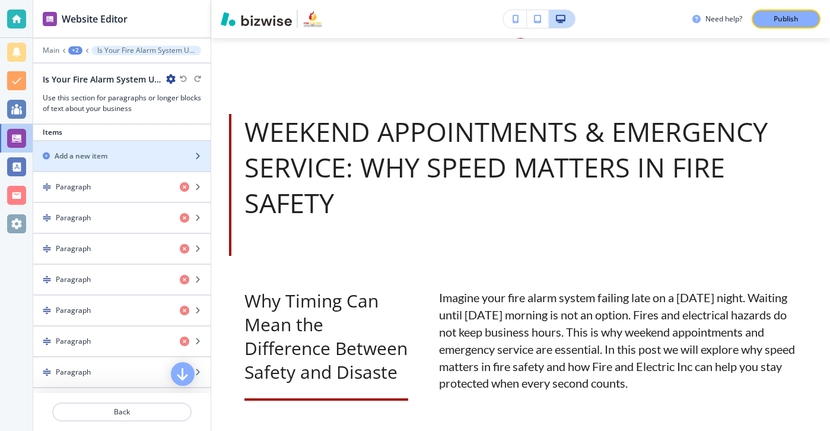
click at [140, 164] on div "button" at bounding box center [121, 165] width 177 height 9
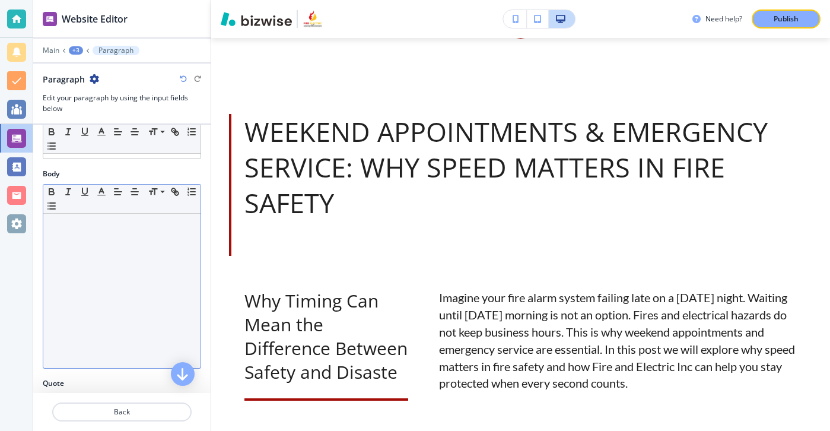
scroll to position [0, 0]
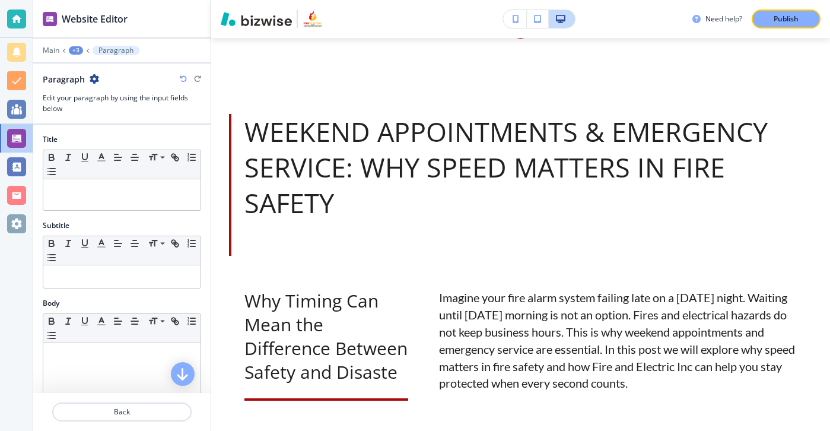
click at [144, 224] on div "Subtitle" at bounding box center [122, 225] width 158 height 11
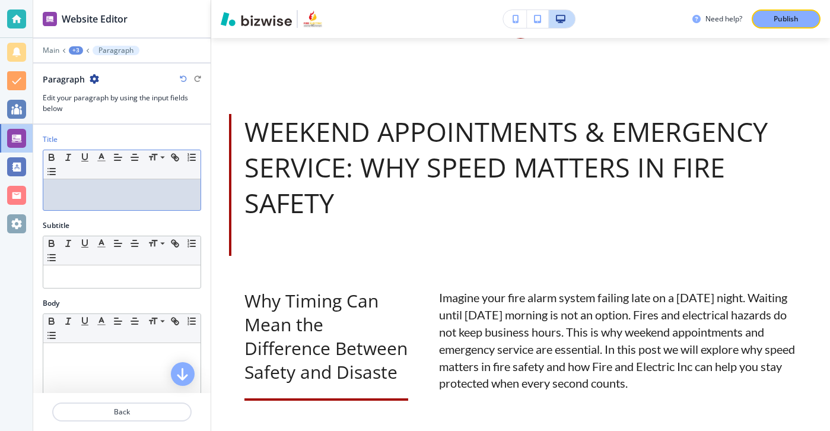
click at [133, 189] on p at bounding box center [121, 190] width 145 height 11
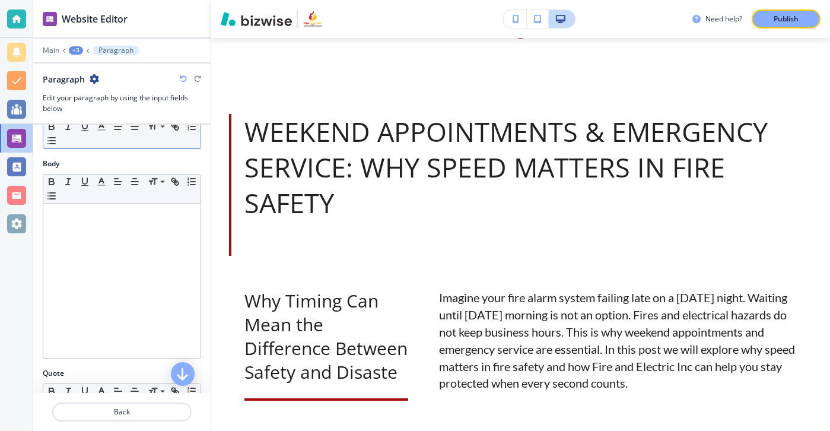
scroll to position [160, 0]
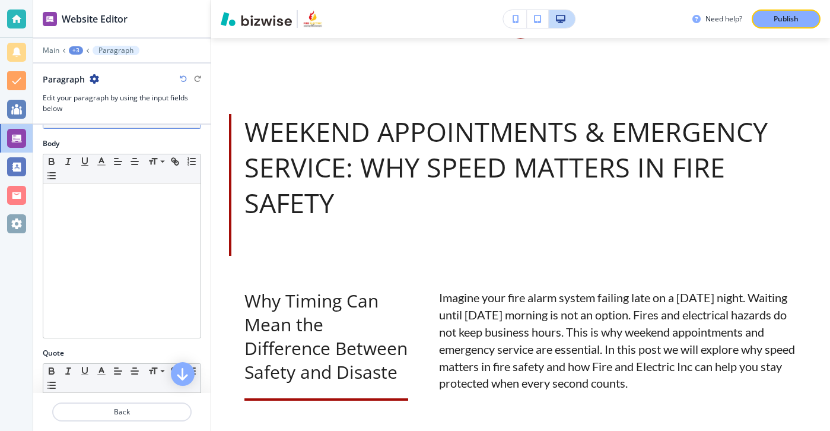
click at [164, 255] on div at bounding box center [121, 260] width 157 height 154
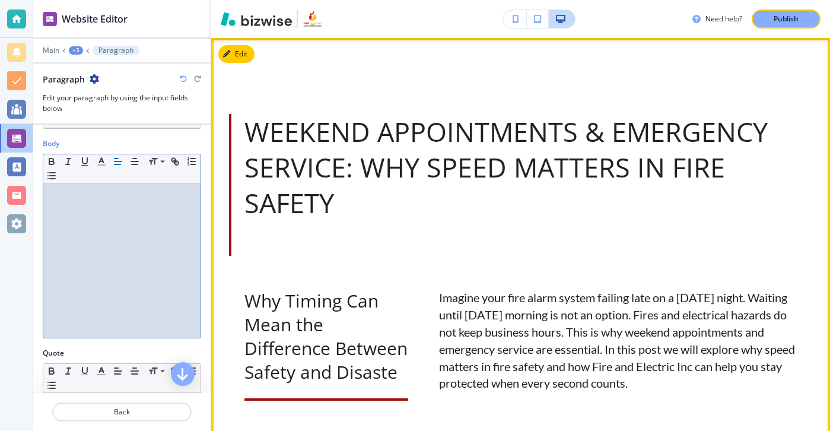
paste div
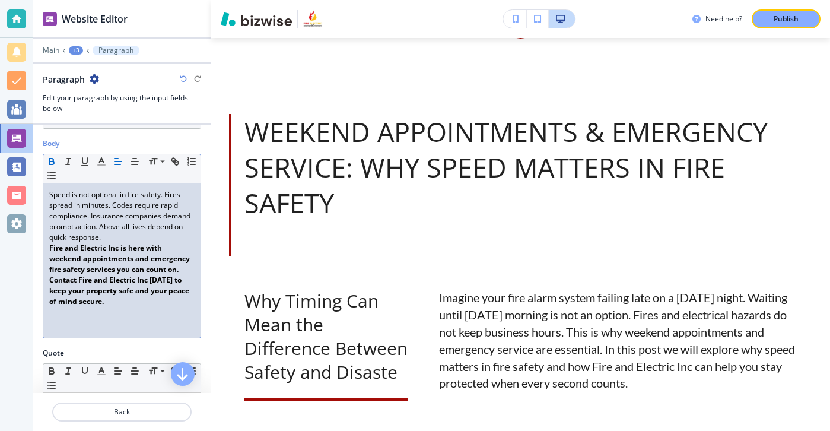
click at [118, 239] on p "Speed is not optional in fire safety. Fires spread in minutes. Codes require ra…" at bounding box center [121, 215] width 145 height 53
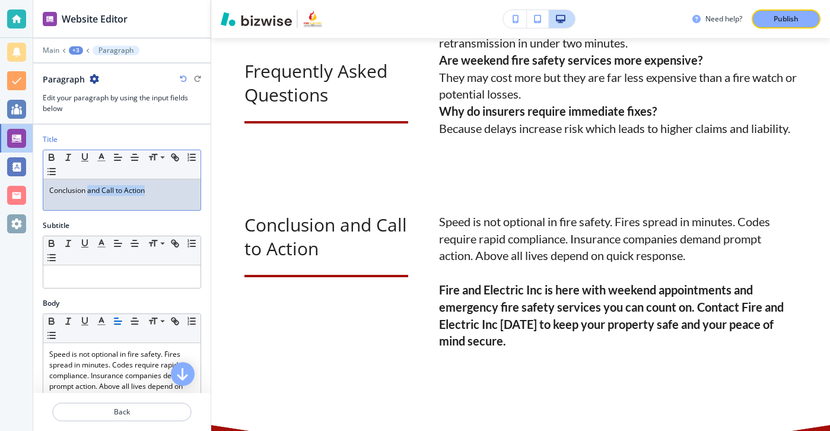
drag, startPoint x: 145, startPoint y: 198, endPoint x: 87, endPoint y: 193, distance: 59.0
click at [87, 193] on div "Conclusion and Call to Action" at bounding box center [121, 194] width 157 height 31
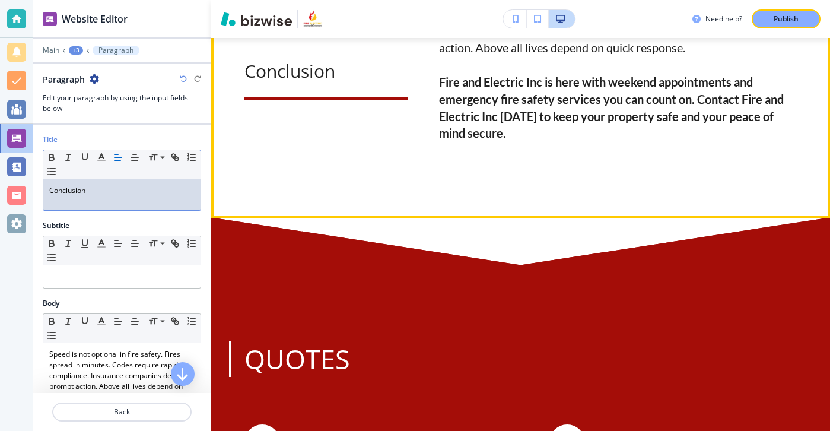
scroll to position [2619, 0]
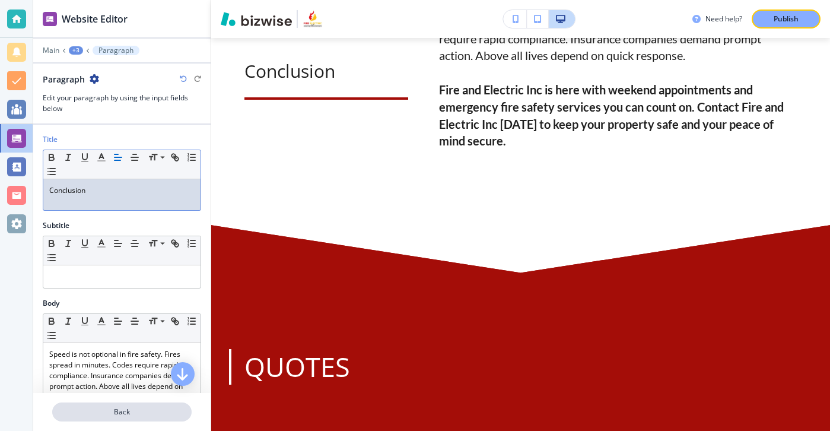
click at [177, 404] on button "Back" at bounding box center [121, 411] width 139 height 19
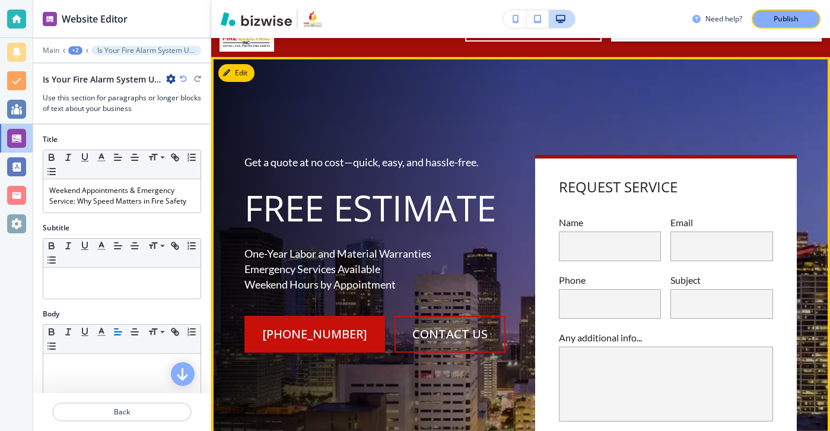
scroll to position [0, 0]
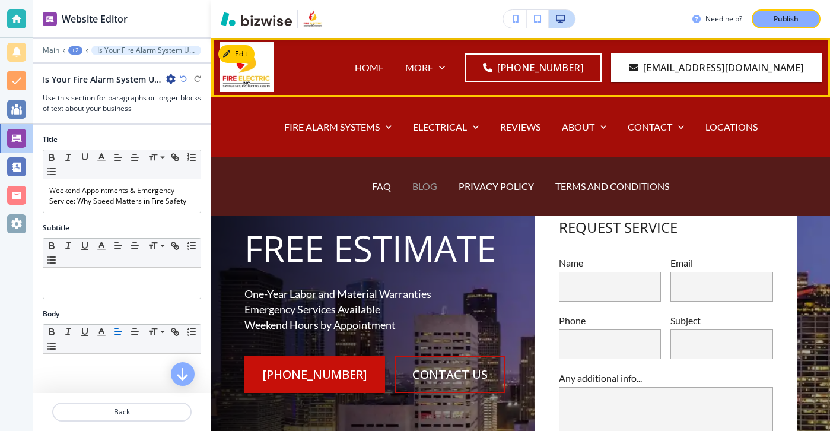
click at [434, 185] on p "BLOG" at bounding box center [425, 186] width 25 height 14
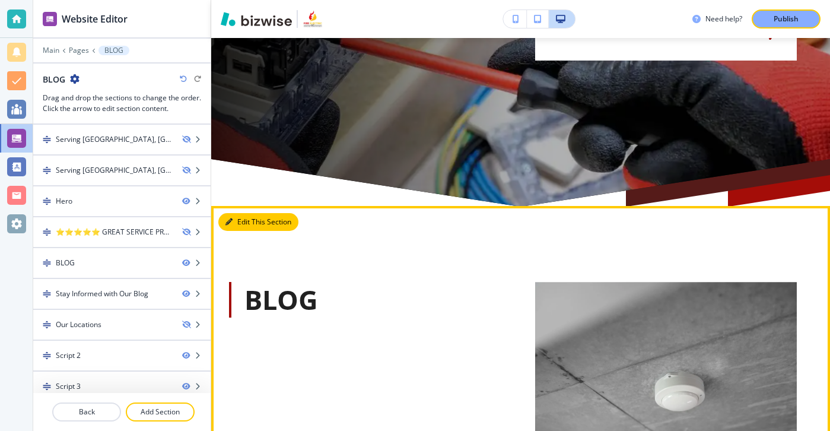
click at [246, 228] on button "Edit This Section" at bounding box center [258, 222] width 80 height 18
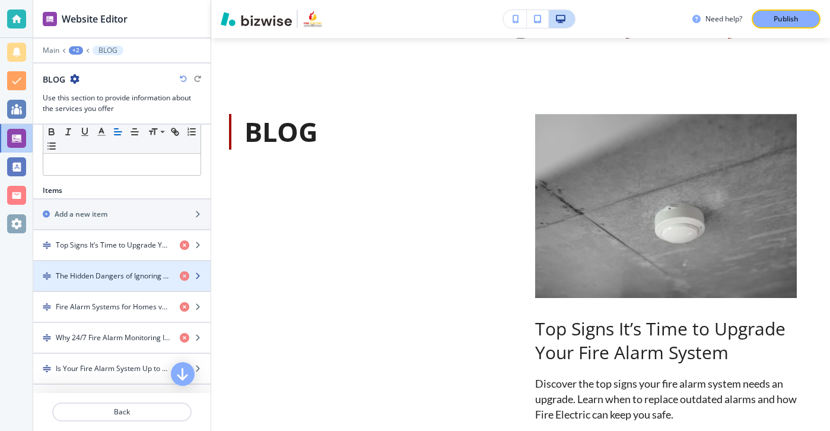
scroll to position [332, 0]
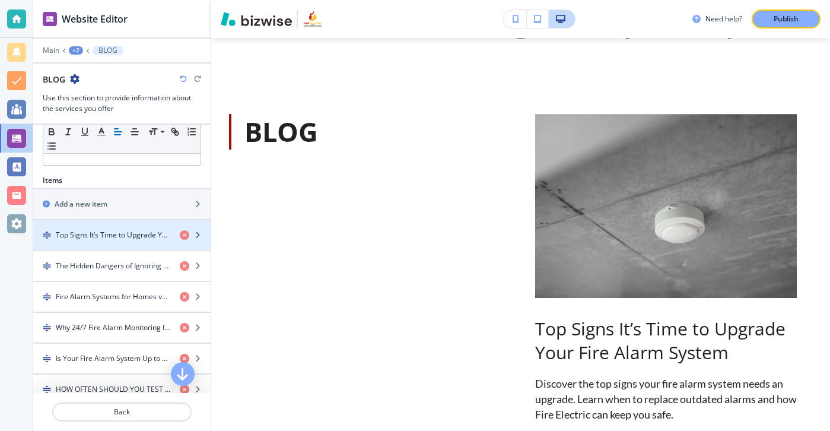
click at [141, 246] on div "button" at bounding box center [121, 244] width 177 height 9
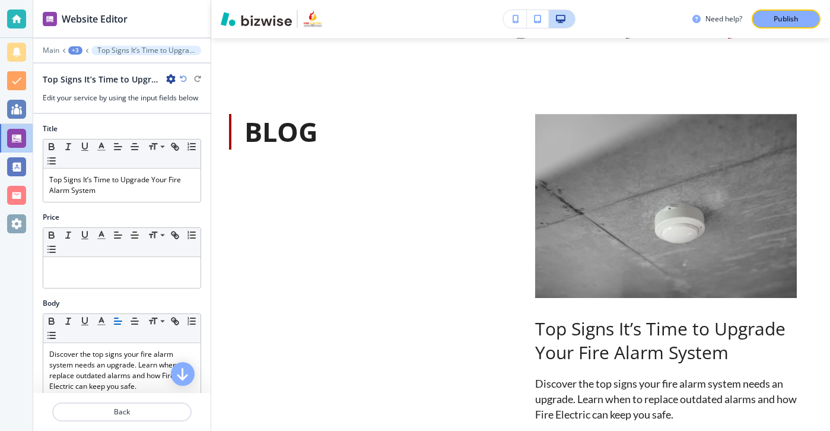
click at [165, 83] on div "Top Signs It’s Time to Upgrade Your Fire Alarm System" at bounding box center [109, 79] width 133 height 12
click at [167, 80] on icon "button" at bounding box center [170, 78] width 9 height 9
click at [174, 115] on p "Duplicate Top Signs It’s Time to Upgrade Your Fire Alarm System" at bounding box center [204, 120] width 61 height 11
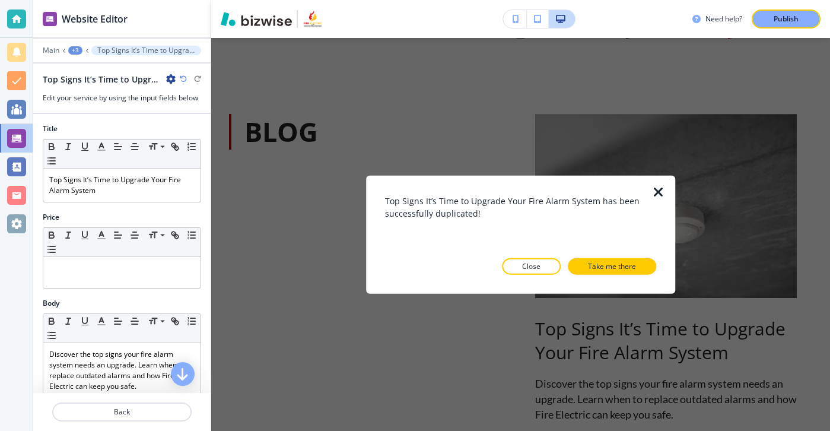
drag, startPoint x: 584, startPoint y: 261, endPoint x: 589, endPoint y: 345, distance: 83.8
click at [589, 344] on div "Top Signs It’s Time to Upgrade Your Fire Alarm System has been successfully dup…" at bounding box center [520, 234] width 619 height 393
click at [666, 188] on div at bounding box center [665, 235] width 19 height 118
click at [662, 189] on icon "button" at bounding box center [659, 192] width 14 height 14
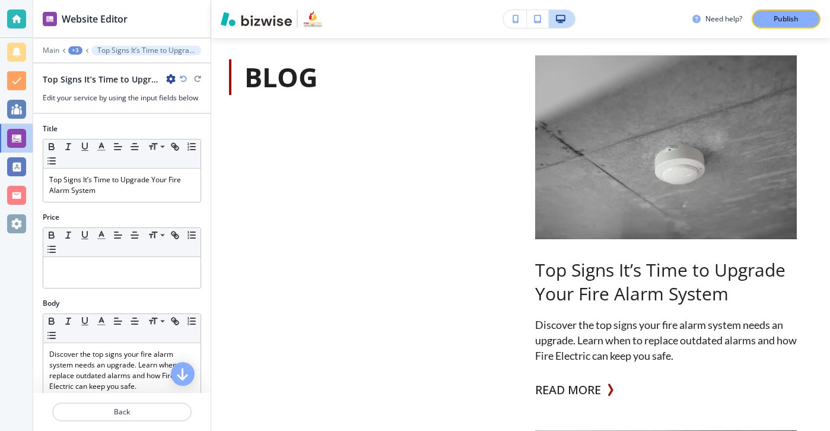
scroll to position [639, 0]
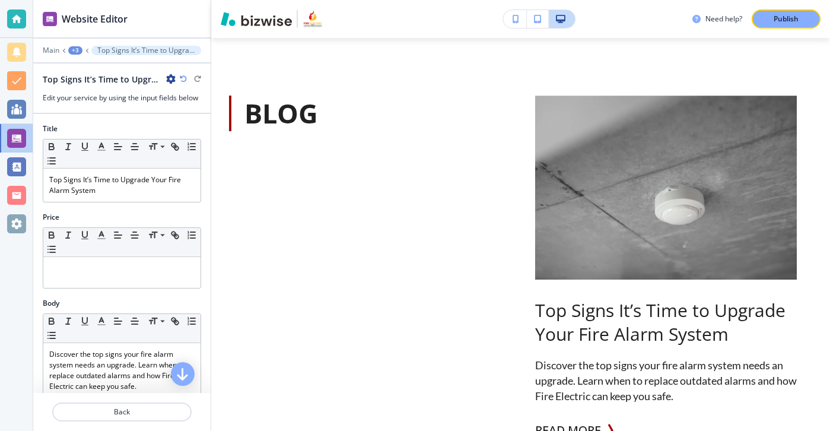
click at [173, 76] on icon "button" at bounding box center [170, 78] width 9 height 9
click at [180, 103] on p "Rename Top Signs It’s Time to Upgrade Your Fire Alarm System" at bounding box center [204, 99] width 61 height 11
click at [164, 83] on input "<p>Top Signs It’s Time to Upgrade Your Fire Alarm System</p>" at bounding box center [104, 79] width 123 height 24
click at [159, 83] on input "<p>Top Signs It’s Time to Upgrade Your Fire Alarm System</p>" at bounding box center [104, 79] width 123 height 24
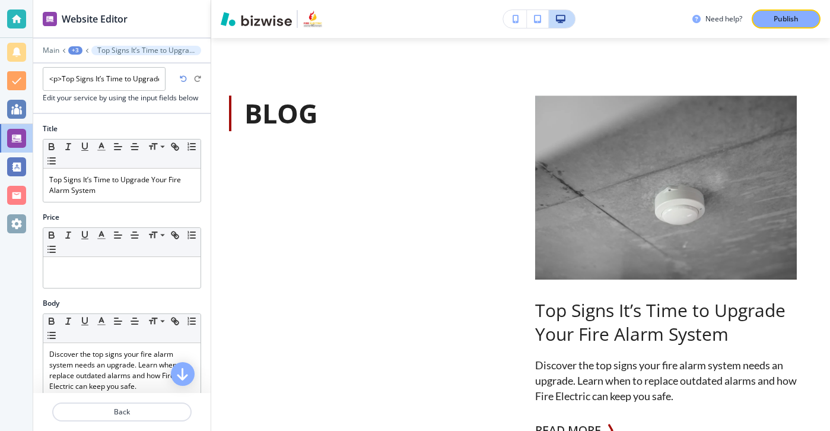
click at [155, 116] on div at bounding box center [121, 118] width 177 height 9
click at [169, 74] on div "Top Signs It’s Time to Upgrade Your Fire Alarm System" at bounding box center [109, 79] width 133 height 12
click at [169, 77] on icon "button" at bounding box center [170, 78] width 9 height 9
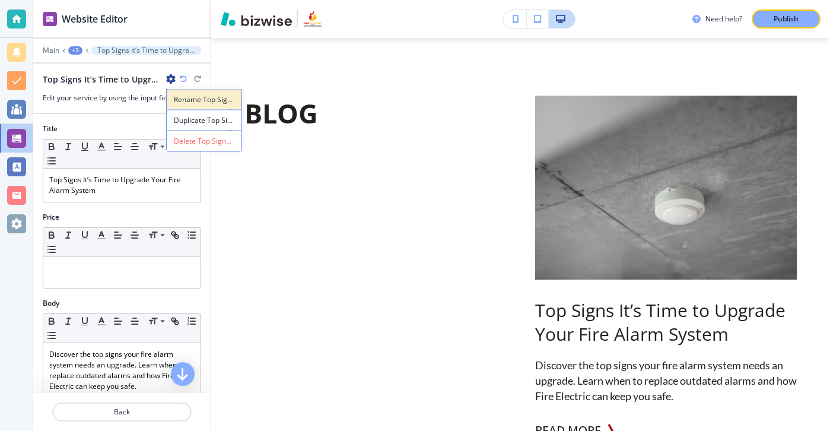
click at [188, 105] on button "Rename Top Signs It’s Time to Upgrade Your Fire Alarm System" at bounding box center [204, 99] width 76 height 21
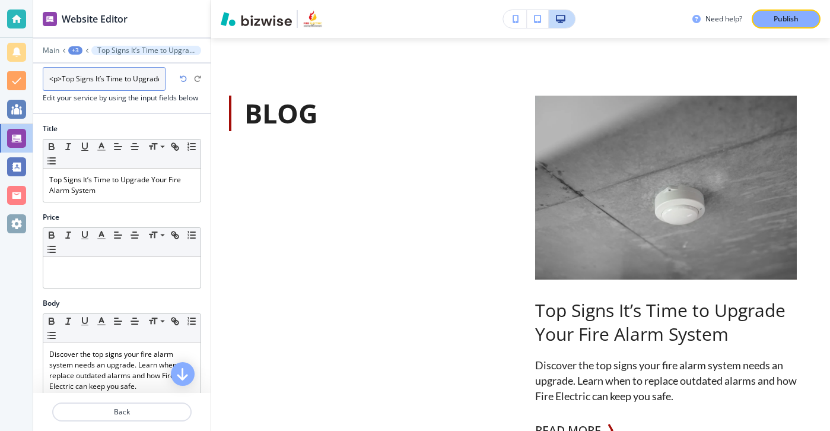
click at [146, 80] on input "<p>Top Signs It’s Time to Upgrade Your Fire Alarm System</p>" at bounding box center [104, 79] width 123 height 24
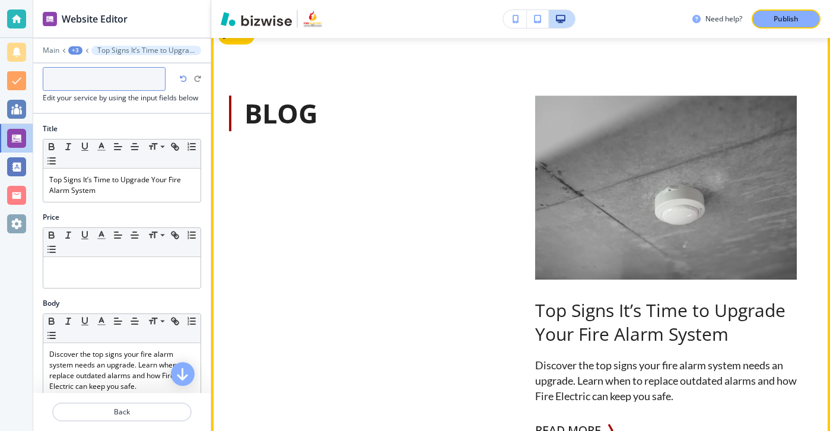
paste input "Weekend Appointments & Emergency Service: Why Speed Matters in Fire Safety"
type input "Weekend Appointments & Emergency Service: Why Speed Matters in Fire Safety"
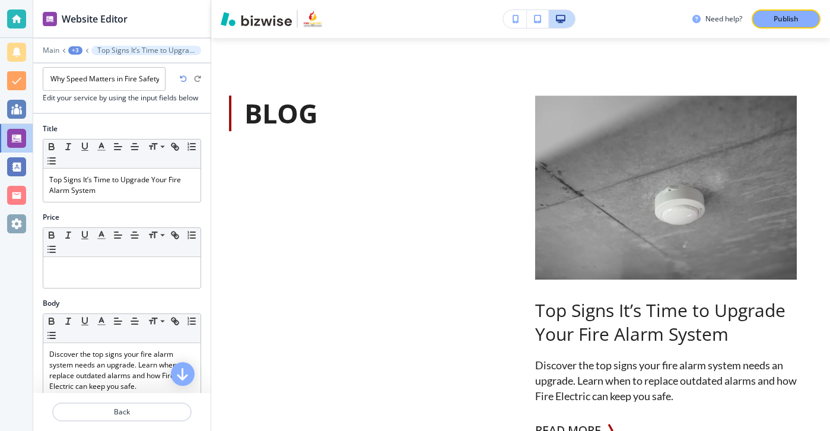
click at [150, 202] on div "Title Small Normal Large Huge Top Signs It’s Time to Upgrade Your Fire Alarm Sy…" at bounding box center [121, 167] width 177 height 88
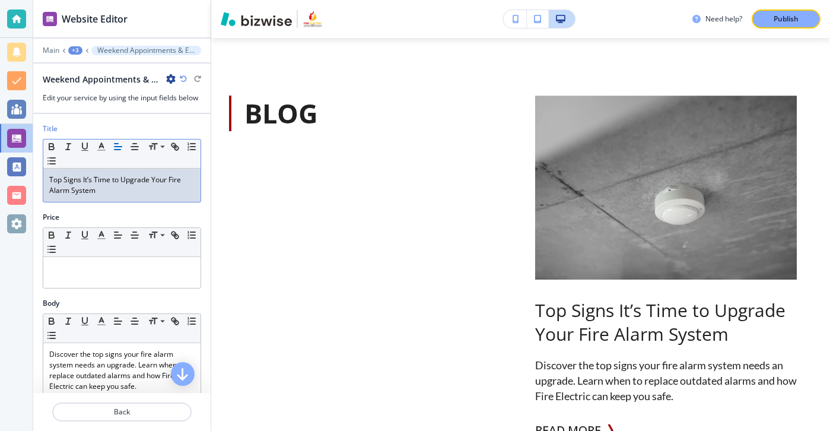
click at [150, 201] on div "Top Signs It’s Time to Upgrade Your Fire Alarm System" at bounding box center [121, 185] width 157 height 33
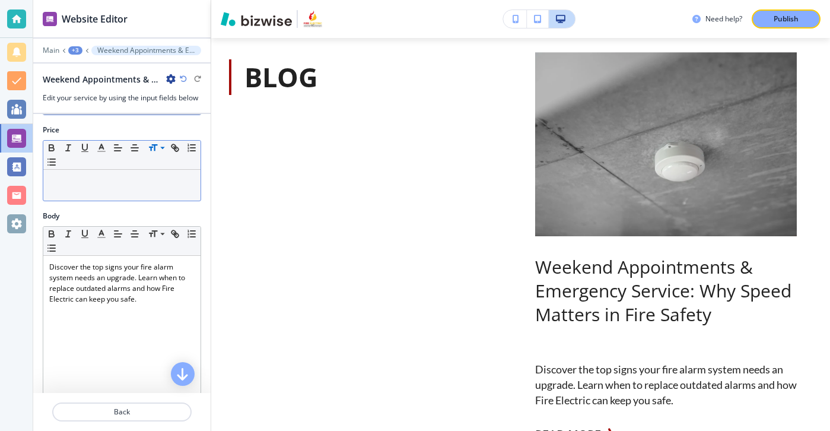
scroll to position [113, 0]
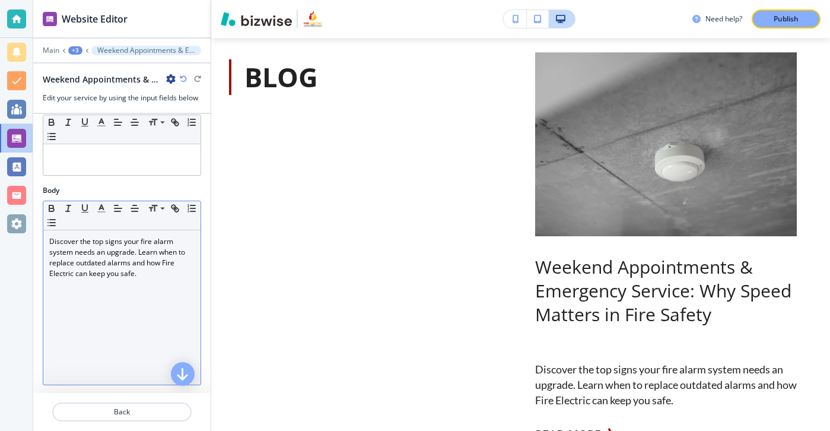
click at [144, 250] on p "Discover the top signs your fire alarm system needs an upgrade. Learn when to r…" at bounding box center [121, 257] width 145 height 43
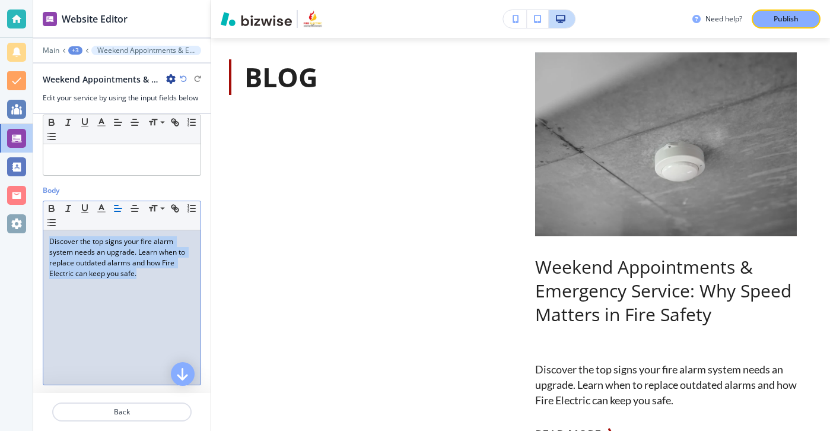
drag, startPoint x: 154, startPoint y: 286, endPoint x: 47, endPoint y: 245, distance: 113.9
click at [47, 245] on div "Discover the top signs your fire alarm system needs an upgrade. Learn when to r…" at bounding box center [121, 307] width 157 height 154
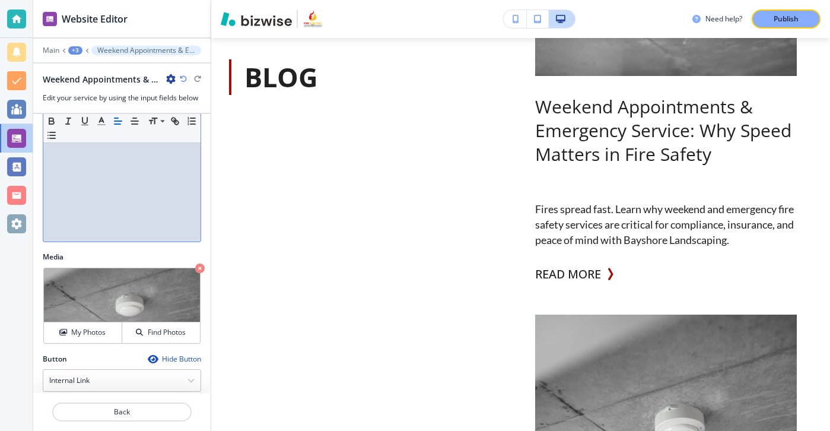
scroll to position [375, 0]
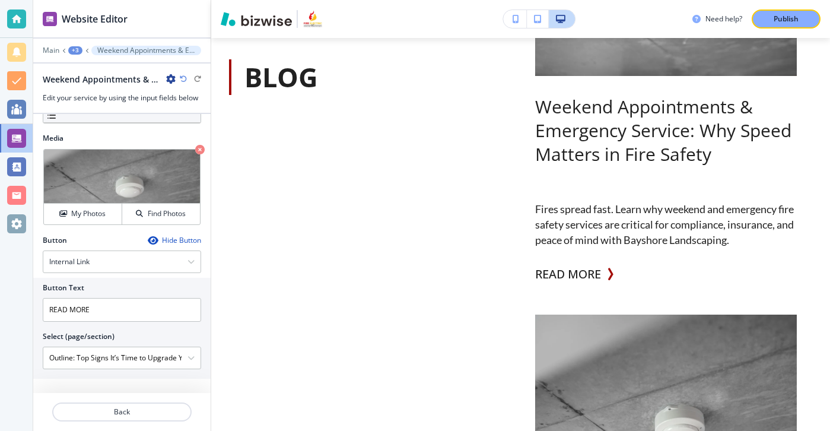
click at [71, 226] on div "Media Crop My Photos Find Photos" at bounding box center [121, 184] width 177 height 102
click at [70, 224] on div "Crop My Photos Find Photos" at bounding box center [121, 187] width 157 height 76
click at [70, 224] on button "My Photos" at bounding box center [83, 214] width 78 height 21
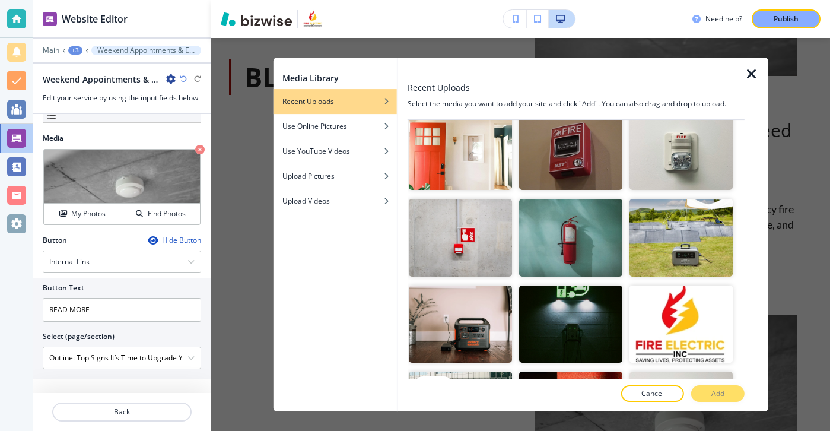
scroll to position [0, 0]
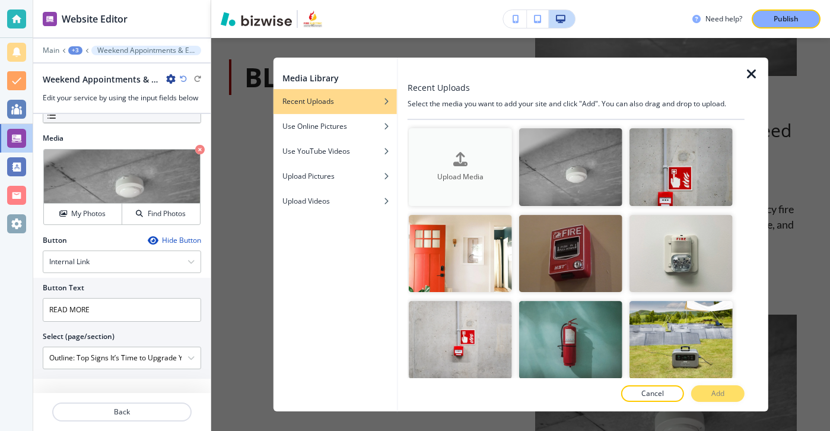
click at [426, 161] on div "Upload Media" at bounding box center [460, 167] width 103 height 30
click at [366, 124] on div "Use Online Pictures" at bounding box center [335, 126] width 124 height 11
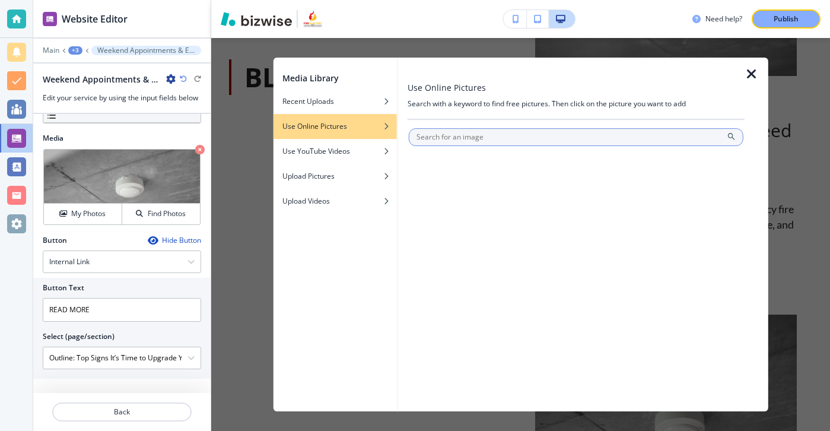
click at [457, 131] on input "text" at bounding box center [576, 137] width 335 height 18
type input "smoke alarm"
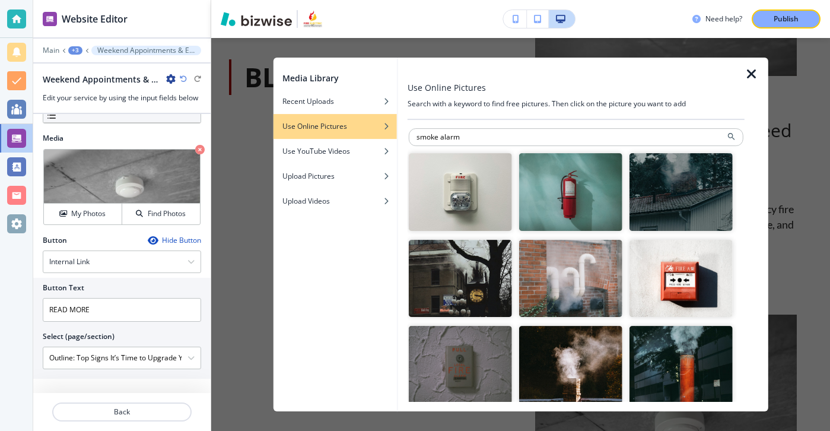
click at [543, 199] on img "button" at bounding box center [570, 192] width 103 height 78
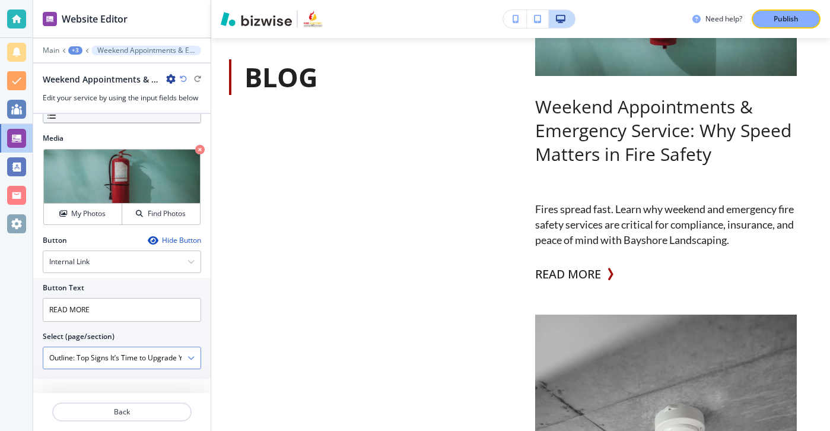
click at [163, 348] on \(page\/section\) "Outline: Top Signs It’s Time to Upgrade Your Fire Alarm System:" at bounding box center [115, 358] width 144 height 20
click at [180, 359] on \(page\/section\) "Outline: Top Signs It’s Time to Upgrade Your Fire Alarm System:" at bounding box center [115, 358] width 144 height 20
click at [204, 358] on div "Button Text READ MORE Select (page/section) Outline: Top Signs It’s Time to Upg…" at bounding box center [121, 328] width 177 height 101
click at [188, 358] on icon "button" at bounding box center [191, 357] width 7 height 7
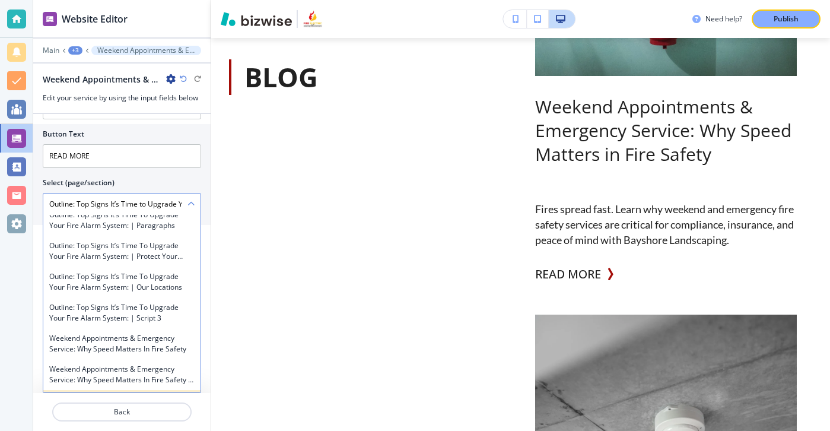
scroll to position [29440, 0]
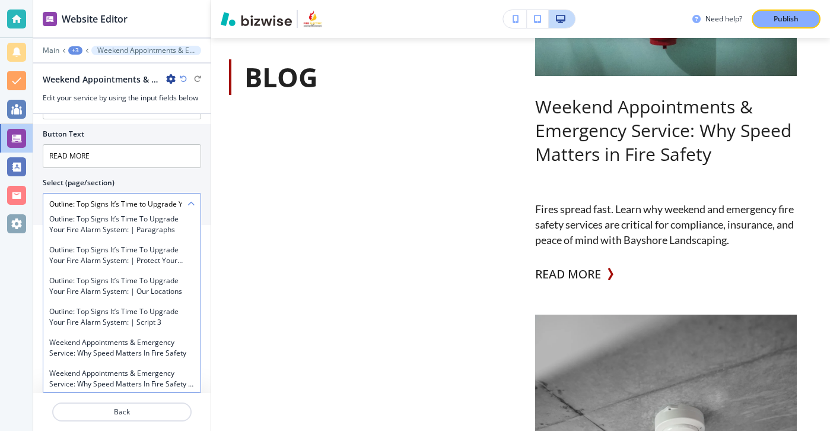
click at [167, 332] on div "Weekend Appointments & Emergency Service: Why Speed Matters in Fire Safety" at bounding box center [121, 347] width 157 height 31
type \(page\/section\) "Weekend Appointments & Emergency Service: Why Speed Matters in Fire Safety"
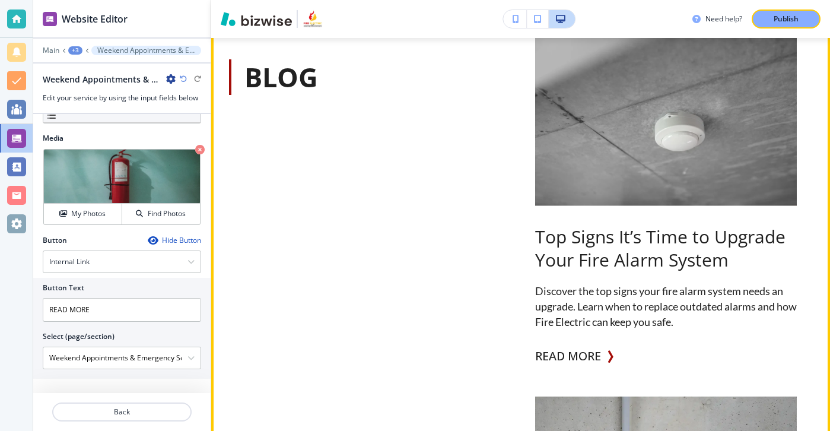
scroll to position [1141, 0]
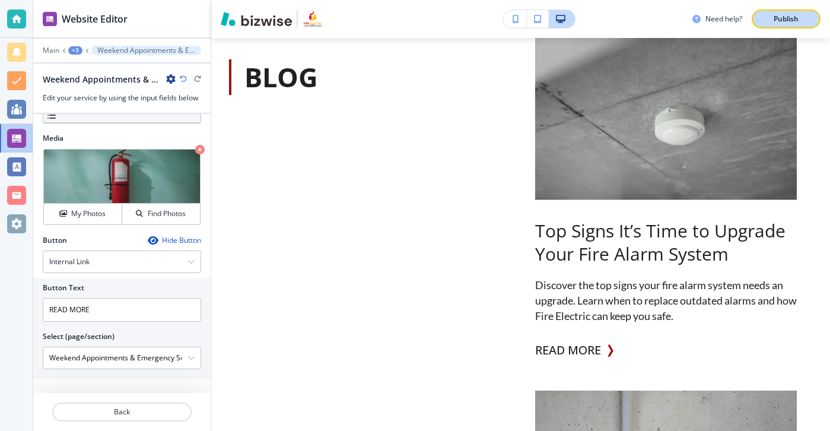
click at [772, 18] on div "Publish" at bounding box center [786, 19] width 38 height 11
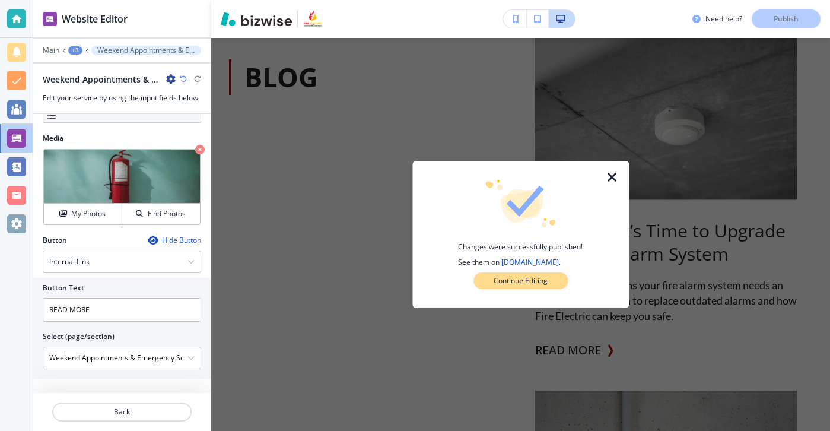
click at [534, 286] on button "Continue Editing" at bounding box center [521, 280] width 94 height 17
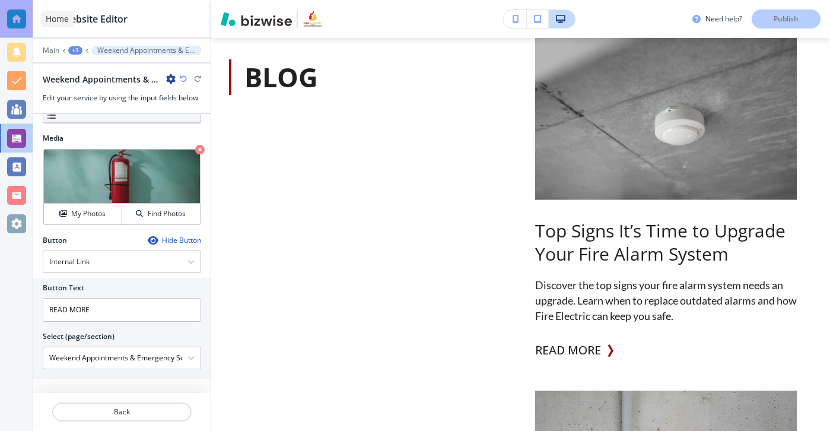
click at [21, 19] on div at bounding box center [16, 18] width 19 height 19
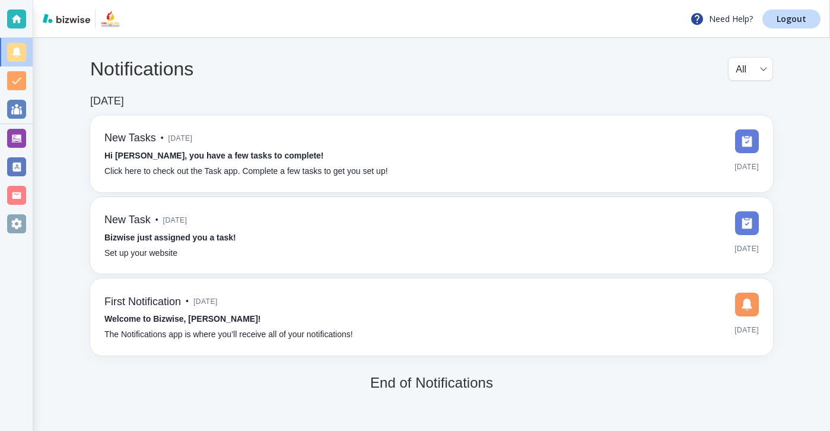
click at [782, 29] on div "Need Help? Logout" at bounding box center [431, 19] width 797 height 38
click at [782, 27] on link "Logout" at bounding box center [792, 18] width 58 height 19
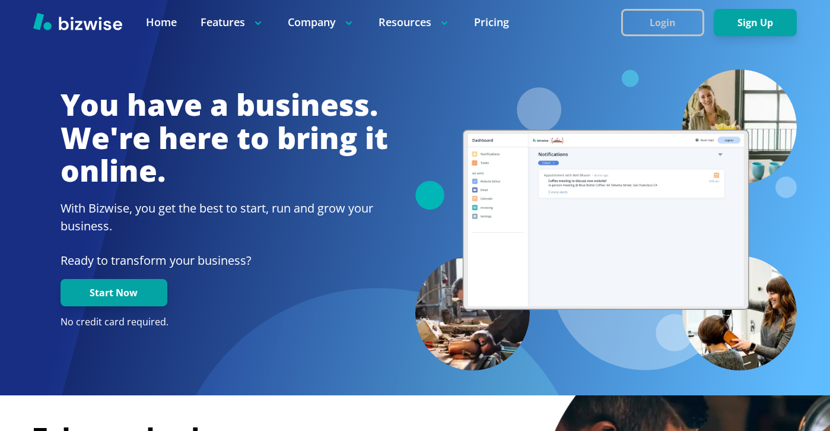
click at [673, 25] on button "Login" at bounding box center [662, 22] width 83 height 27
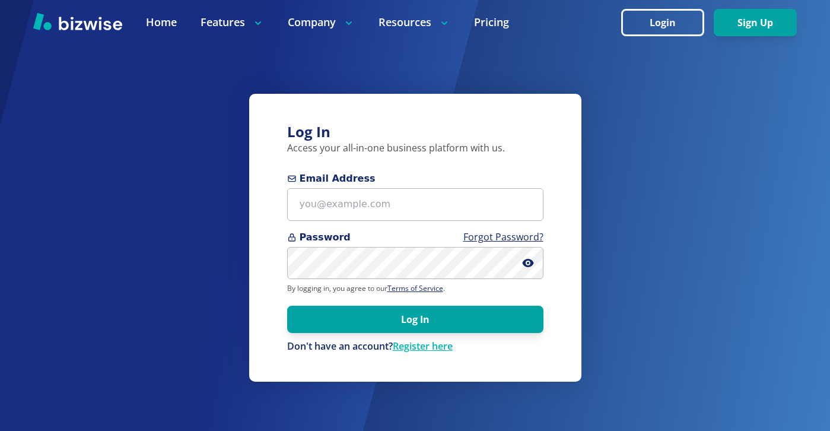
click at [305, 229] on form "Email Address Password Forgot Password? By logging in, you agree to our Terms o…" at bounding box center [415, 263] width 256 height 182
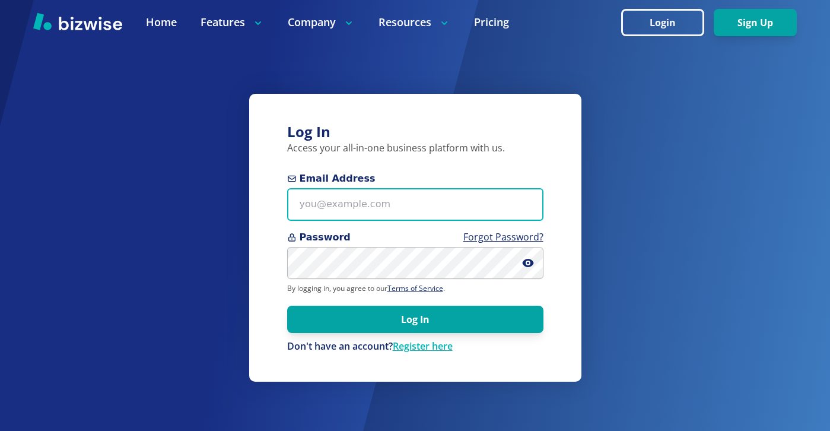
click at [321, 211] on input "Email Address" at bounding box center [415, 204] width 256 height 33
paste input "bayshorelandscapingco@gmail.com"
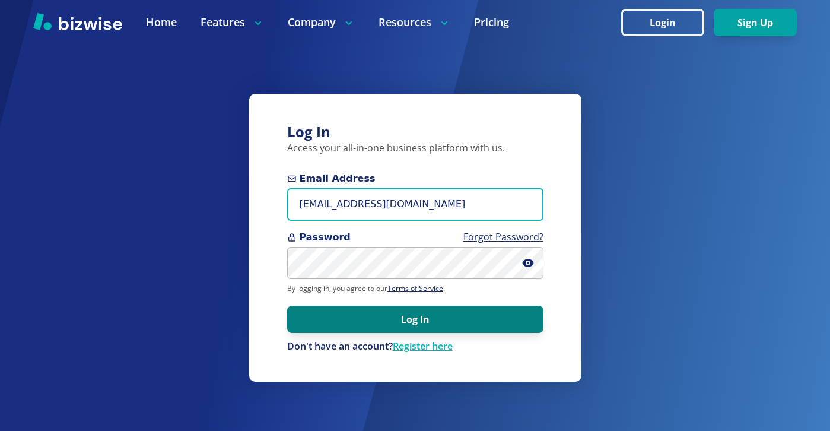
type input "bayshorelandscapingco@gmail.com"
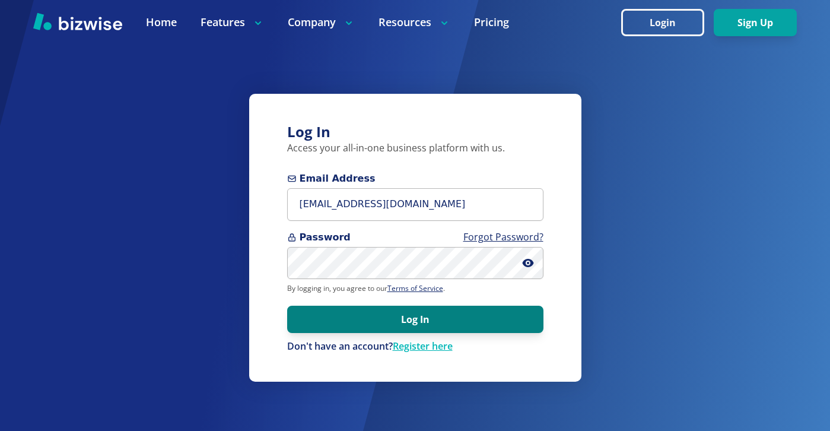
click at [360, 321] on button "Log In" at bounding box center [415, 319] width 256 height 27
